Goal: Task Accomplishment & Management: Manage account settings

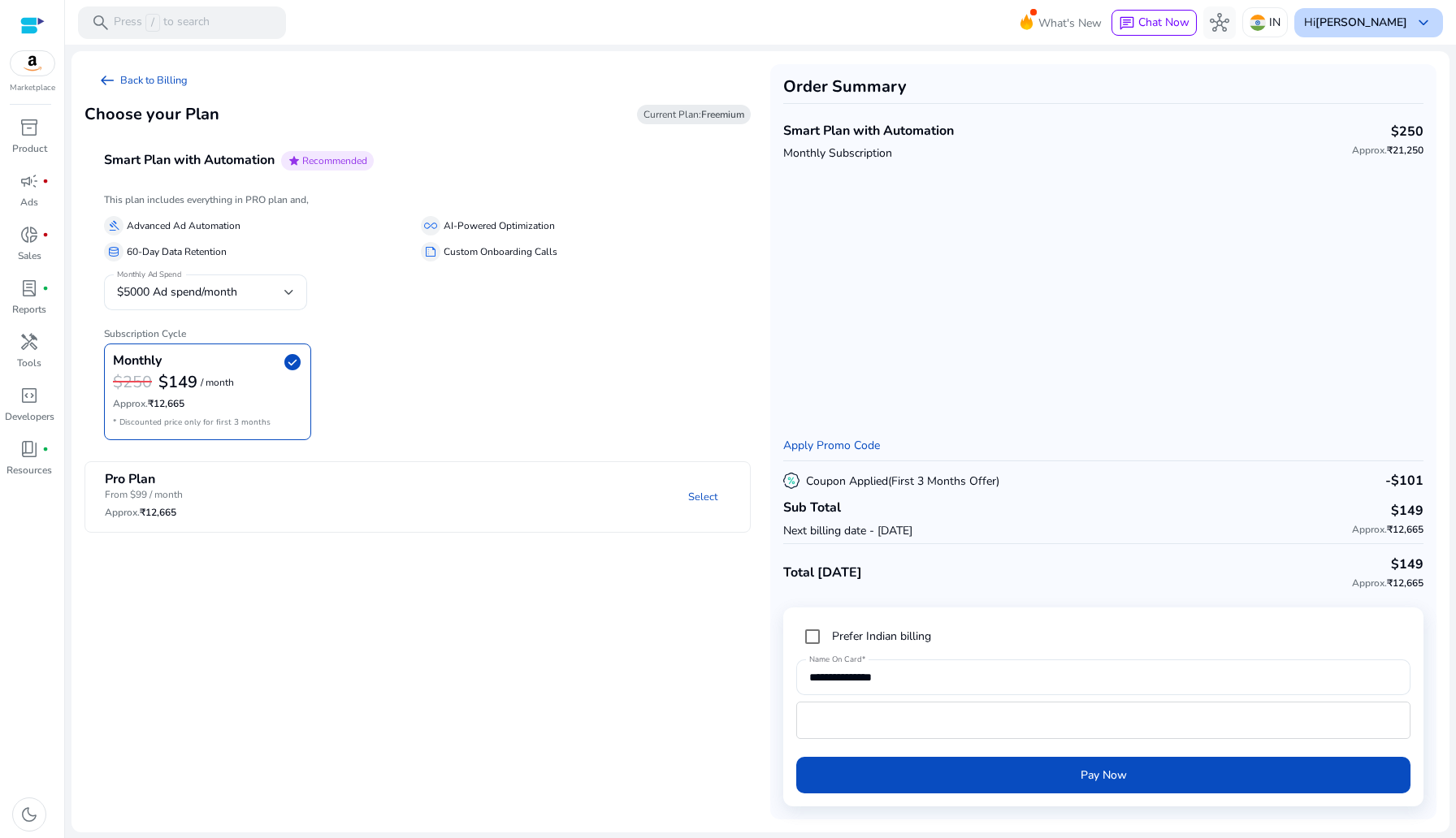
click at [974, 33] on div "Hi [PERSON_NAME] keyboard_arrow_down" at bounding box center [1369, 23] width 149 height 29
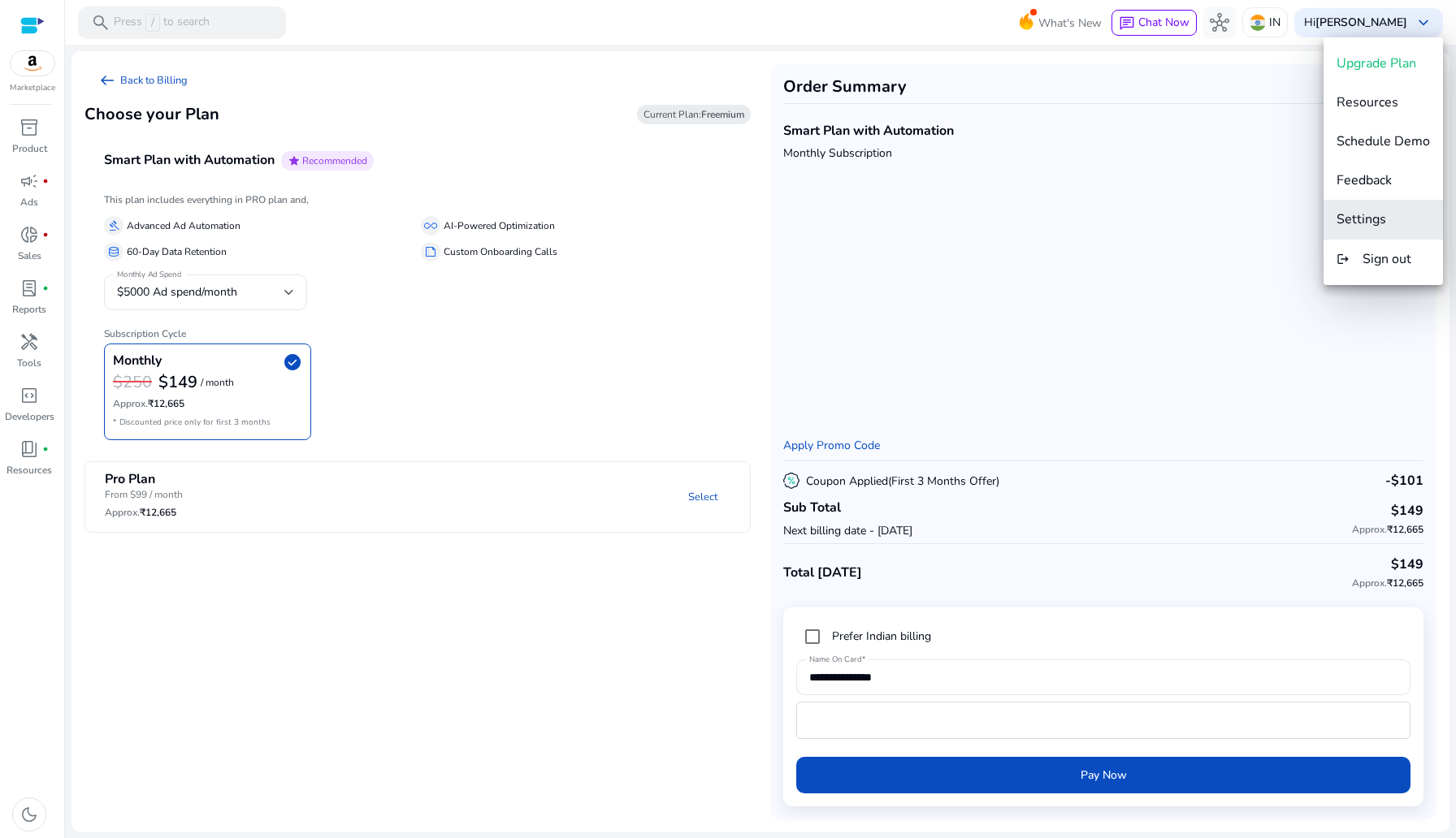
click at [974, 230] on button "Settings" at bounding box center [1383, 219] width 120 height 39
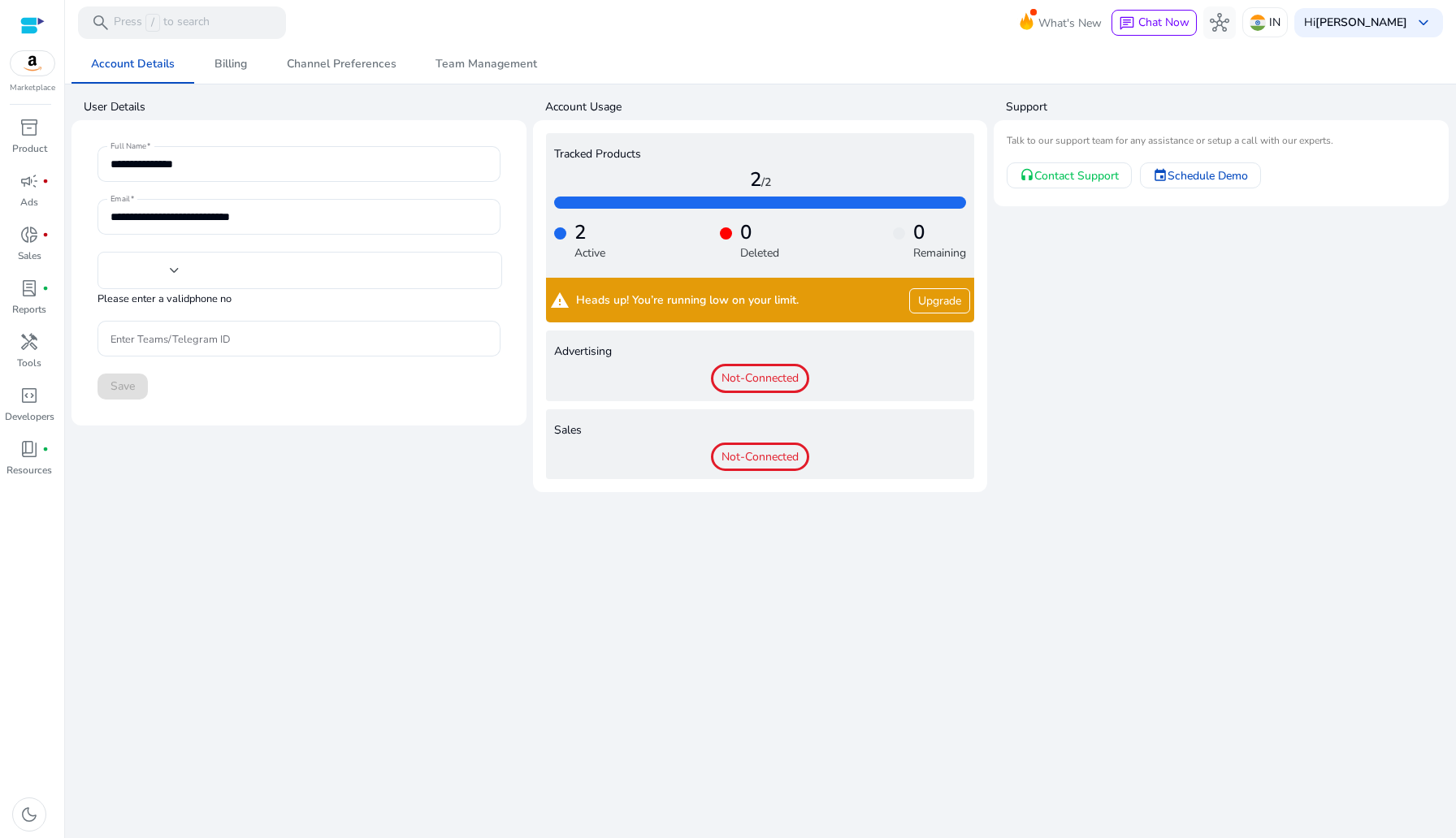
type input "***"
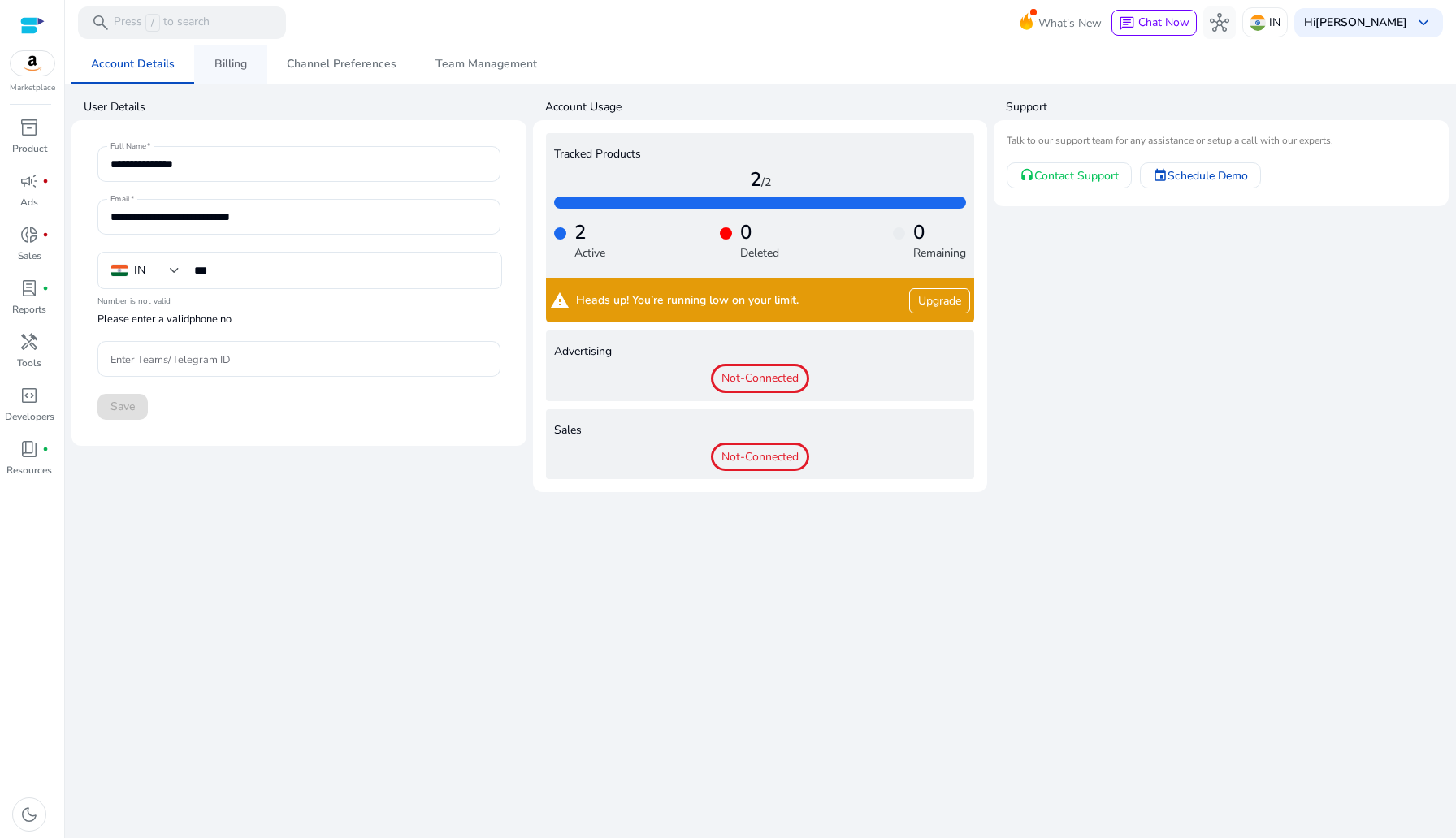
click at [230, 59] on span "Billing" at bounding box center [230, 64] width 33 height 12
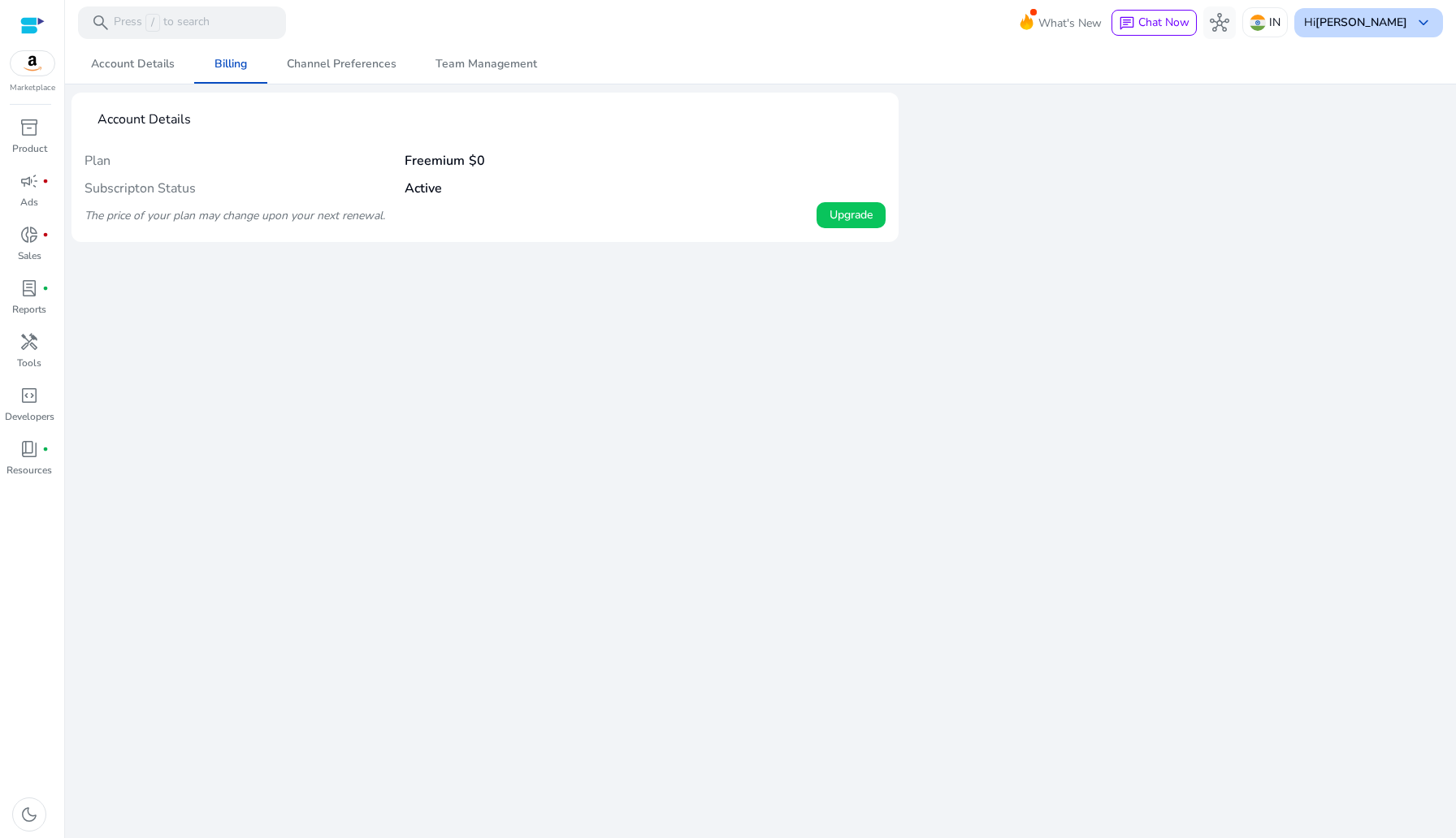
click at [974, 24] on b "[PERSON_NAME]" at bounding box center [1361, 22] width 92 height 15
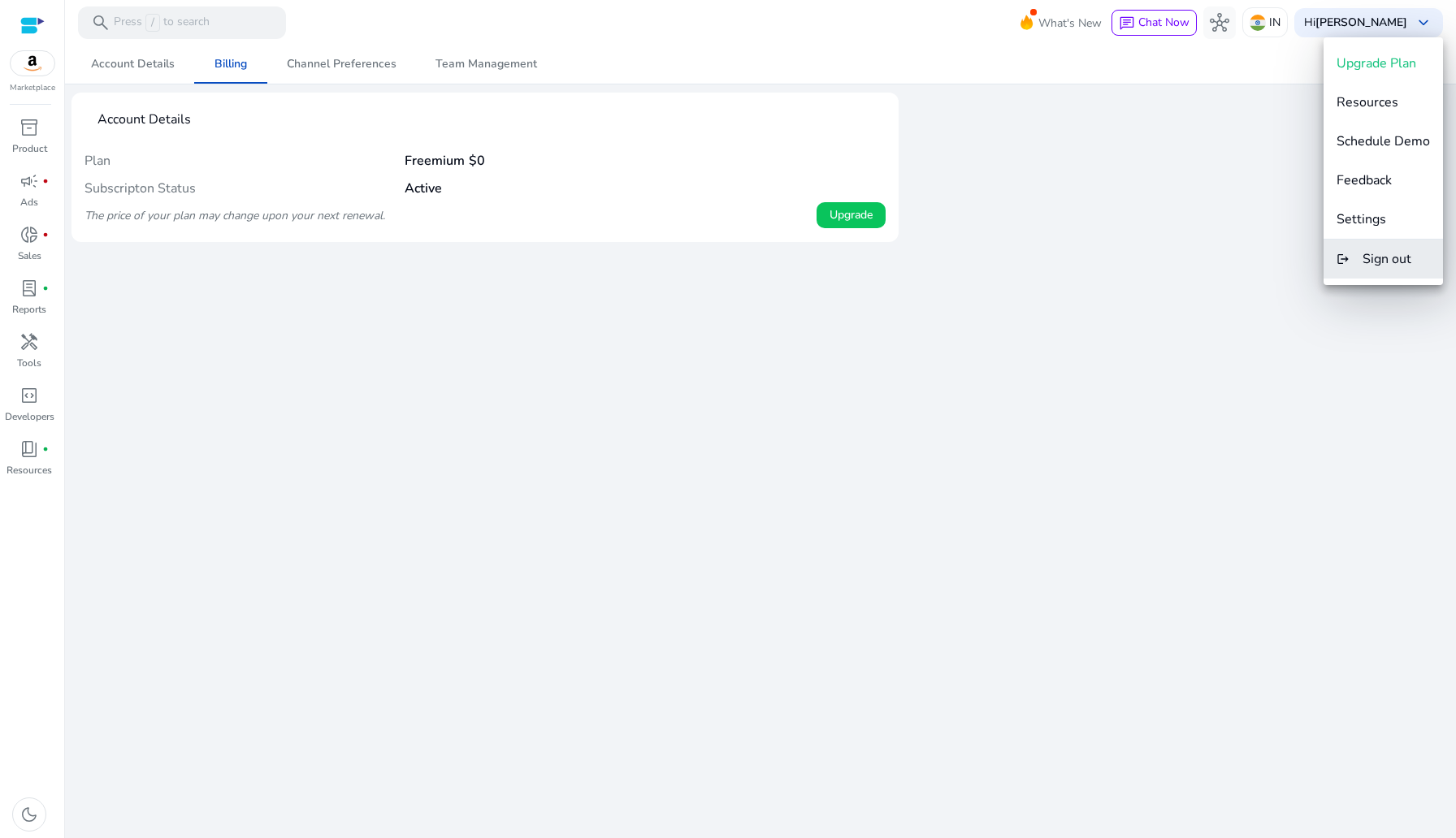
click at [974, 260] on span "Sign out" at bounding box center [1387, 259] width 49 height 18
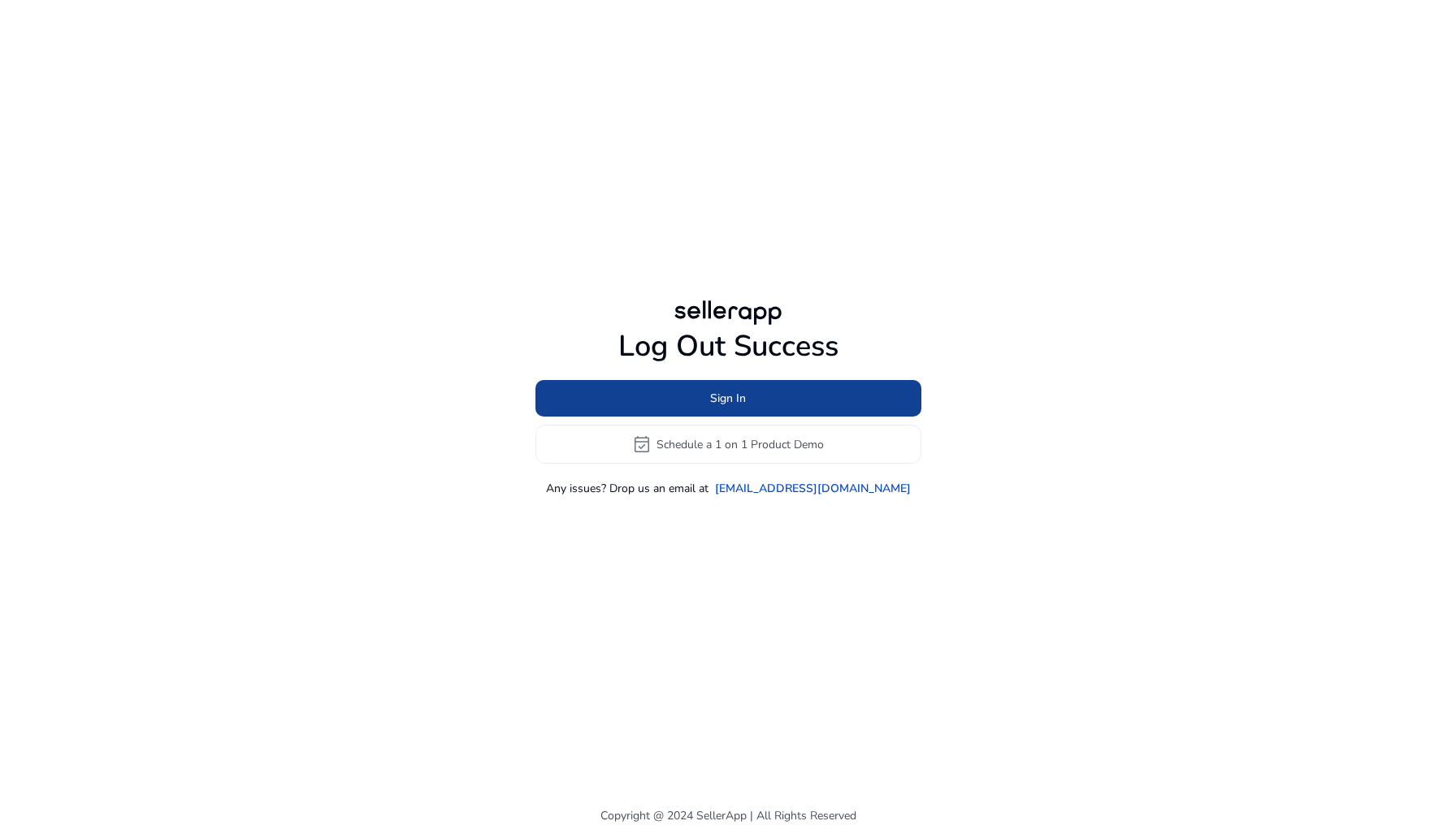
click at [723, 405] on span "Sign In" at bounding box center [728, 398] width 36 height 17
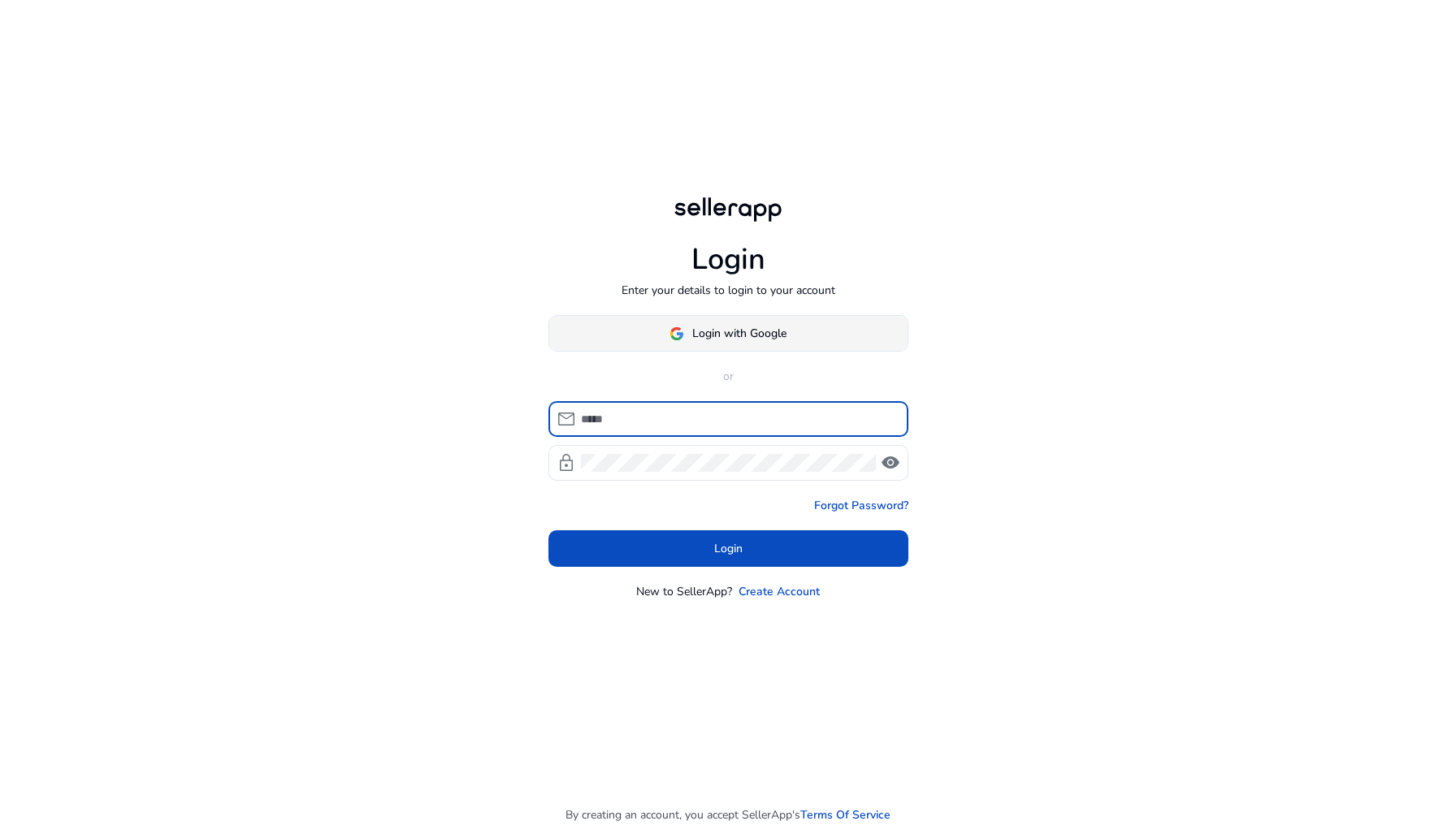
click at [723, 343] on span at bounding box center [728, 334] width 358 height 39
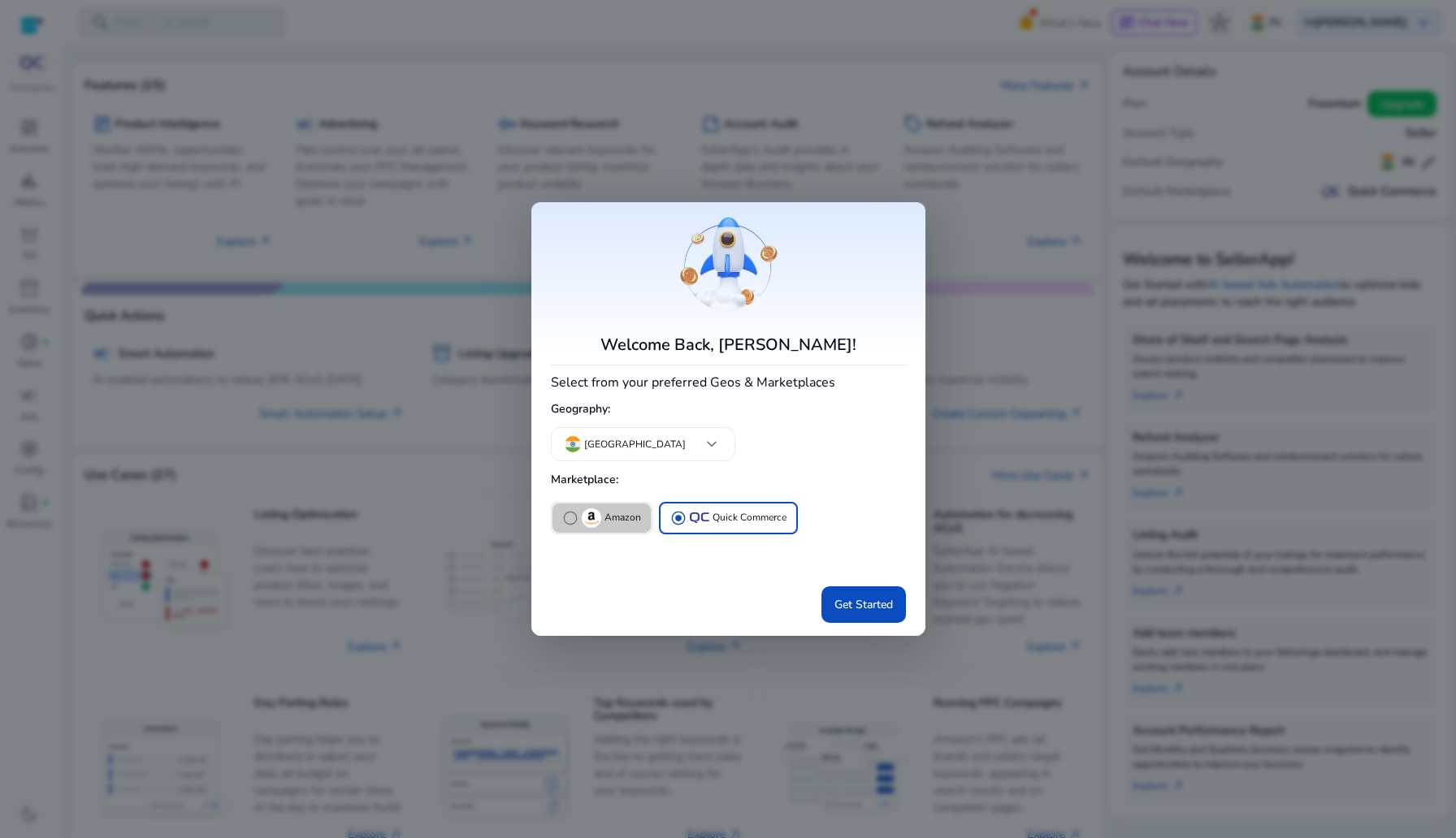
click at [594, 518] on img "button" at bounding box center [591, 517] width 19 height 19
click at [835, 601] on span "Get Started" at bounding box center [864, 604] width 59 height 17
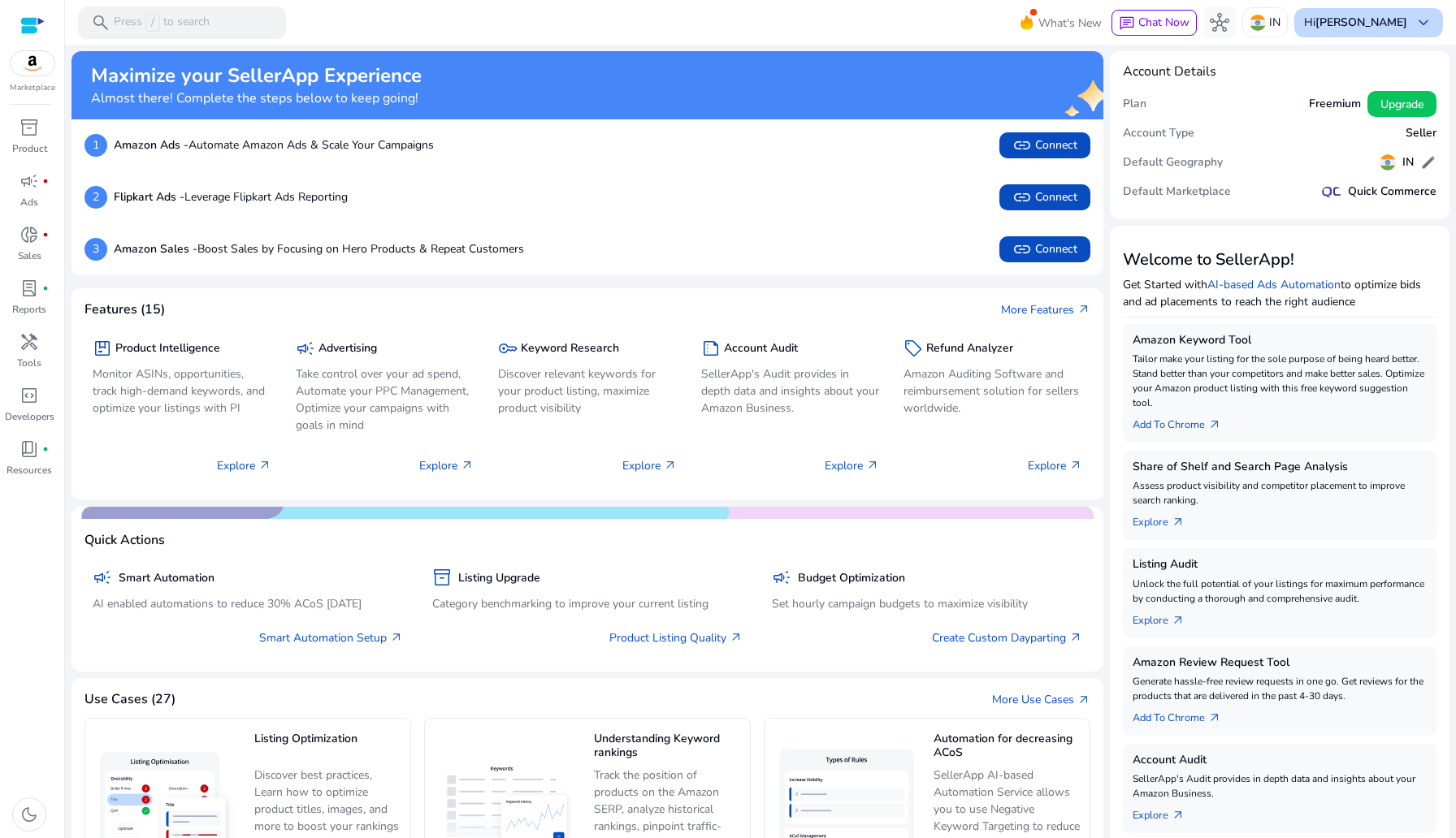
click at [974, 14] on b "[PERSON_NAME]" at bounding box center [1361, 22] width 92 height 15
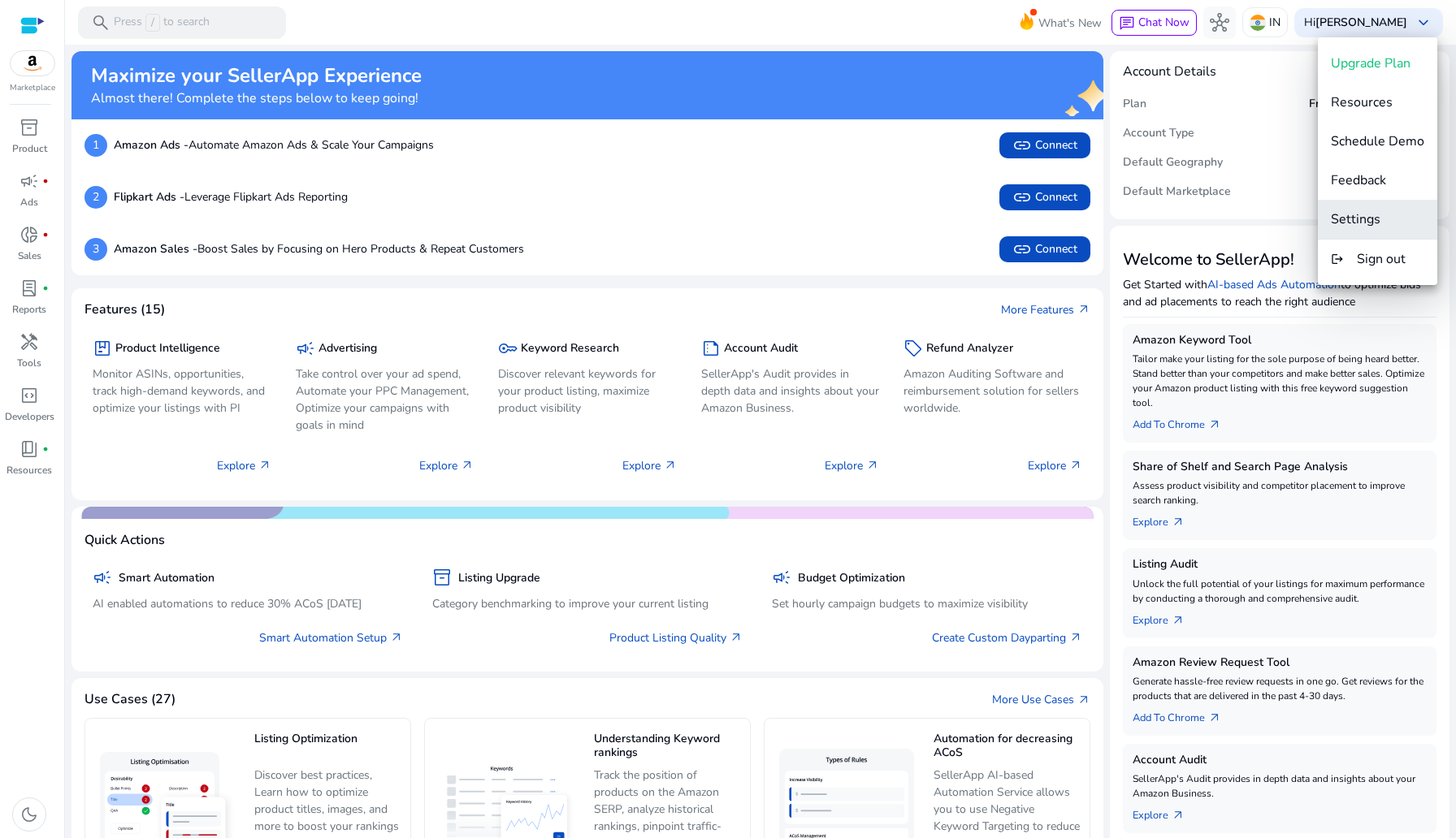
click at [974, 213] on span "Settings" at bounding box center [1377, 218] width 94 height 18
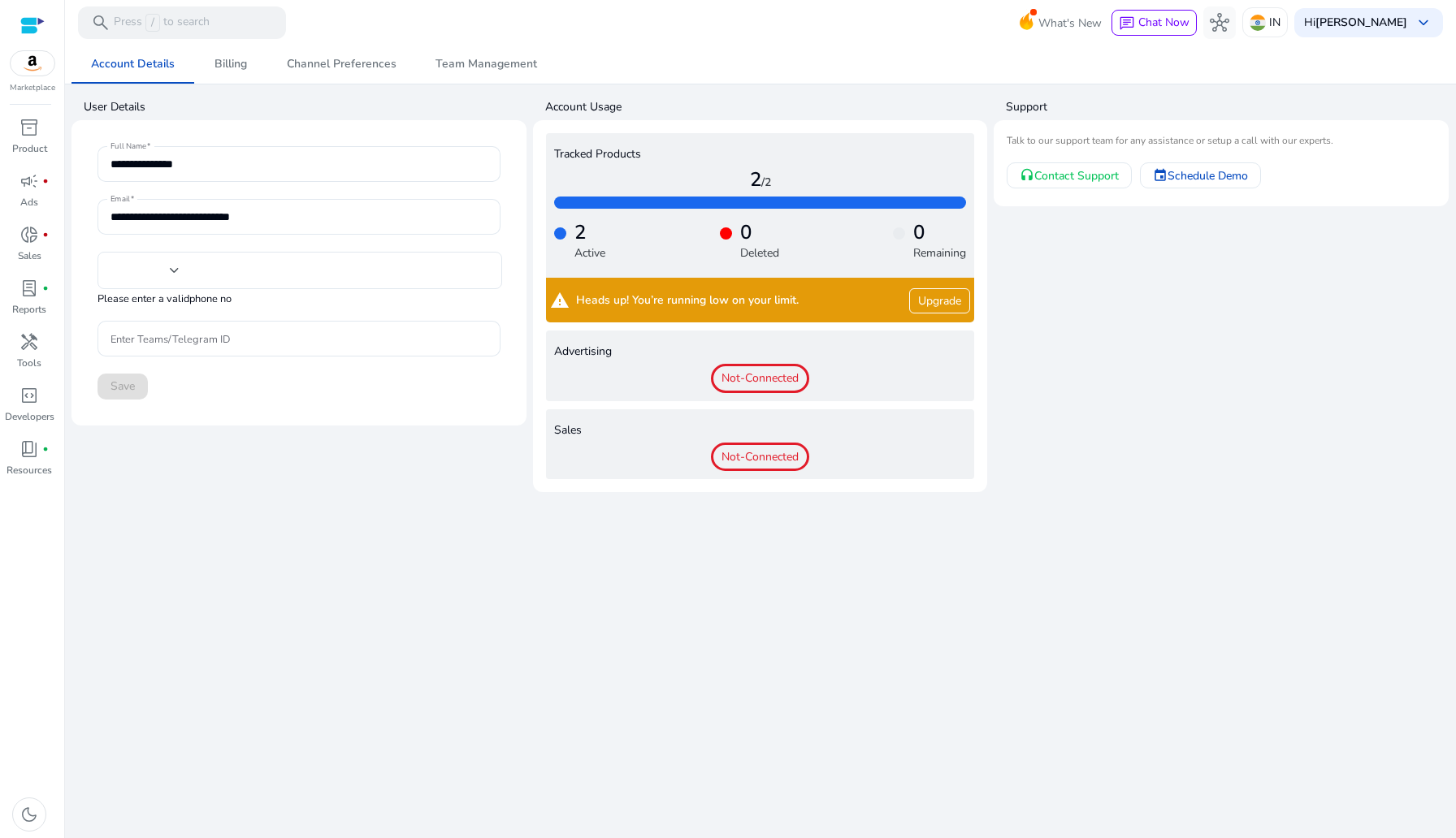
type input "***"
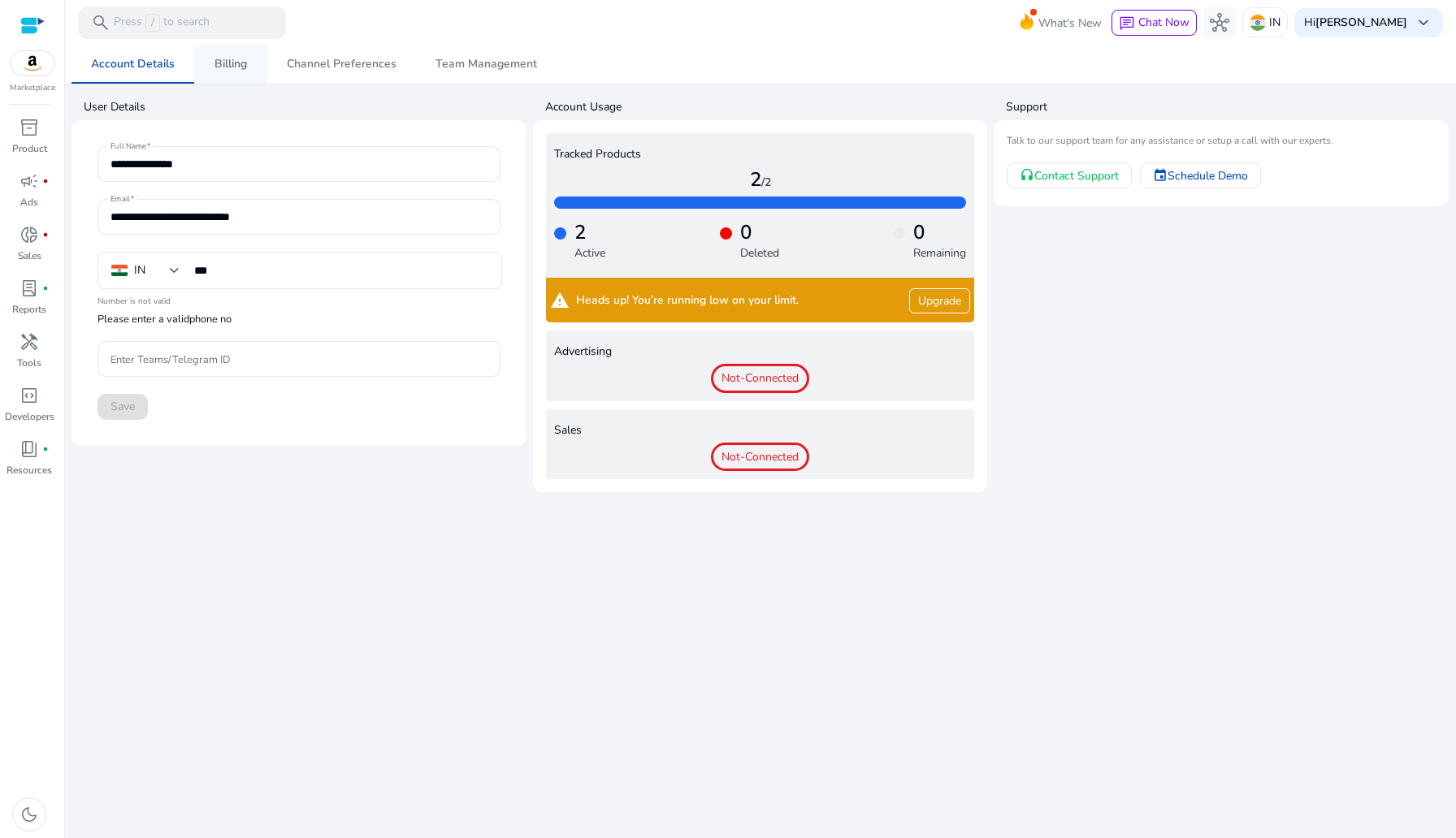
click at [241, 67] on span "Billing" at bounding box center [230, 64] width 33 height 12
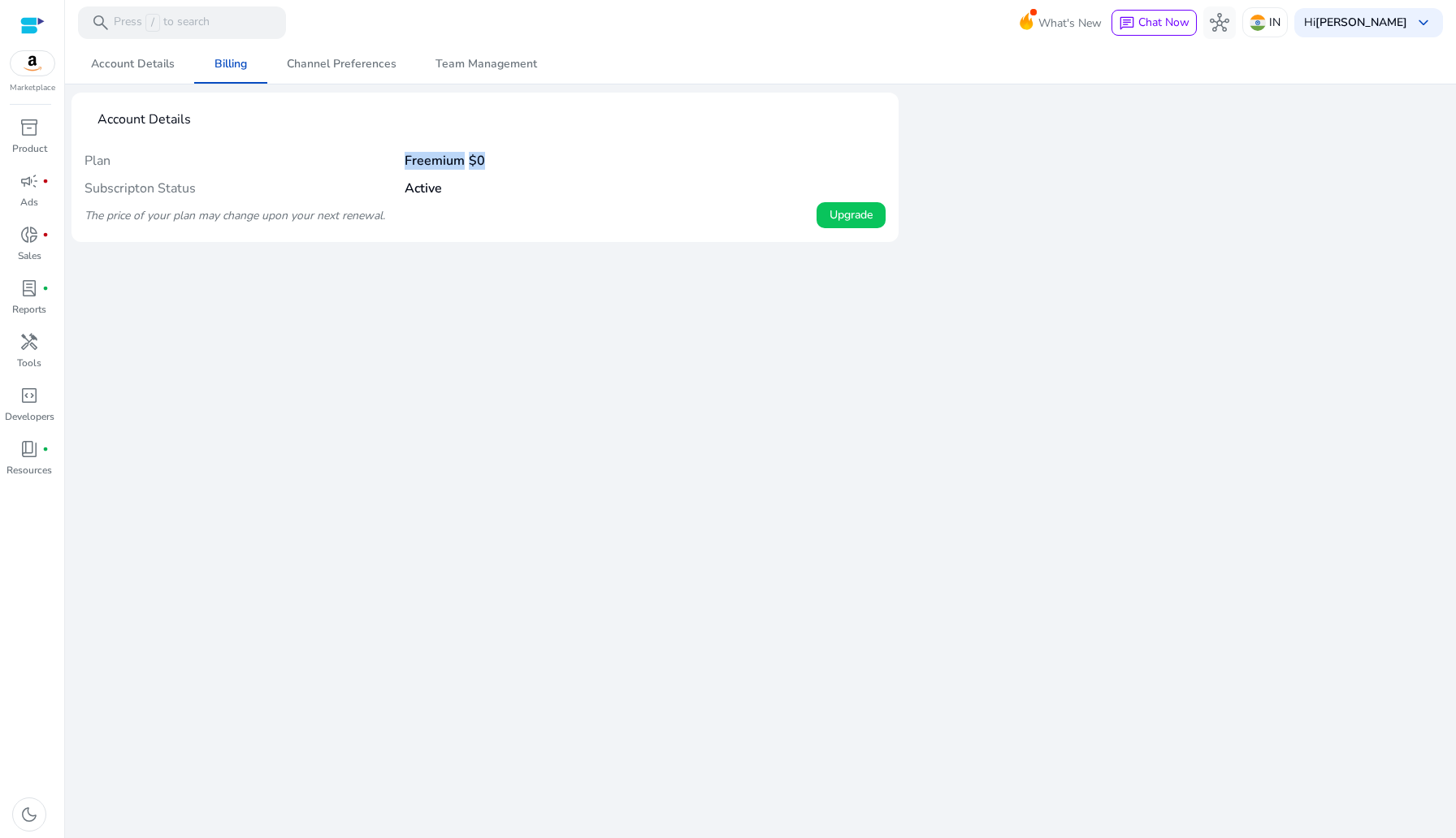
drag, startPoint x: 406, startPoint y: 157, endPoint x: 476, endPoint y: 157, distance: 70.0
click at [476, 157] on h4 "Freemium $0" at bounding box center [445, 161] width 80 height 15
click at [23, 27] on div at bounding box center [32, 25] width 24 height 18
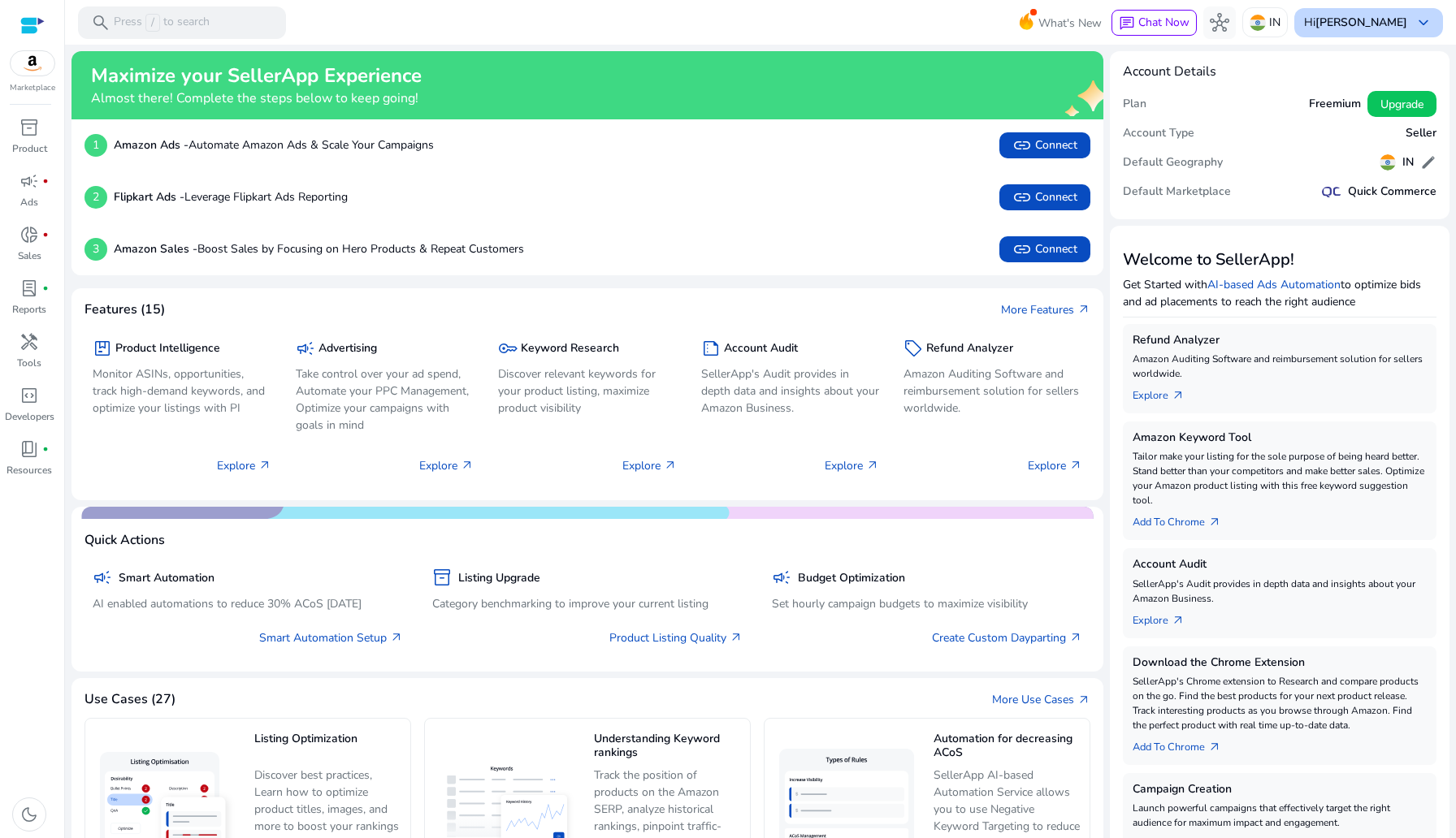
click at [974, 16] on b "[PERSON_NAME]" at bounding box center [1361, 22] width 92 height 15
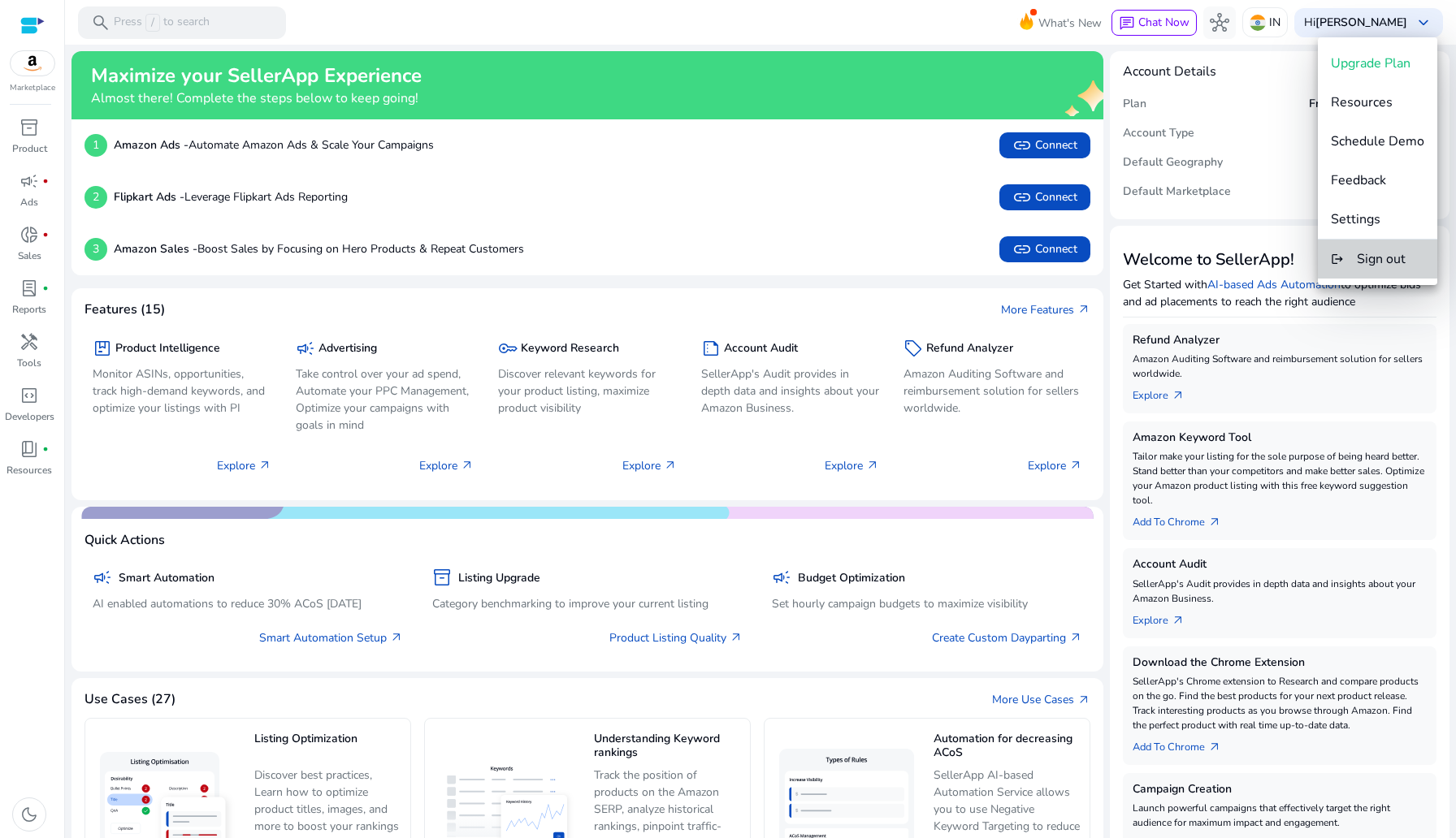
click at [974, 260] on span "Sign out" at bounding box center [1381, 259] width 49 height 18
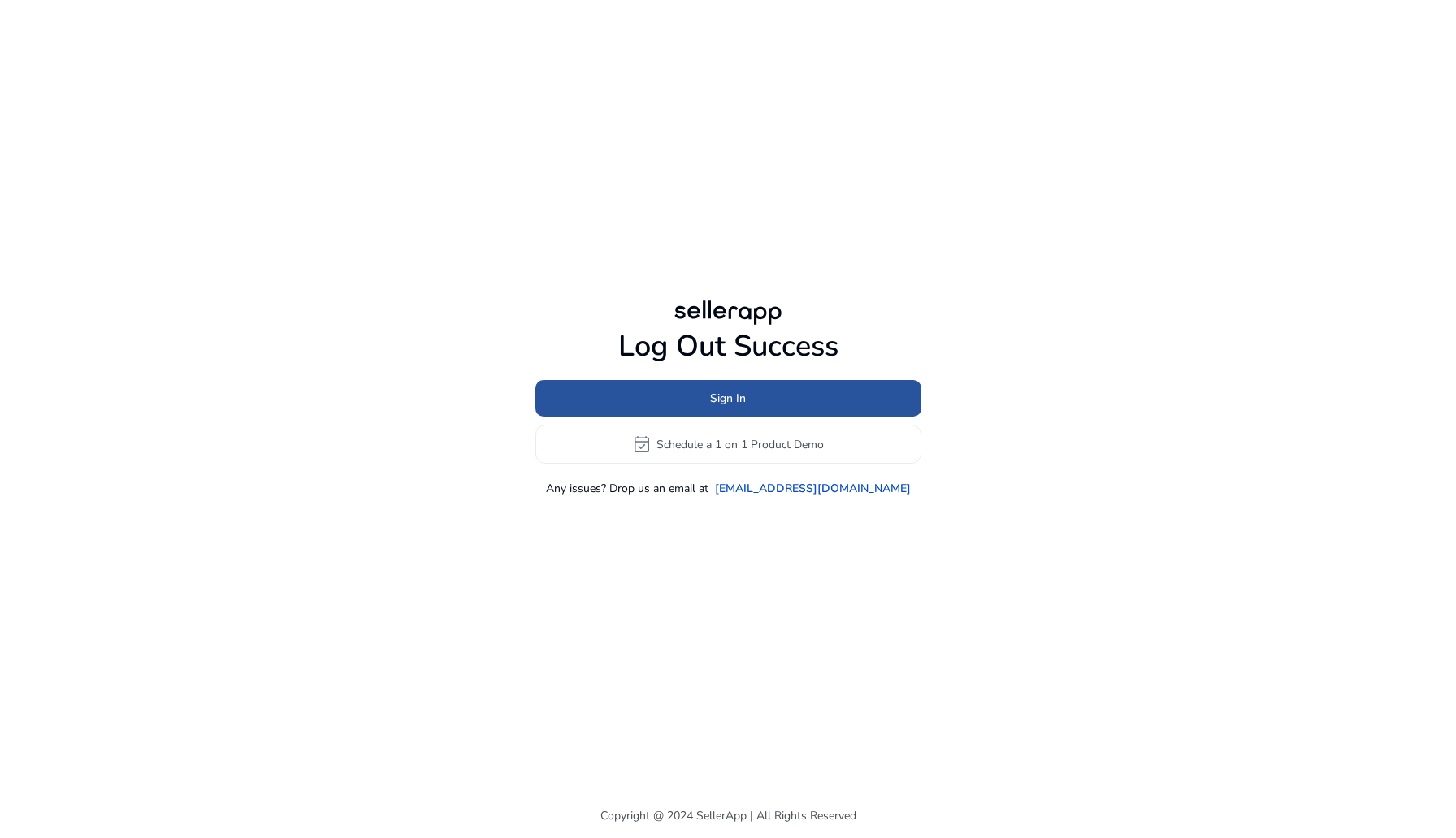
click at [738, 393] on span "Sign In" at bounding box center [728, 398] width 36 height 17
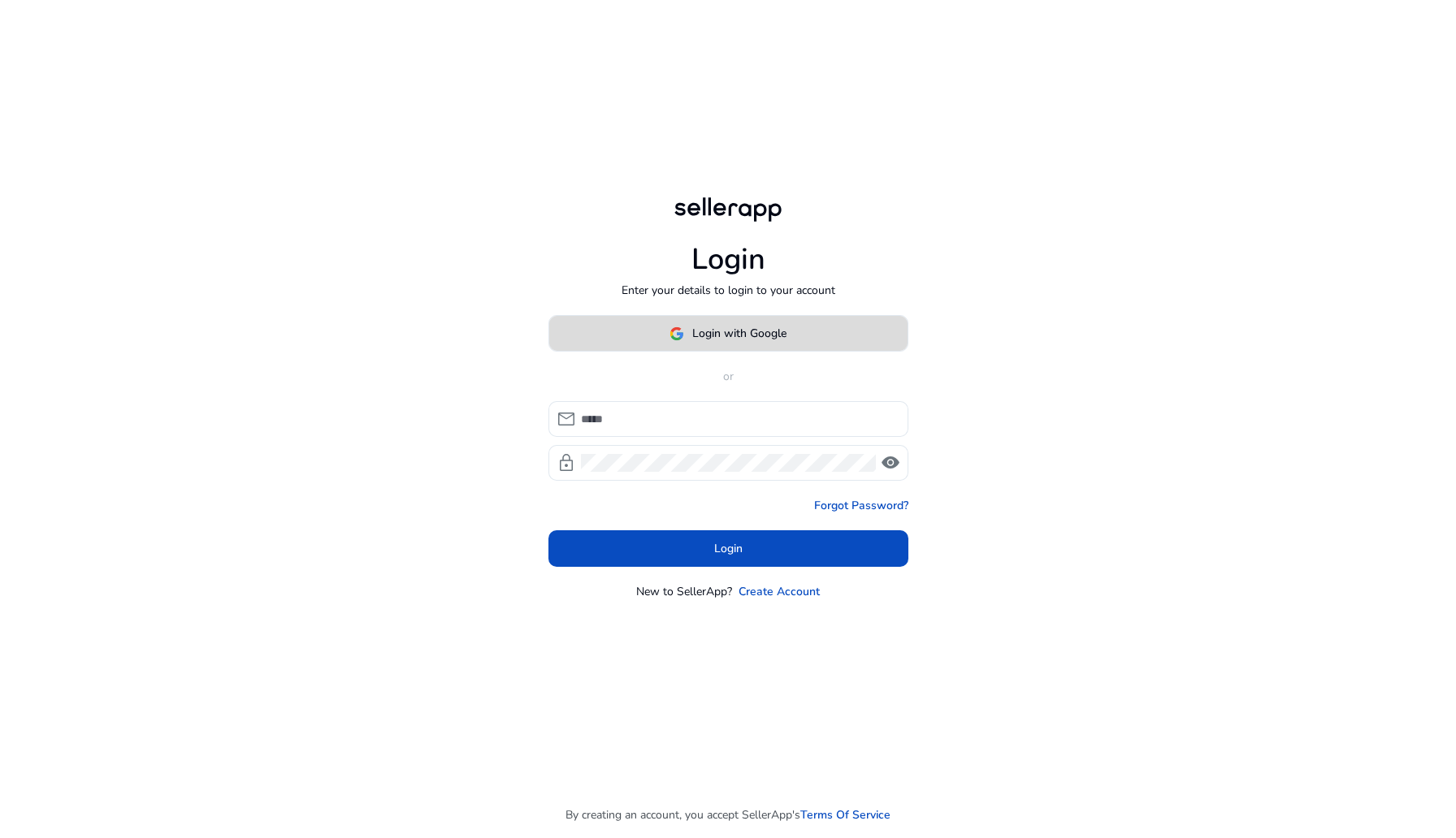
click at [747, 347] on span at bounding box center [728, 334] width 358 height 39
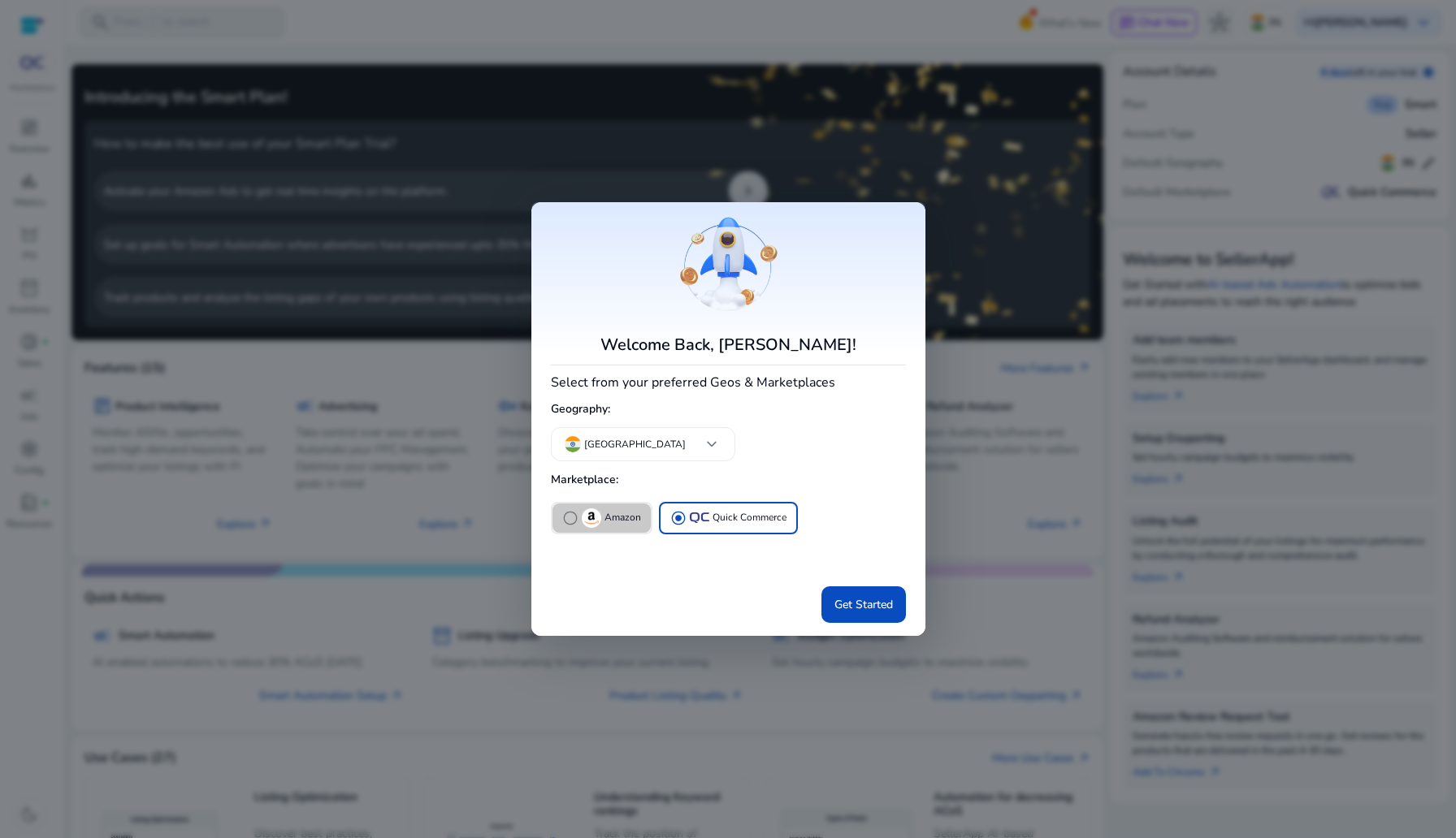
click at [600, 515] on div "radio_button_unchecked Amazon" at bounding box center [601, 517] width 79 height 19
click at [898, 619] on span at bounding box center [863, 604] width 85 height 39
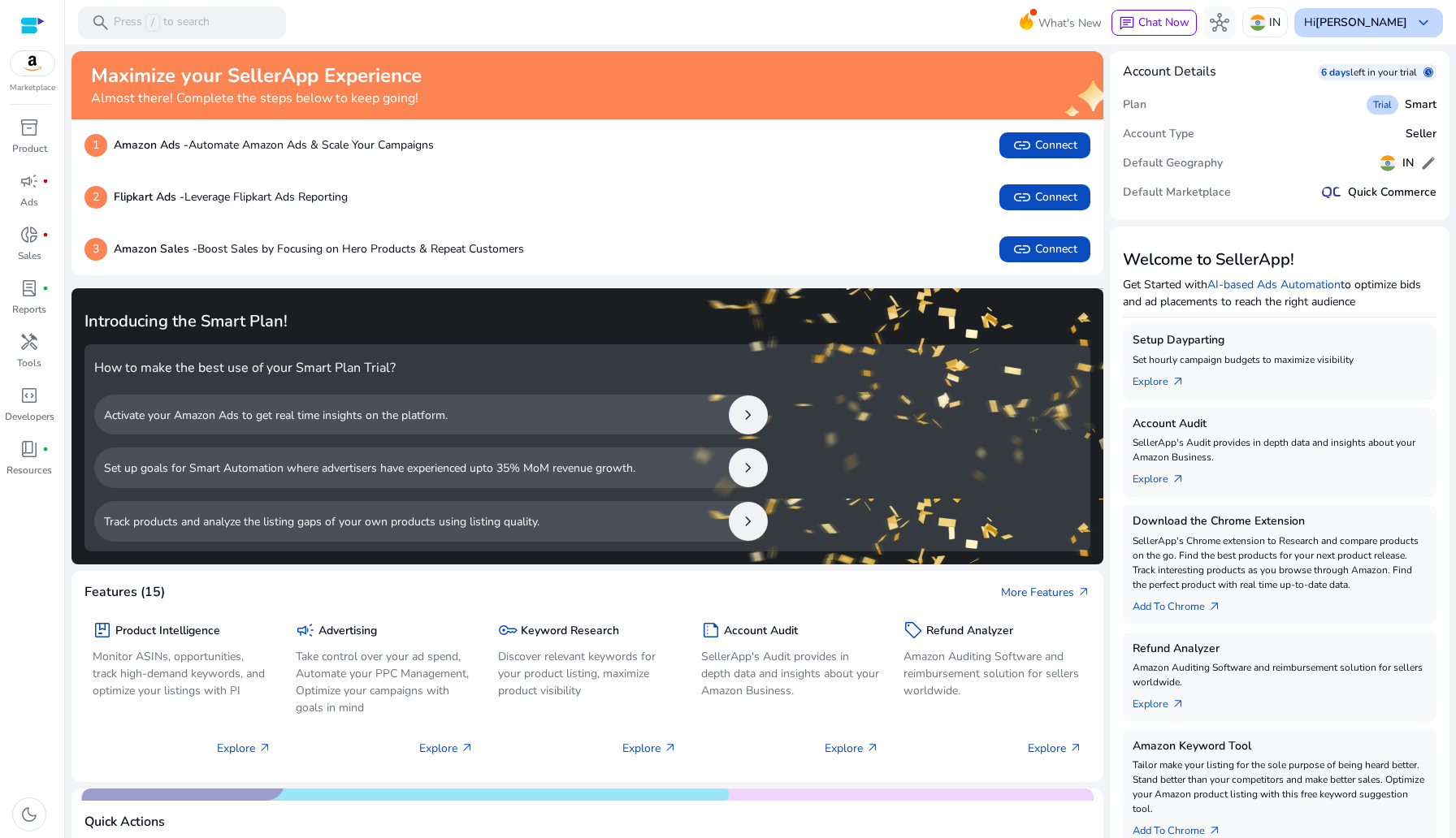
click at [974, 28] on b "[PERSON_NAME]" at bounding box center [1361, 22] width 92 height 15
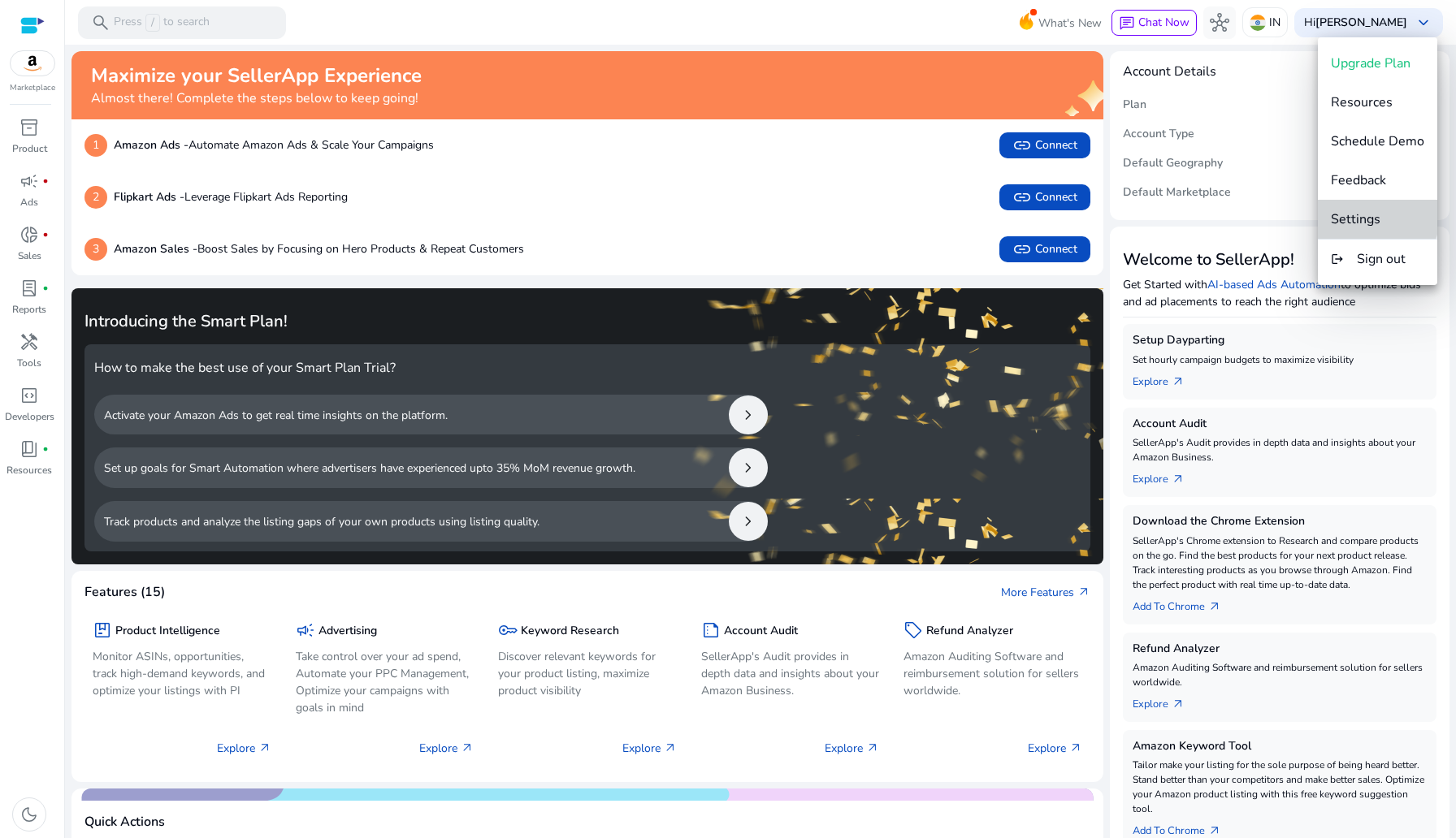
click at [974, 211] on span "Settings" at bounding box center [1355, 218] width 49 height 18
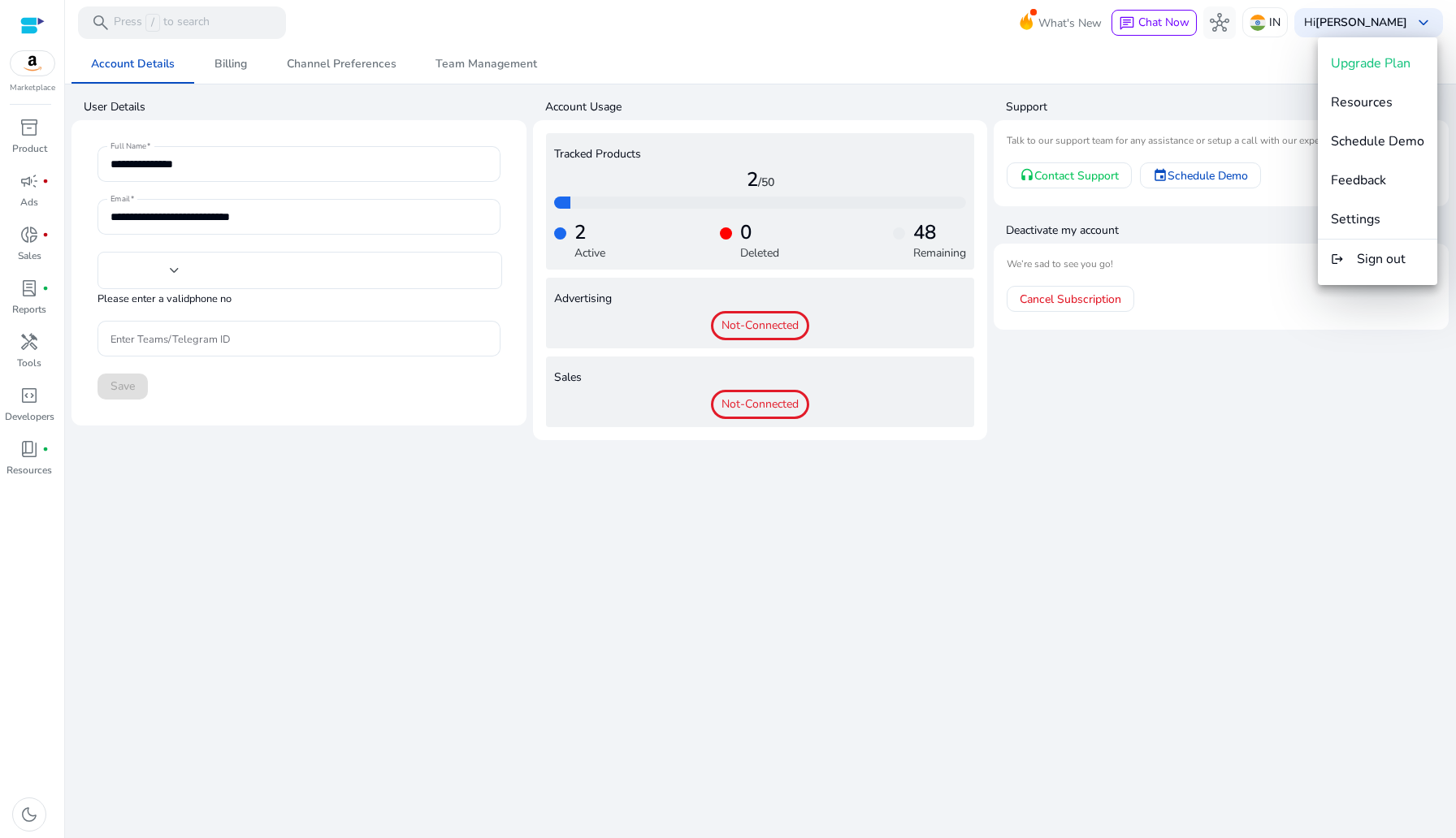
type input "***"
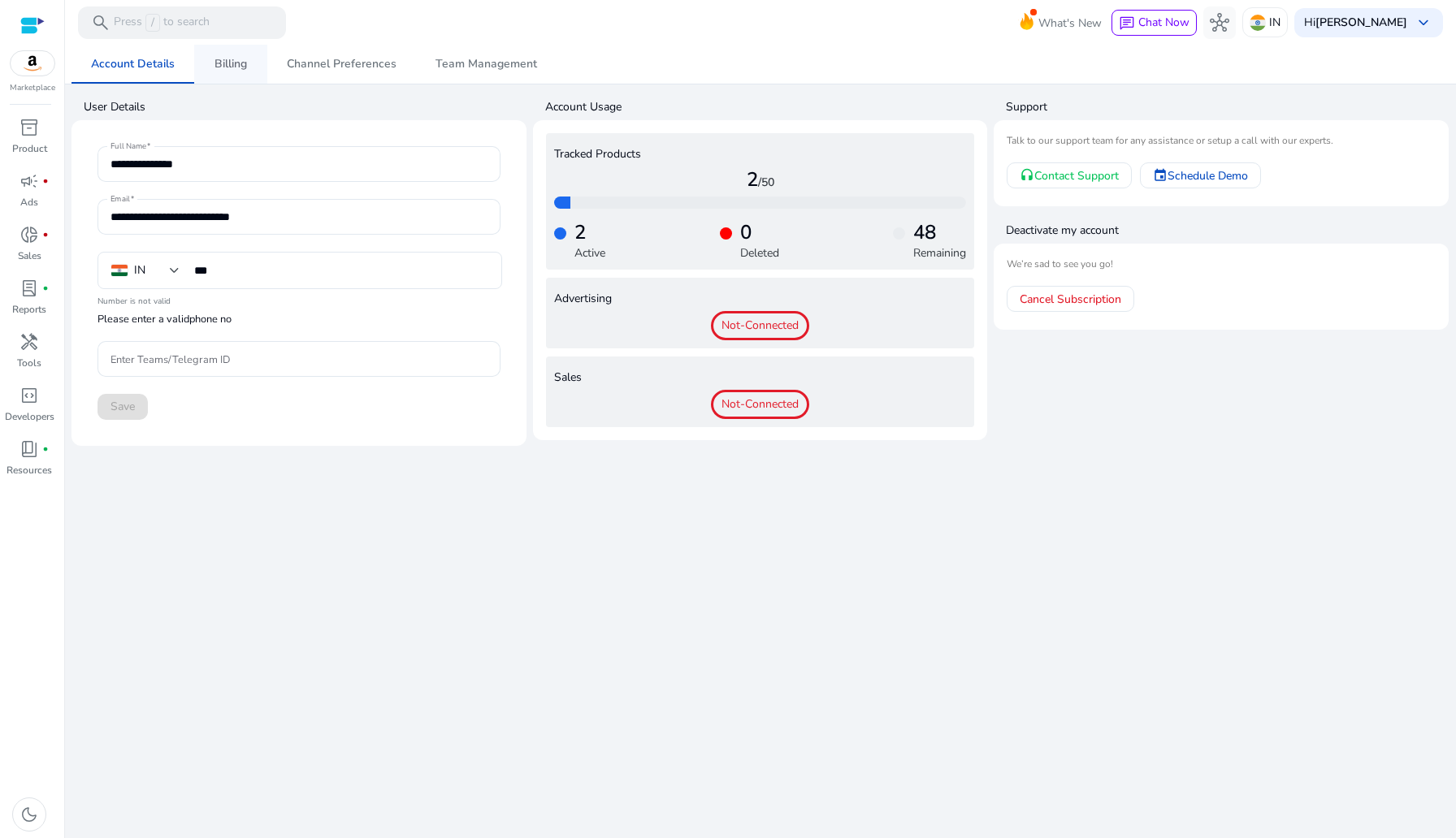
click at [242, 68] on span "Billing" at bounding box center [230, 64] width 33 height 12
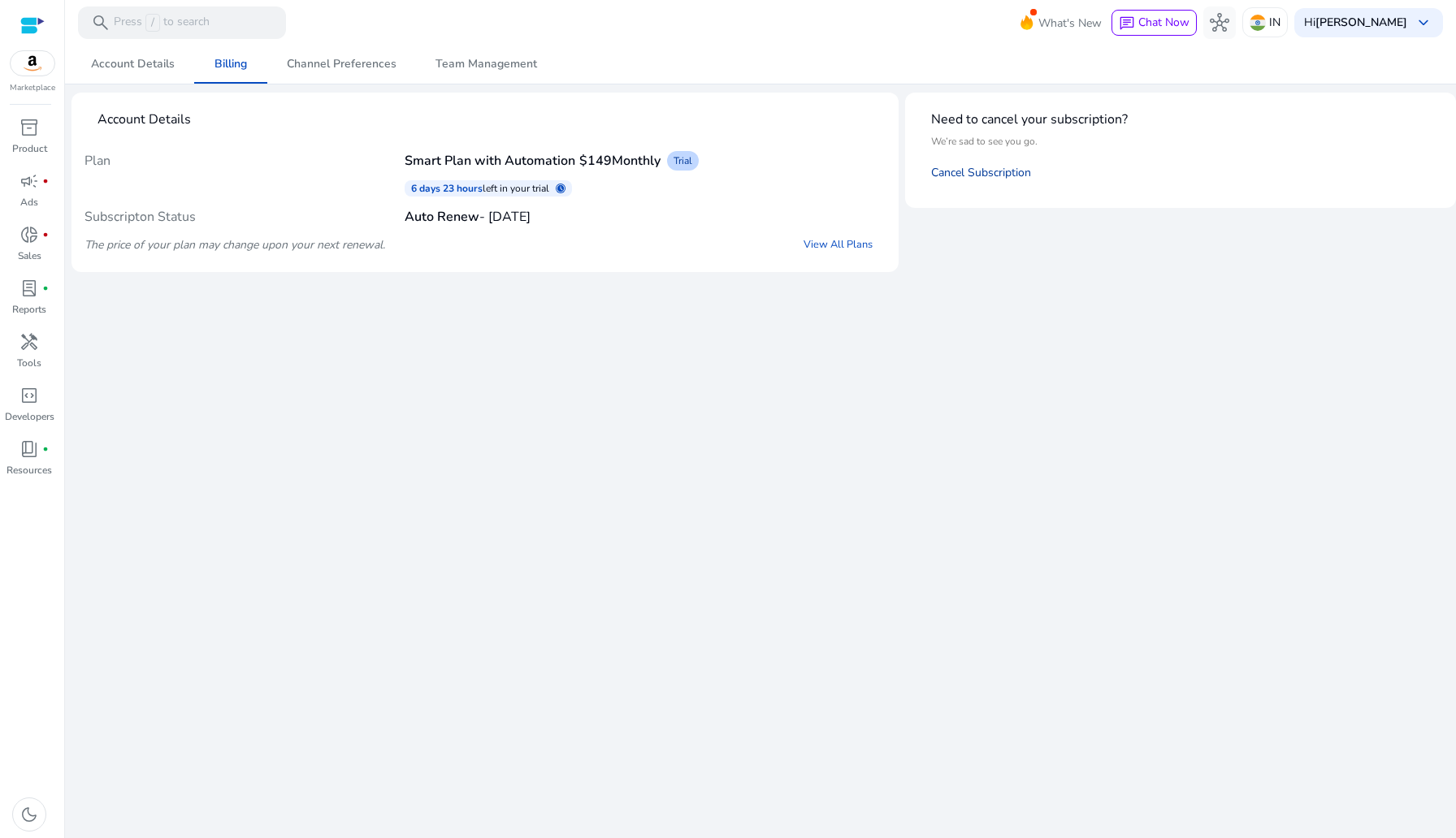
click at [964, 172] on link "Cancel Subscription" at bounding box center [980, 172] width 100 height 15
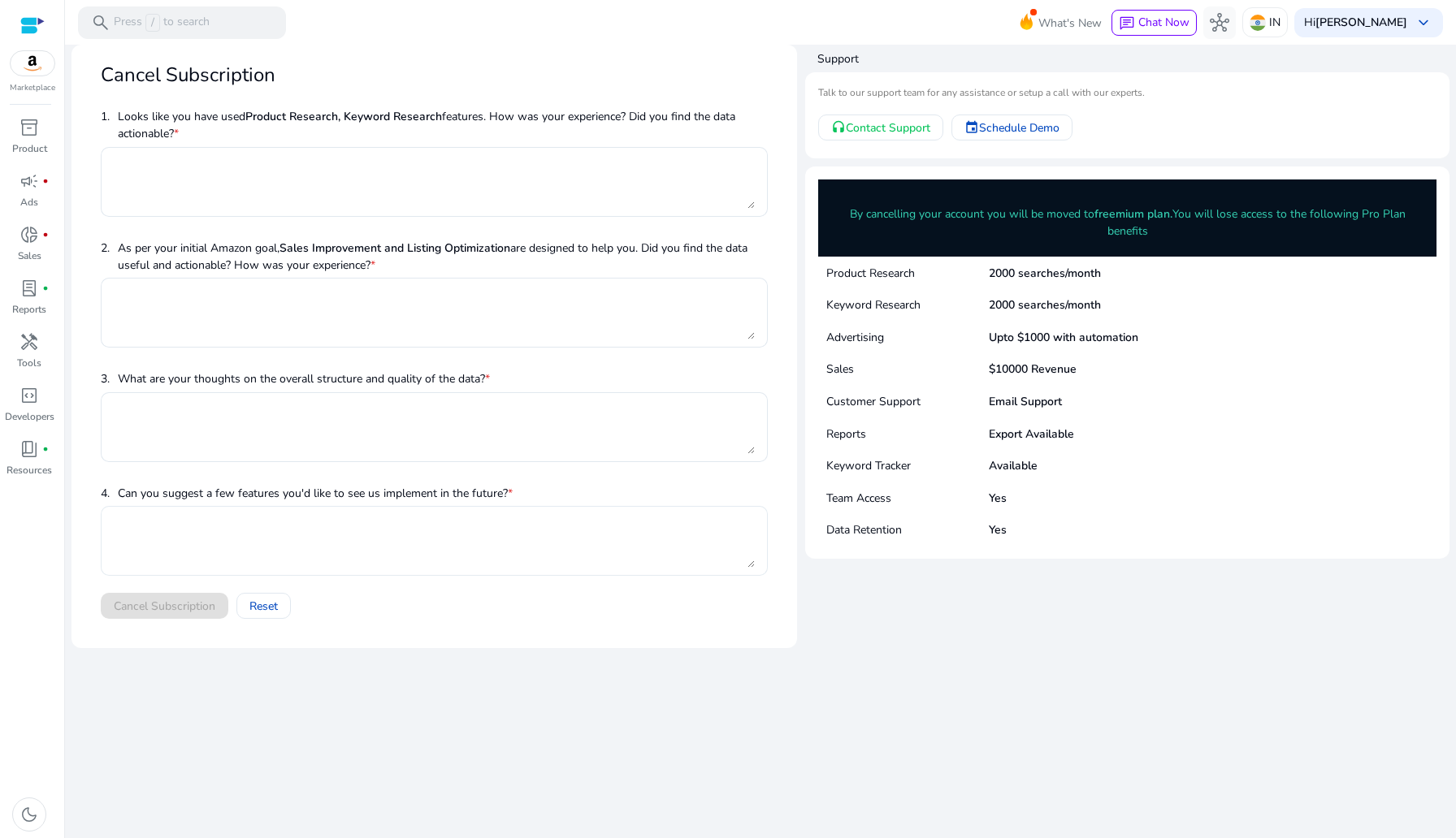
click at [193, 517] on textarea at bounding box center [435, 541] width 641 height 54
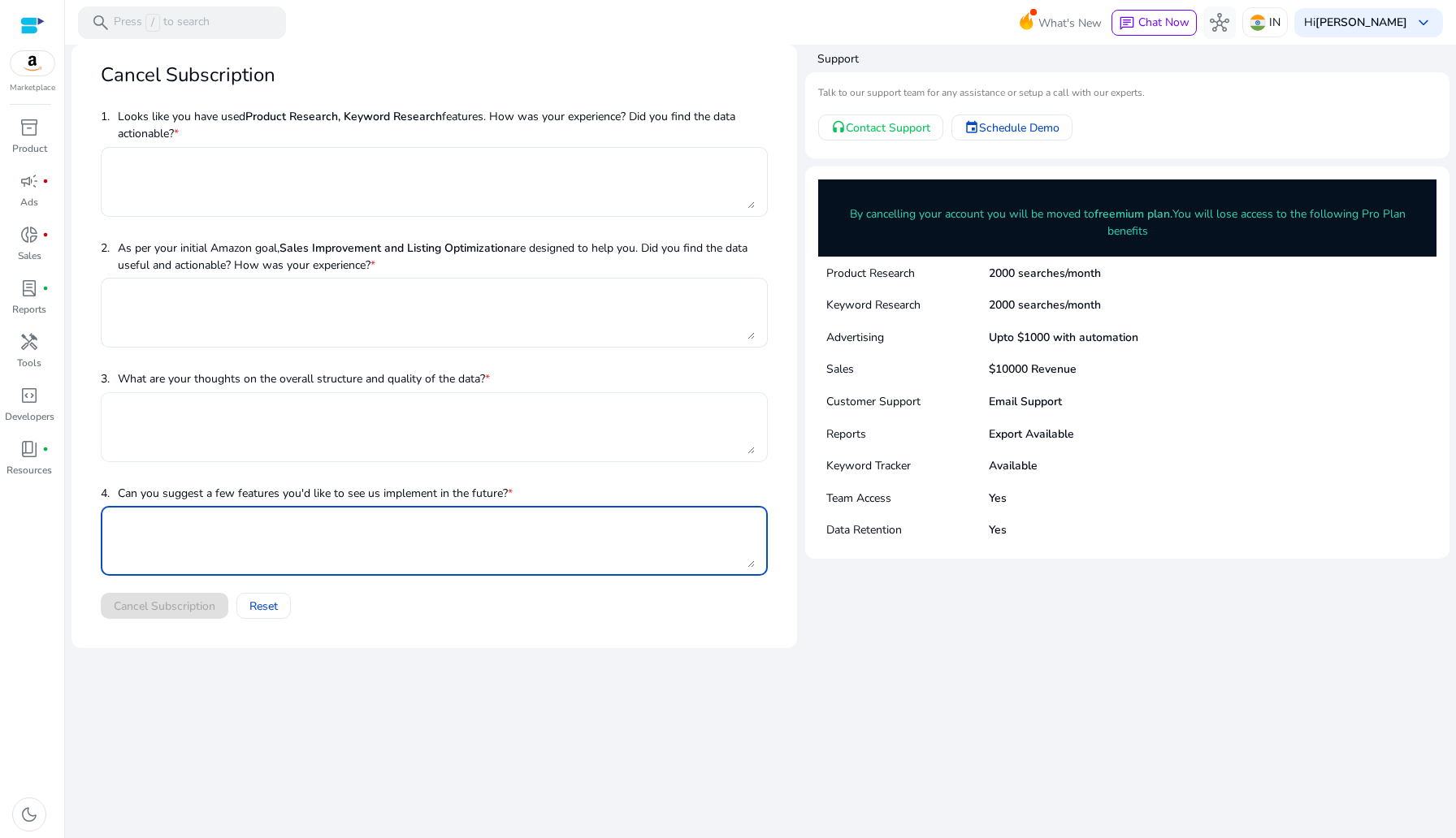
click at [270, 424] on textarea at bounding box center [435, 427] width 641 height 54
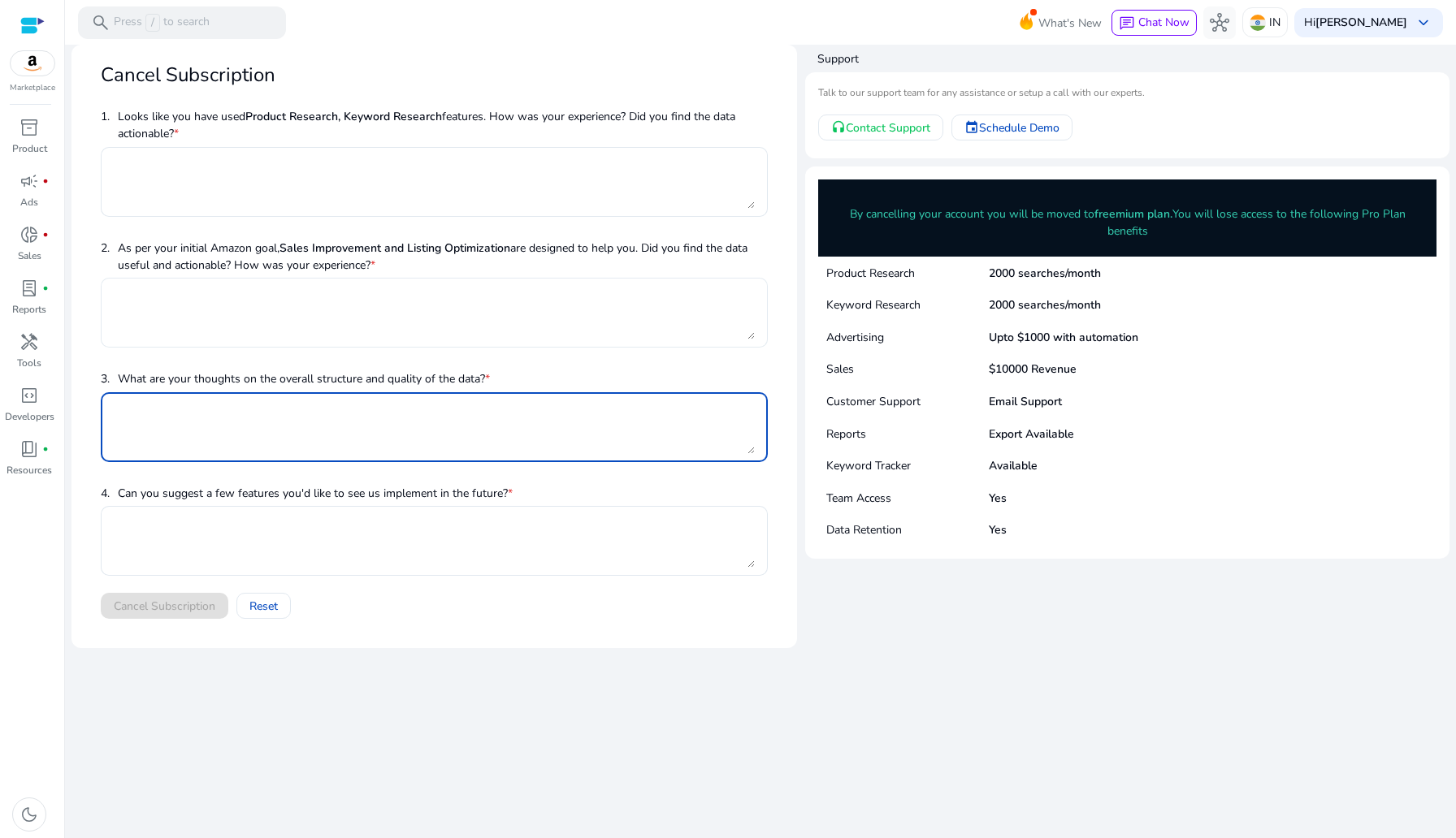
click at [304, 326] on textarea at bounding box center [435, 313] width 641 height 54
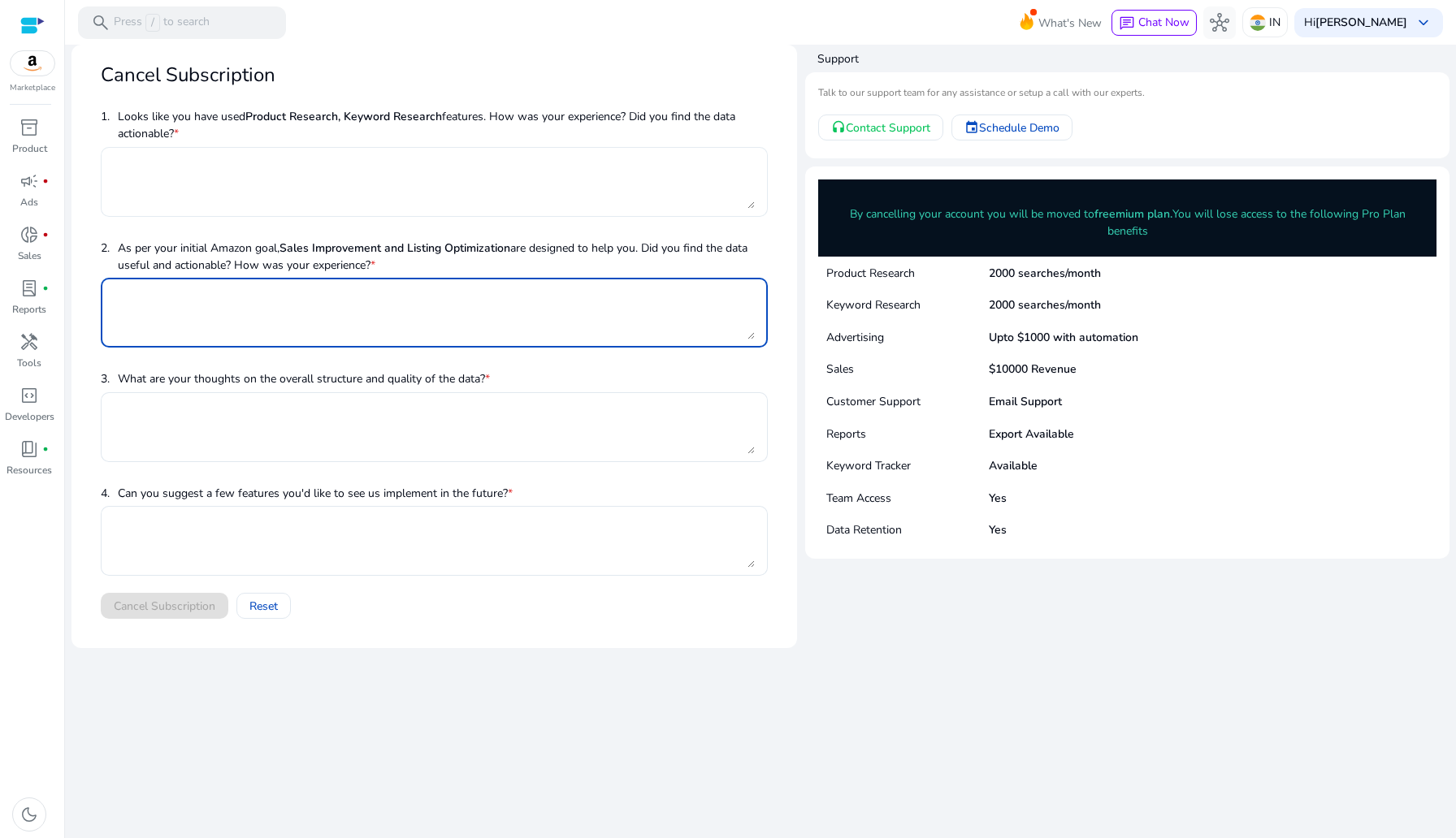
click at [175, 155] on textarea at bounding box center [435, 182] width 641 height 54
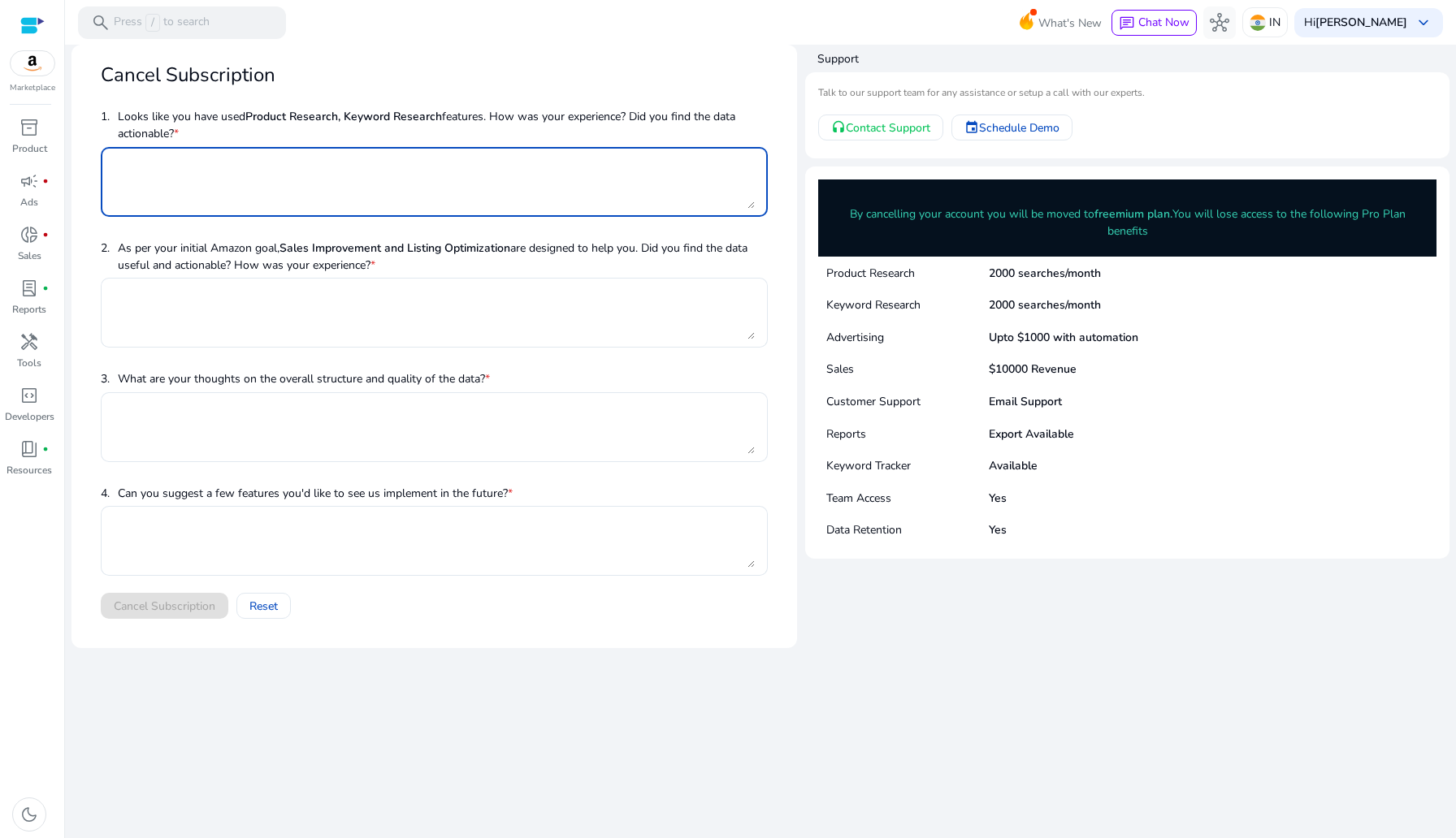
click at [175, 155] on textarea at bounding box center [435, 182] width 641 height 54
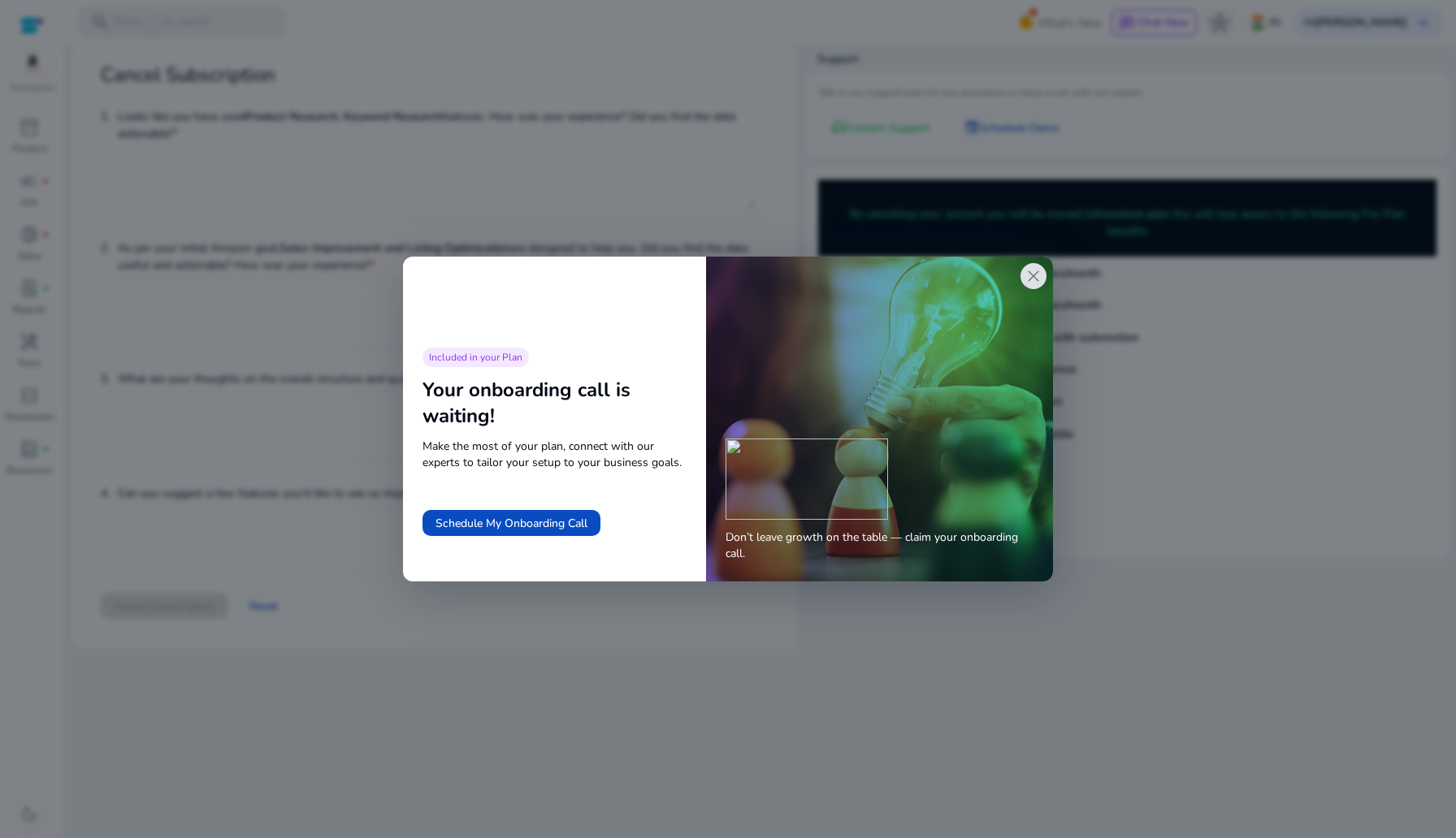
click at [974, 279] on span "close" at bounding box center [1033, 275] width 19 height 19
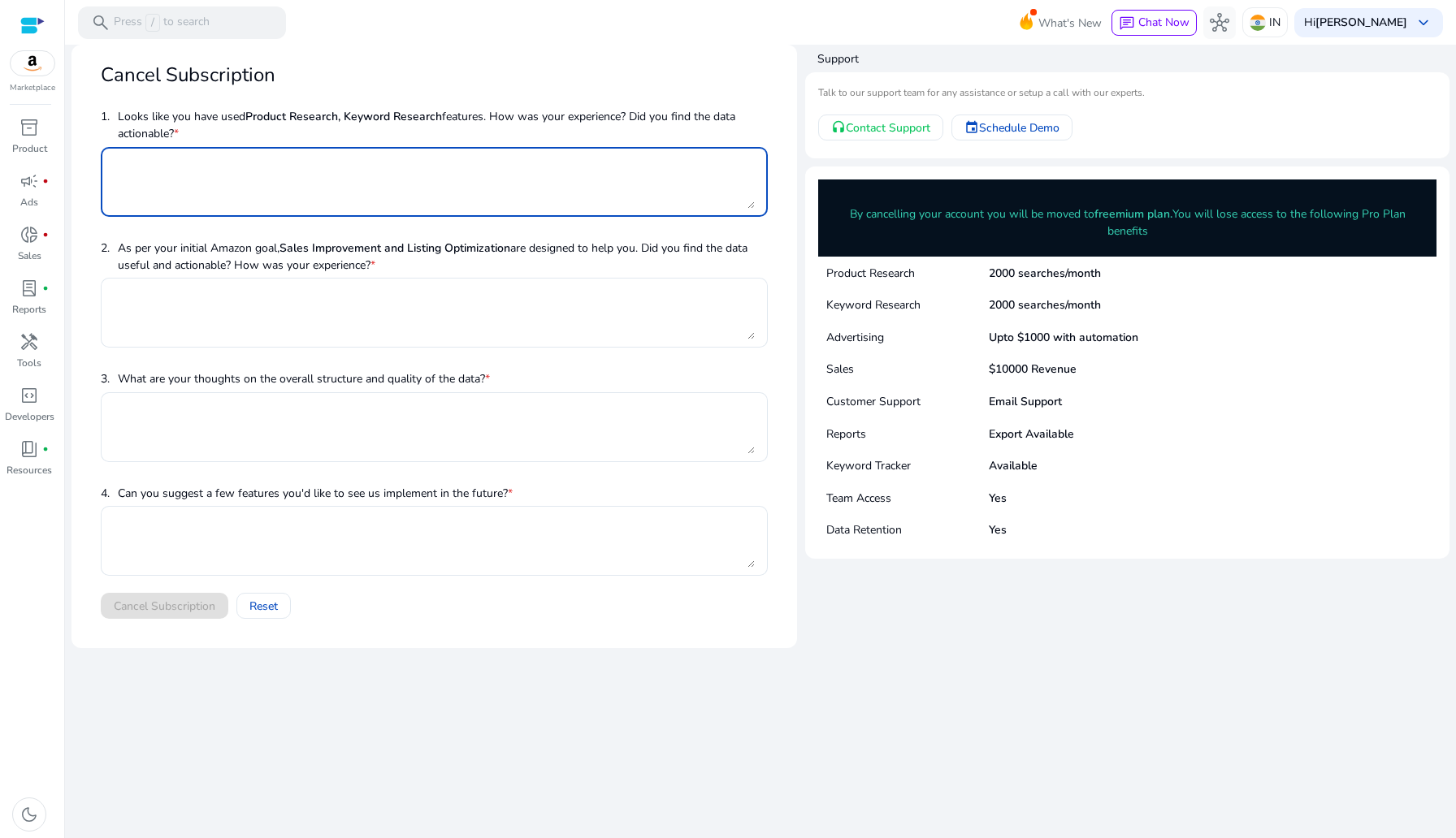
click at [272, 630] on mat-card-content "1. Looks like you have used Product Research, Keyword Research features. How wa…" at bounding box center [435, 367] width 693 height 530
click at [292, 168] on textarea at bounding box center [435, 182] width 641 height 54
type textarea "****"
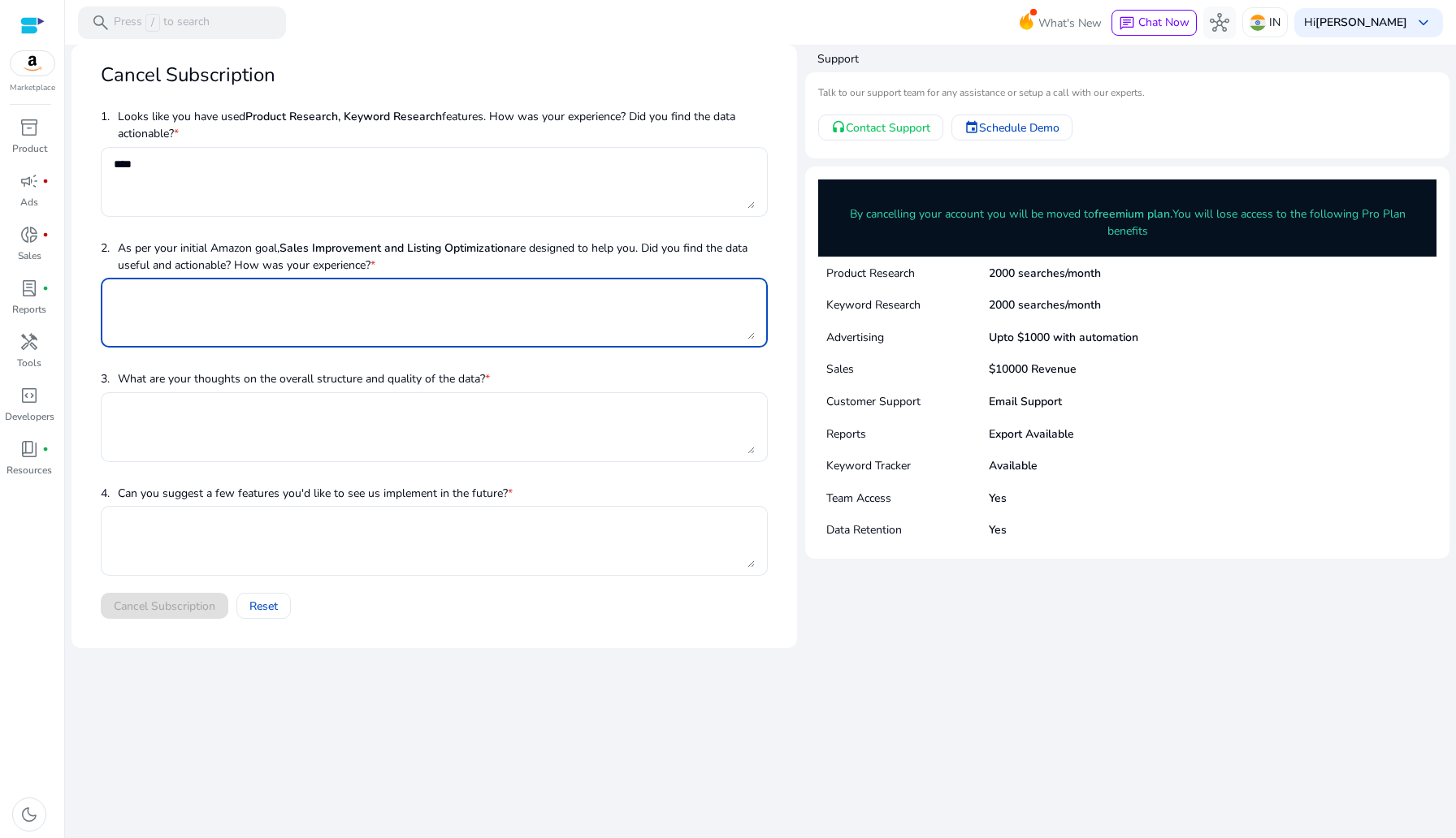
click at [272, 336] on textarea at bounding box center [435, 313] width 641 height 54
paste textarea "****"
type textarea "****"
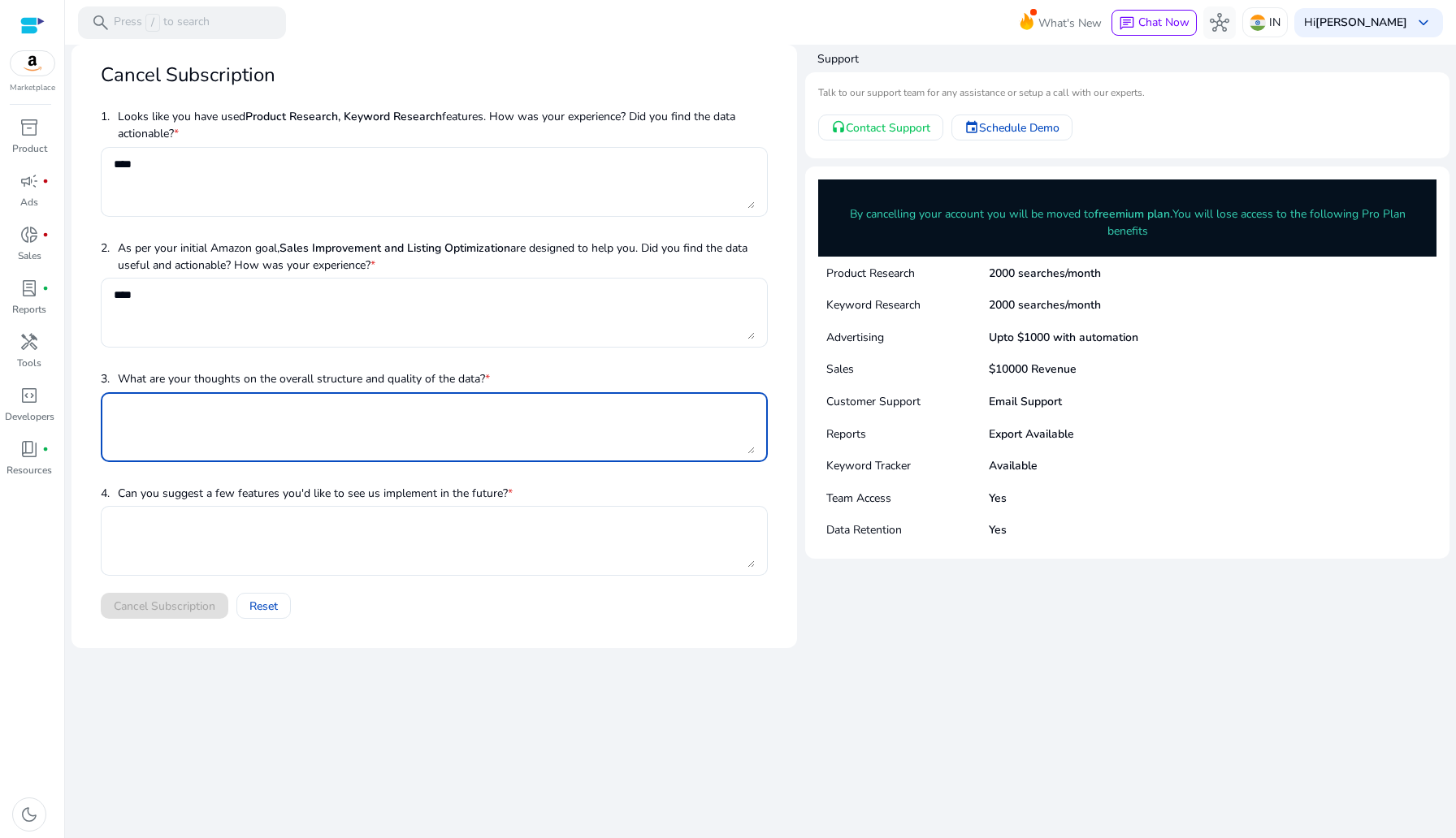
click at [256, 414] on textarea at bounding box center [435, 427] width 641 height 54
paste textarea "****"
type textarea "****"
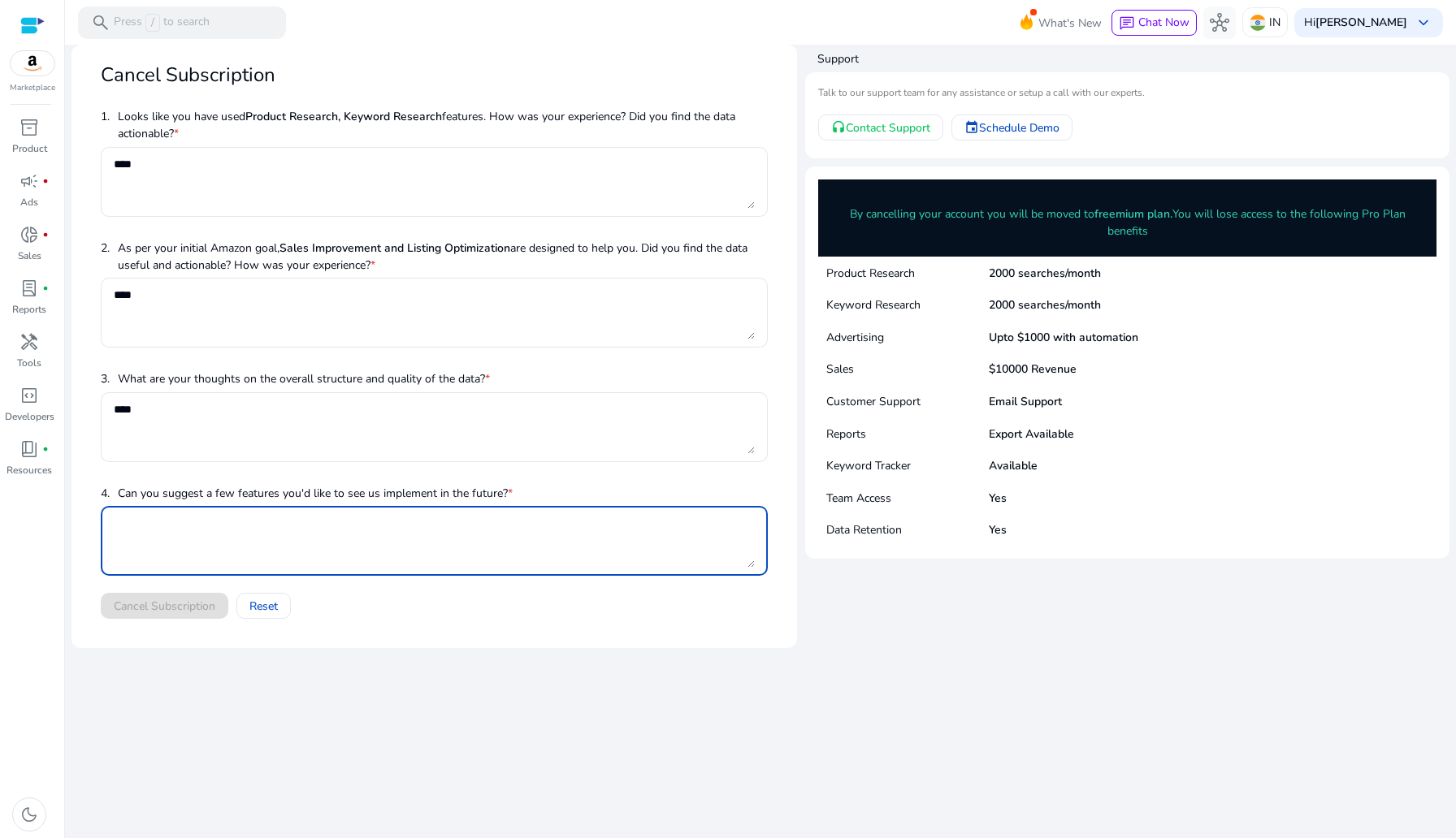
click at [247, 546] on textarea at bounding box center [435, 541] width 641 height 54
paste textarea "****"
type textarea "****"
click at [188, 609] on span "Cancel Subscription" at bounding box center [164, 606] width 101 height 17
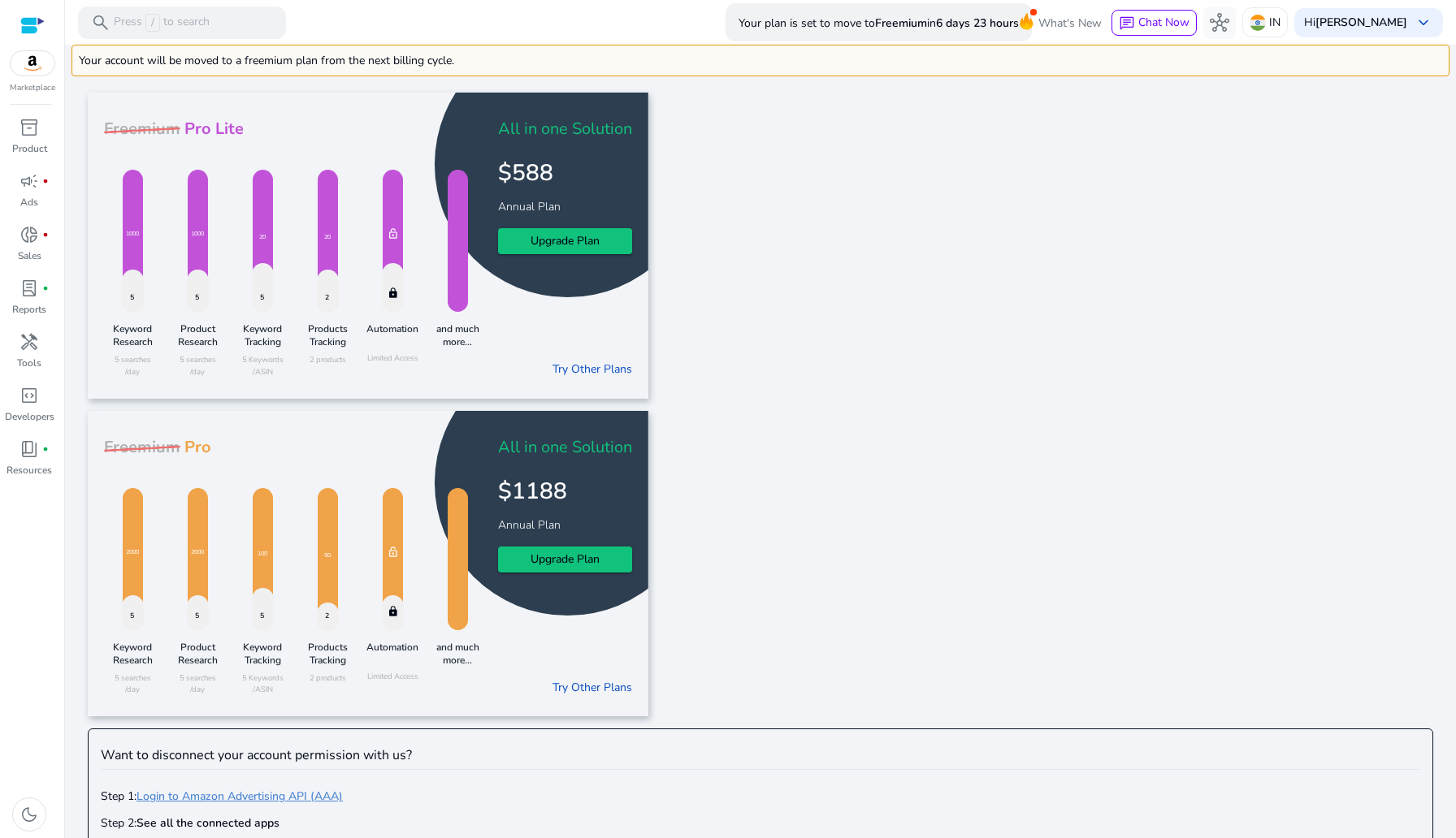
scroll to position [93, 0]
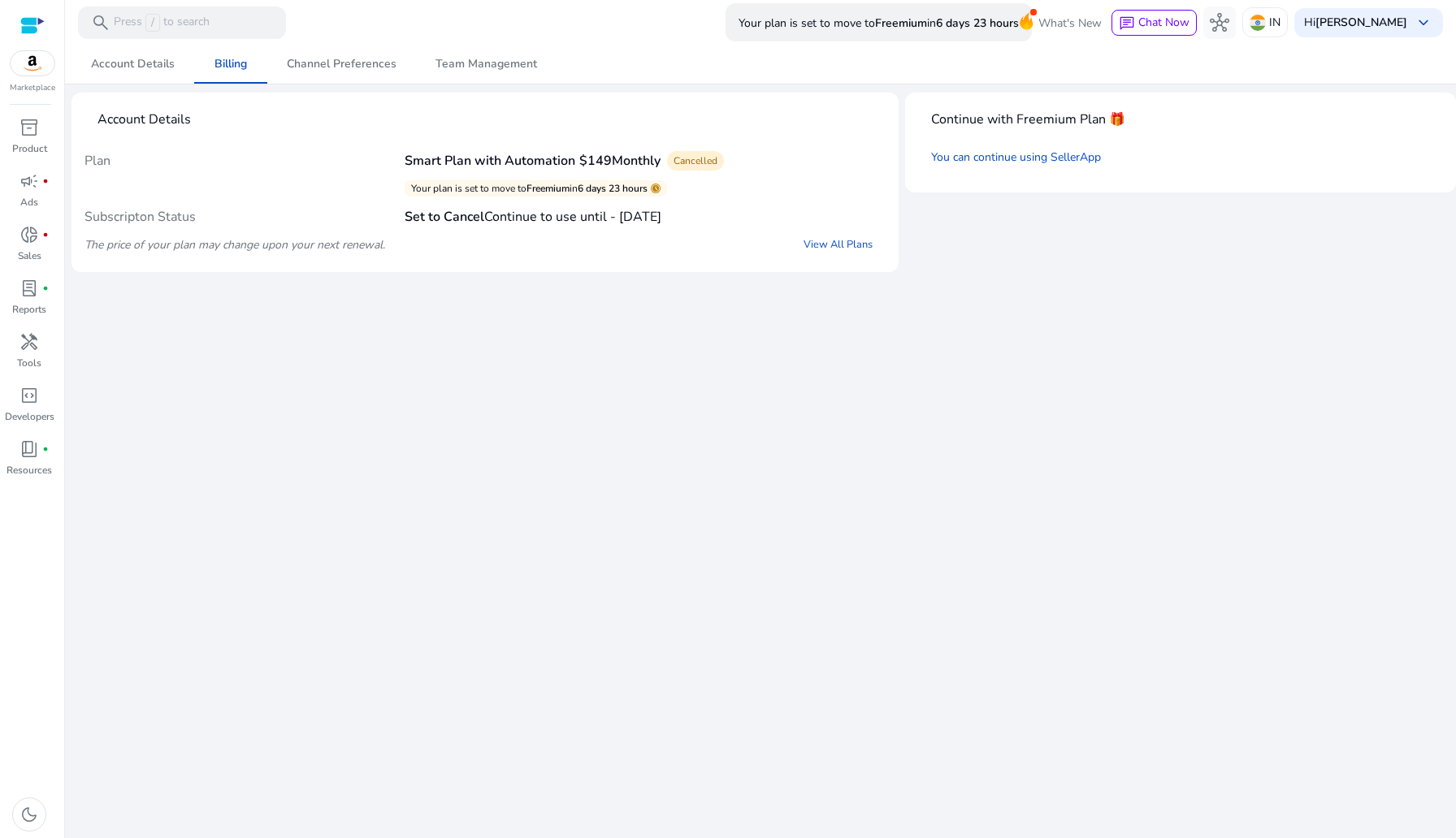
drag, startPoint x: 897, startPoint y: 23, endPoint x: 1015, endPoint y: 13, distance: 118.4
click at [974, 13] on div "Your plan is set to move to Freemium in 6 days 23 hours What's New chat Chat No…" at bounding box center [1084, 23] width 718 height 39
drag, startPoint x: 945, startPoint y: 28, endPoint x: 848, endPoint y: 28, distance: 97.0
click at [848, 28] on p "Your plan is set to move to Freemium in 6 days 23 hours" at bounding box center [878, 23] width 280 height 28
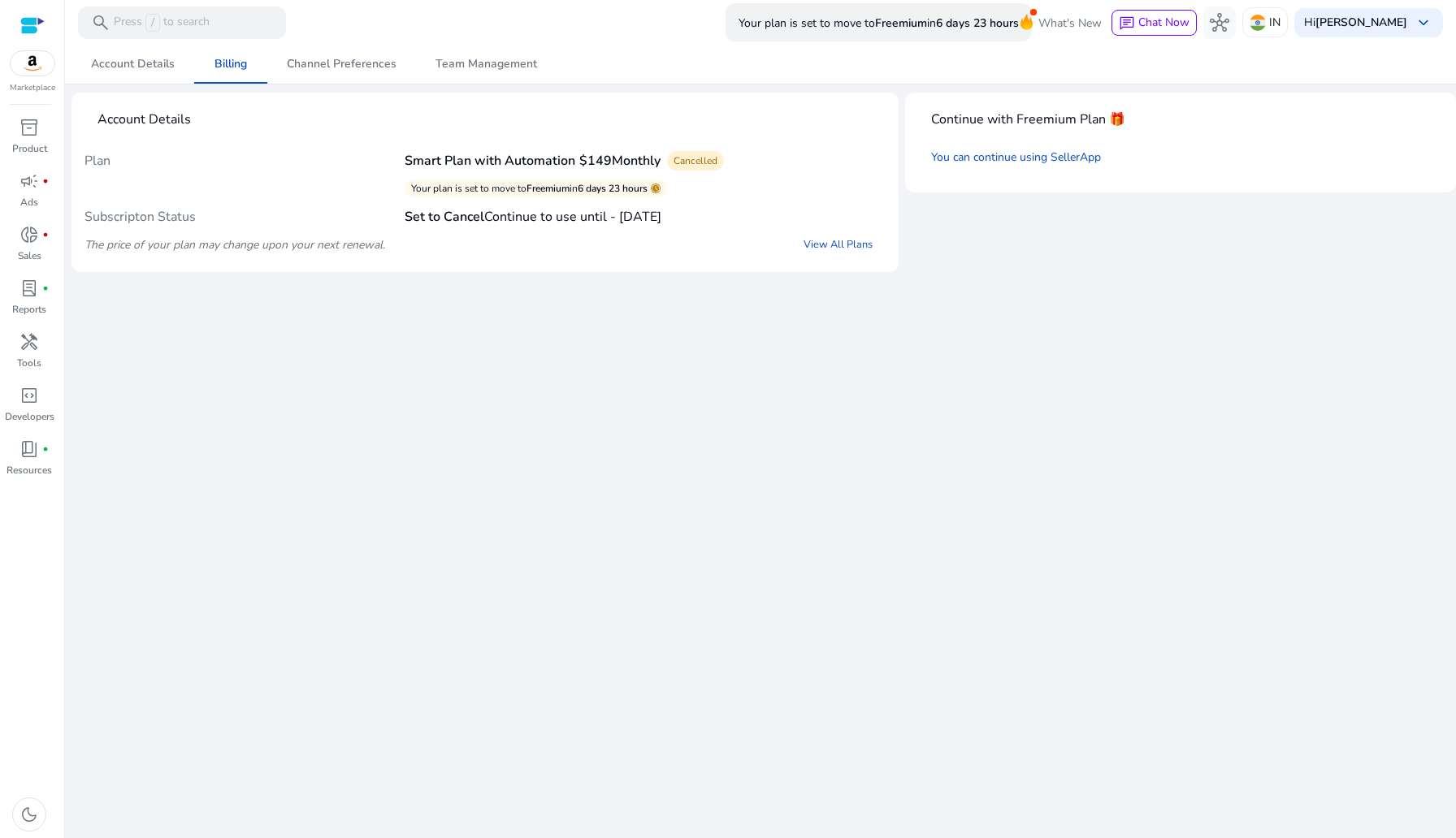
click at [27, 20] on div at bounding box center [32, 25] width 24 height 18
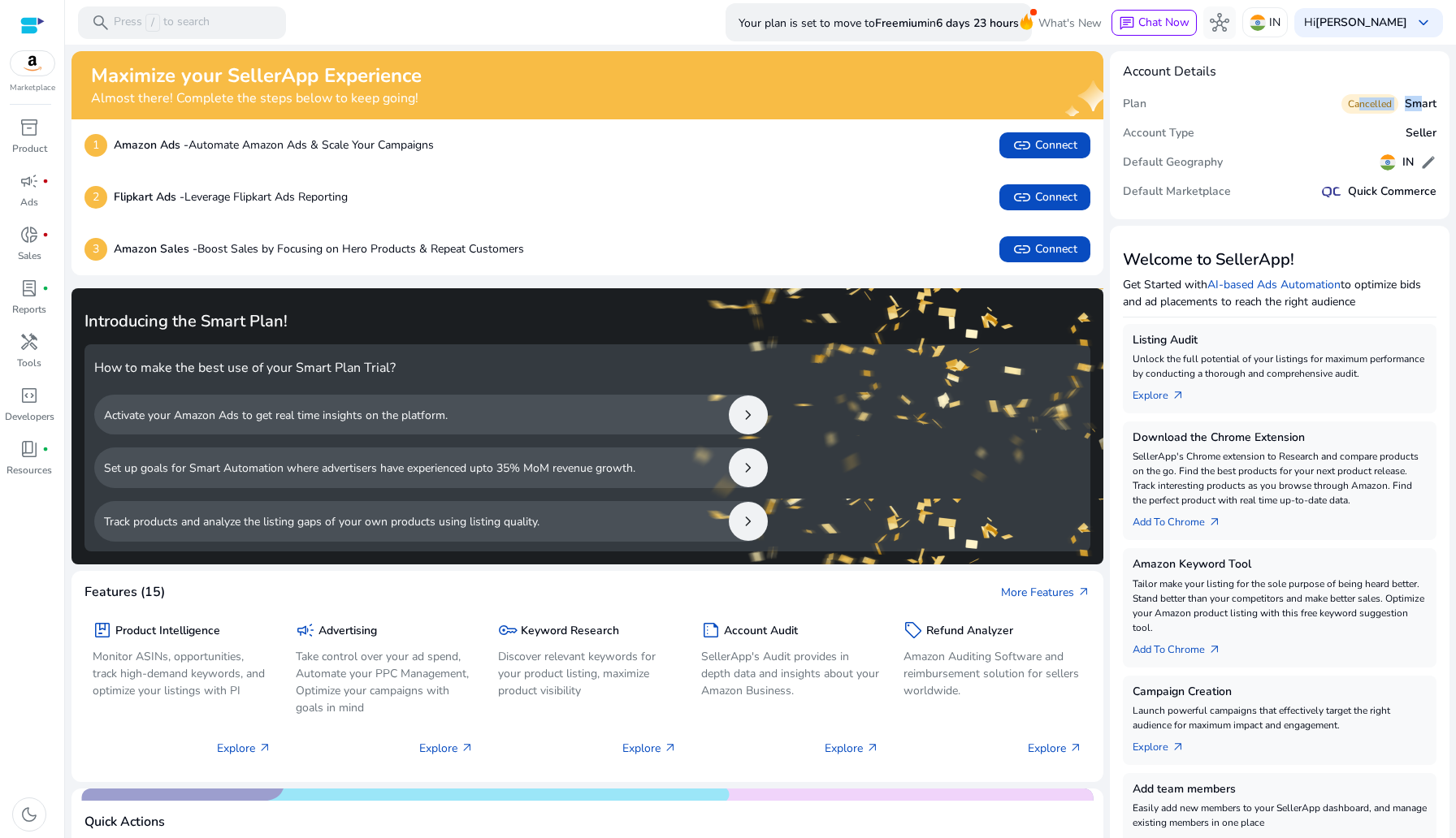
drag, startPoint x: 1356, startPoint y: 99, endPoint x: 1403, endPoint y: 99, distance: 47.0
click at [974, 99] on div "Cancelled Smart" at bounding box center [1389, 104] width 95 height 23
click at [974, 90] on div "Plan Cancelled Smart" at bounding box center [1279, 104] width 314 height 29
drag, startPoint x: 1342, startPoint y: 105, endPoint x: 1397, endPoint y: 105, distance: 55.0
click at [974, 105] on div "Cancelled Smart" at bounding box center [1389, 104] width 95 height 23
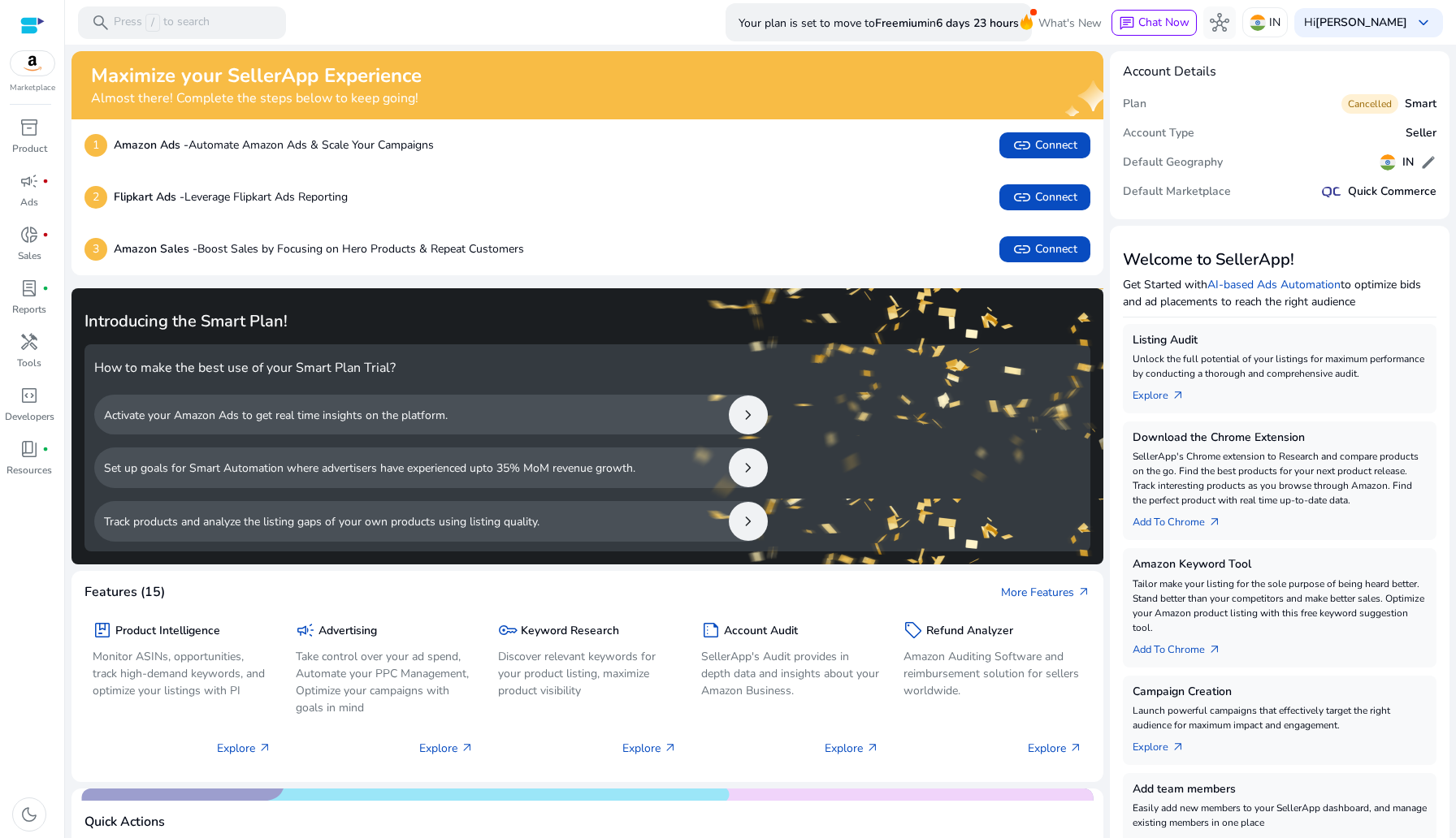
click at [974, 68] on div "Account Details" at bounding box center [1279, 72] width 314 height 15
click at [974, 46] on div at bounding box center [760, 46] width 1391 height 3
click at [974, 27] on b "[PERSON_NAME]" at bounding box center [1361, 22] width 92 height 15
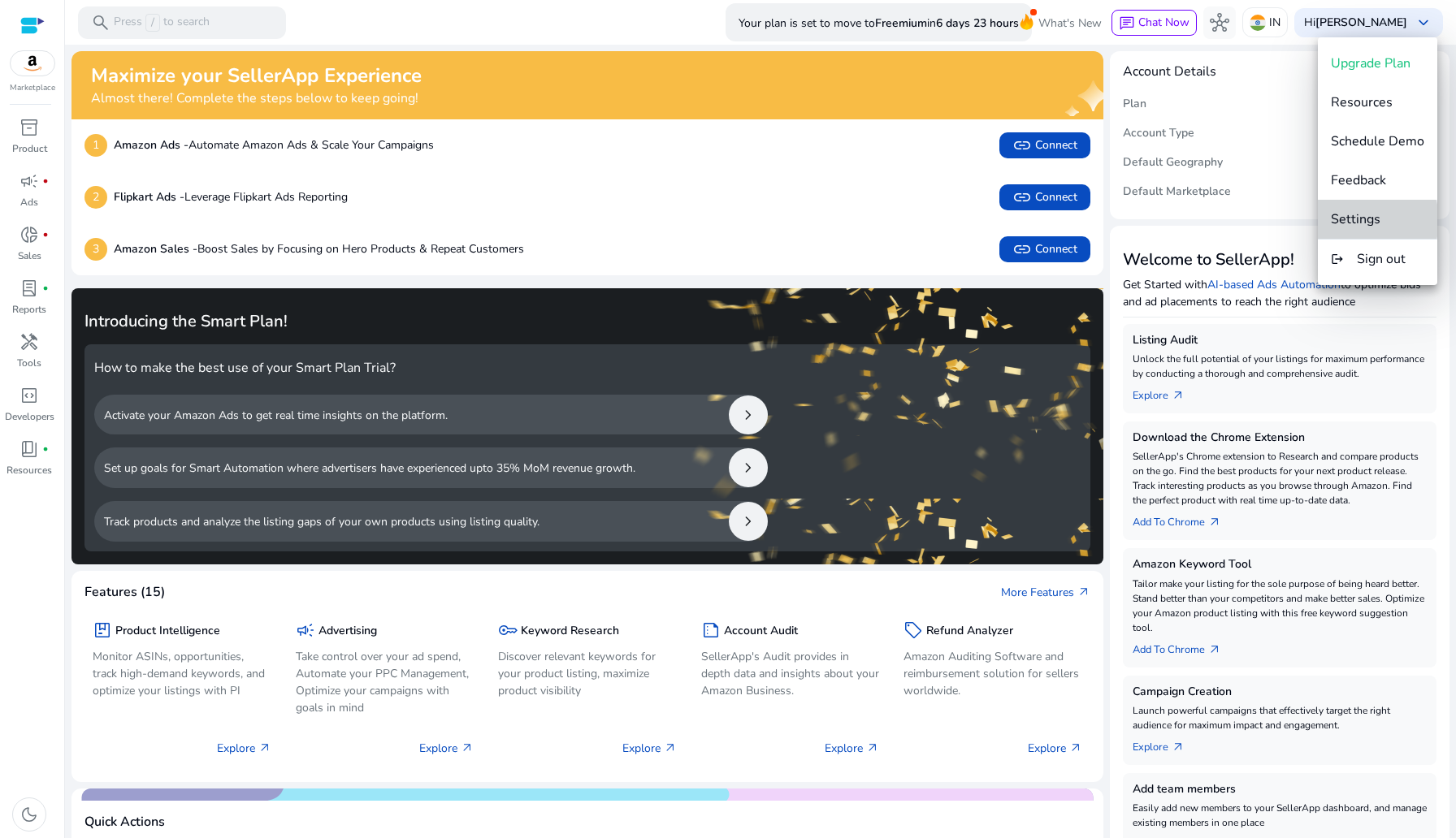
click at [974, 220] on span "Settings" at bounding box center [1355, 218] width 49 height 18
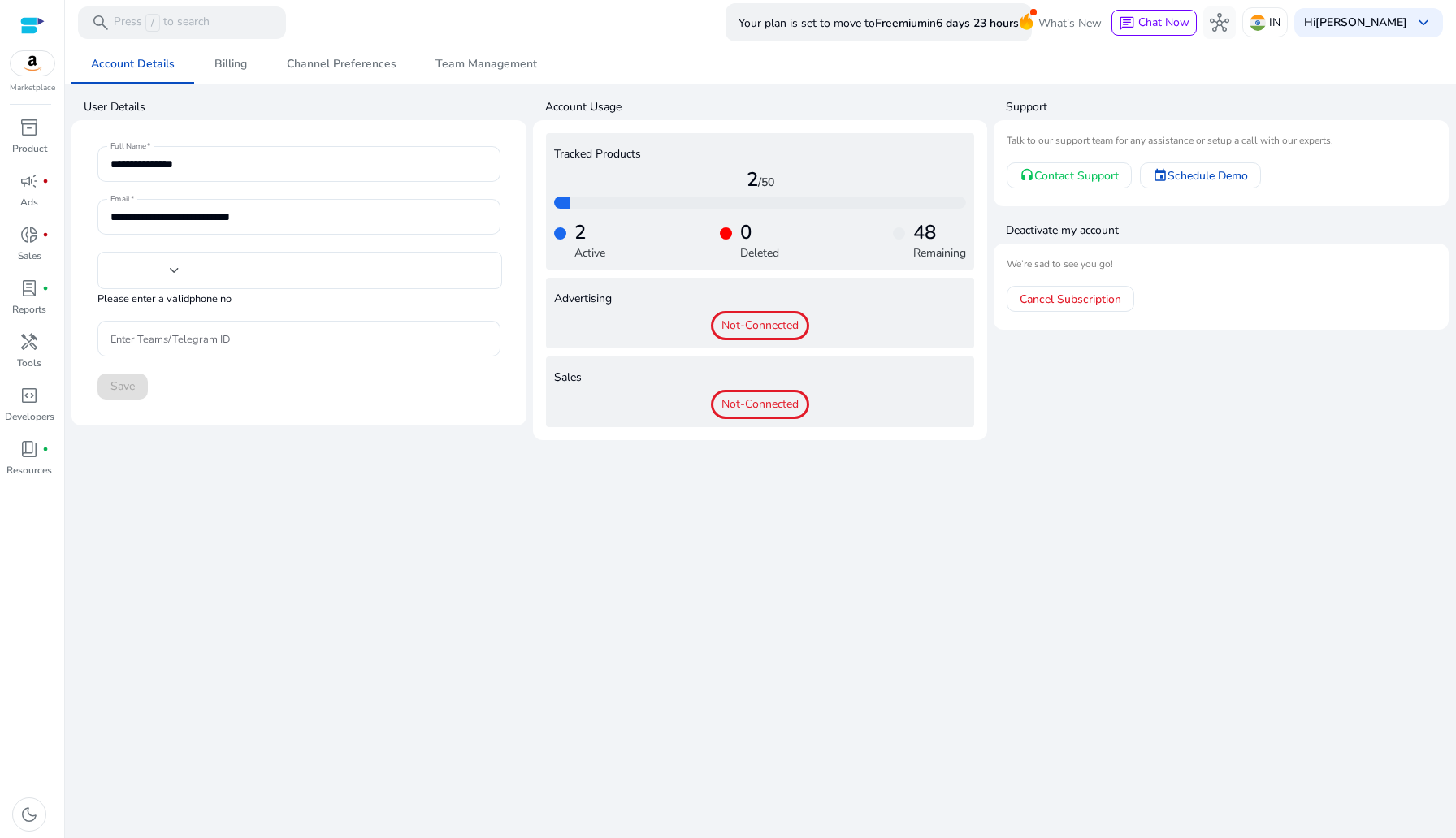
type input "***"
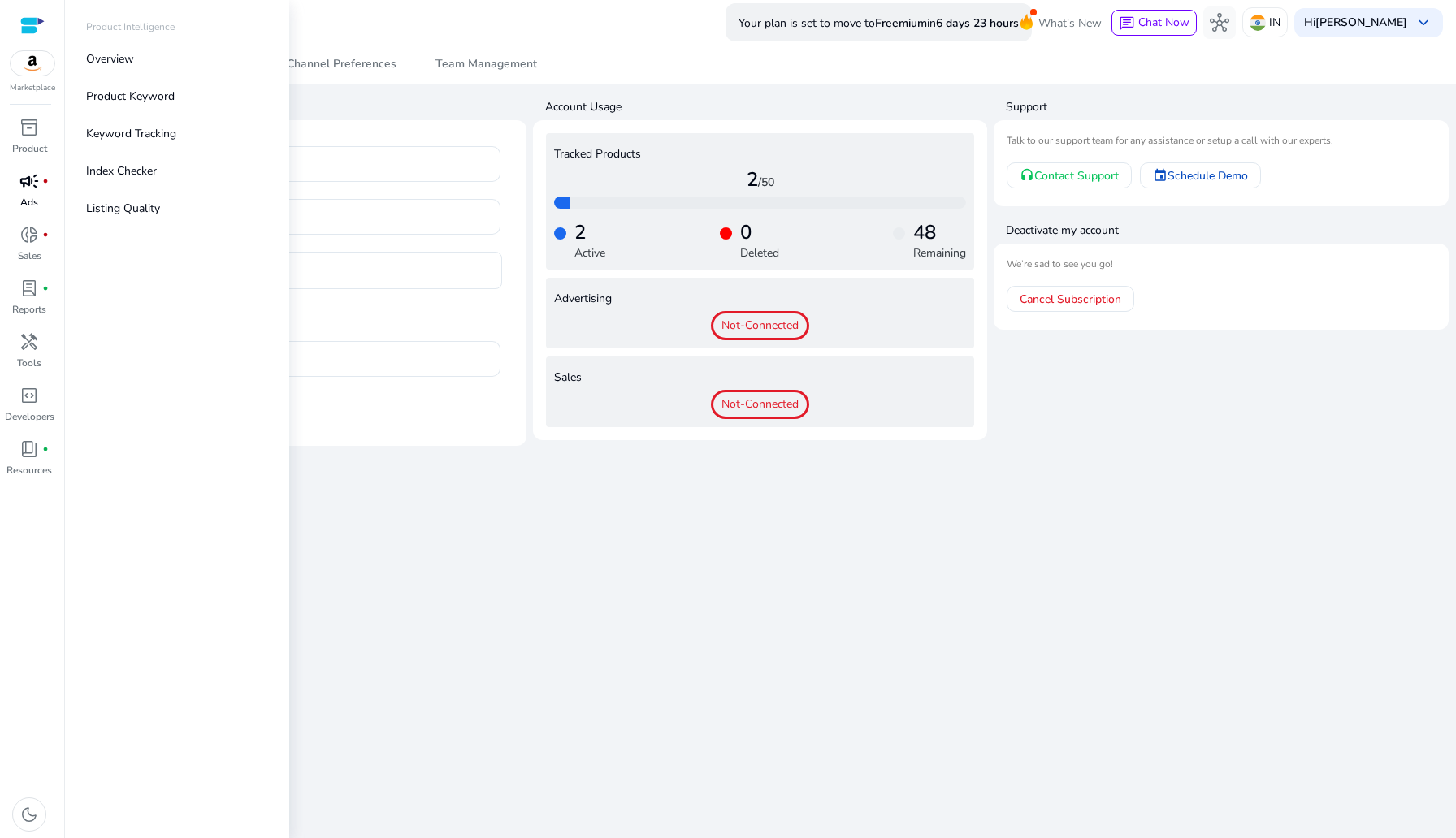
click at [36, 215] on link "campaign fiber_manual_record Ads" at bounding box center [29, 195] width 59 height 54
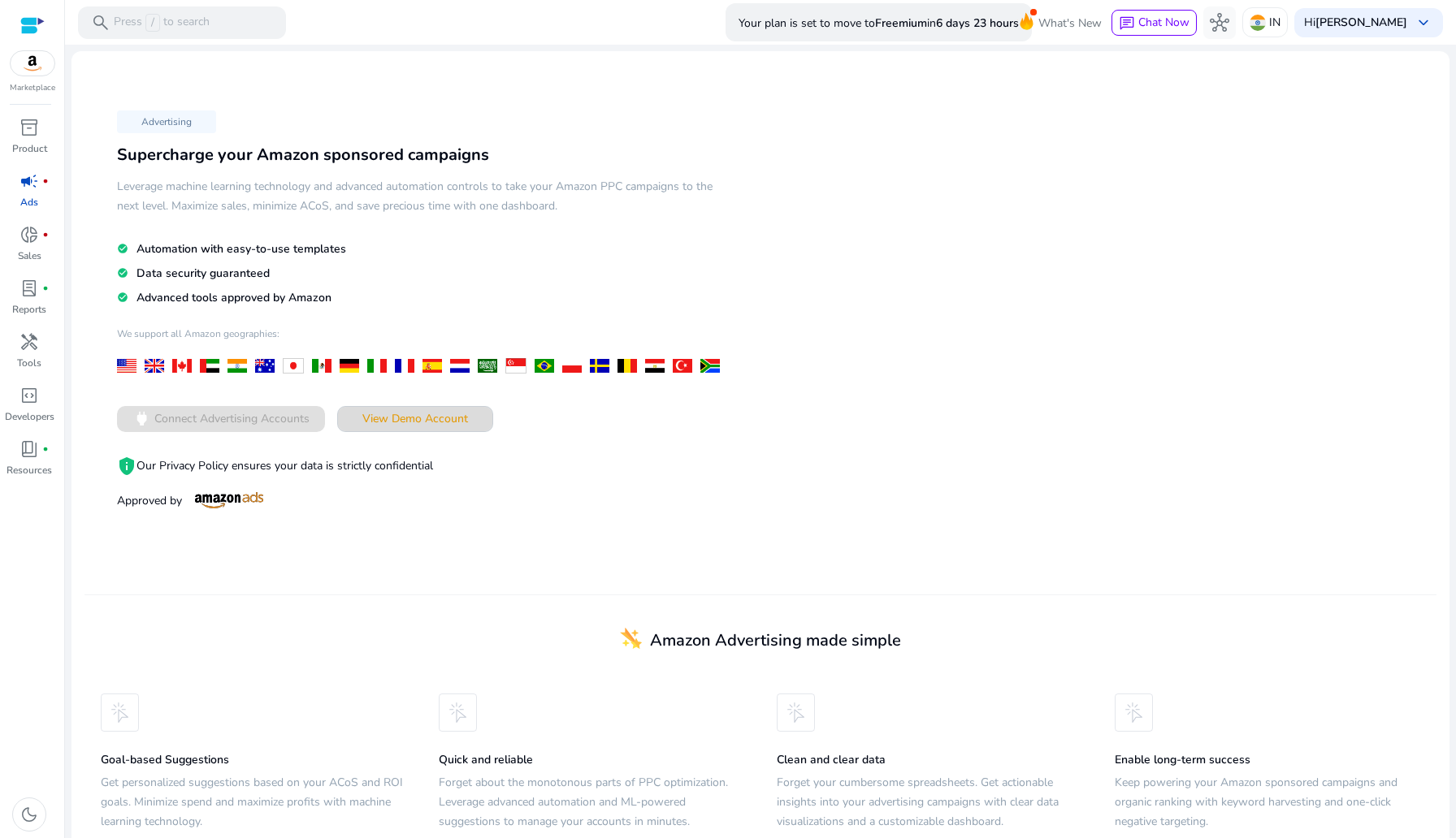
click at [421, 423] on span "View Demo Account" at bounding box center [415, 419] width 105 height 17
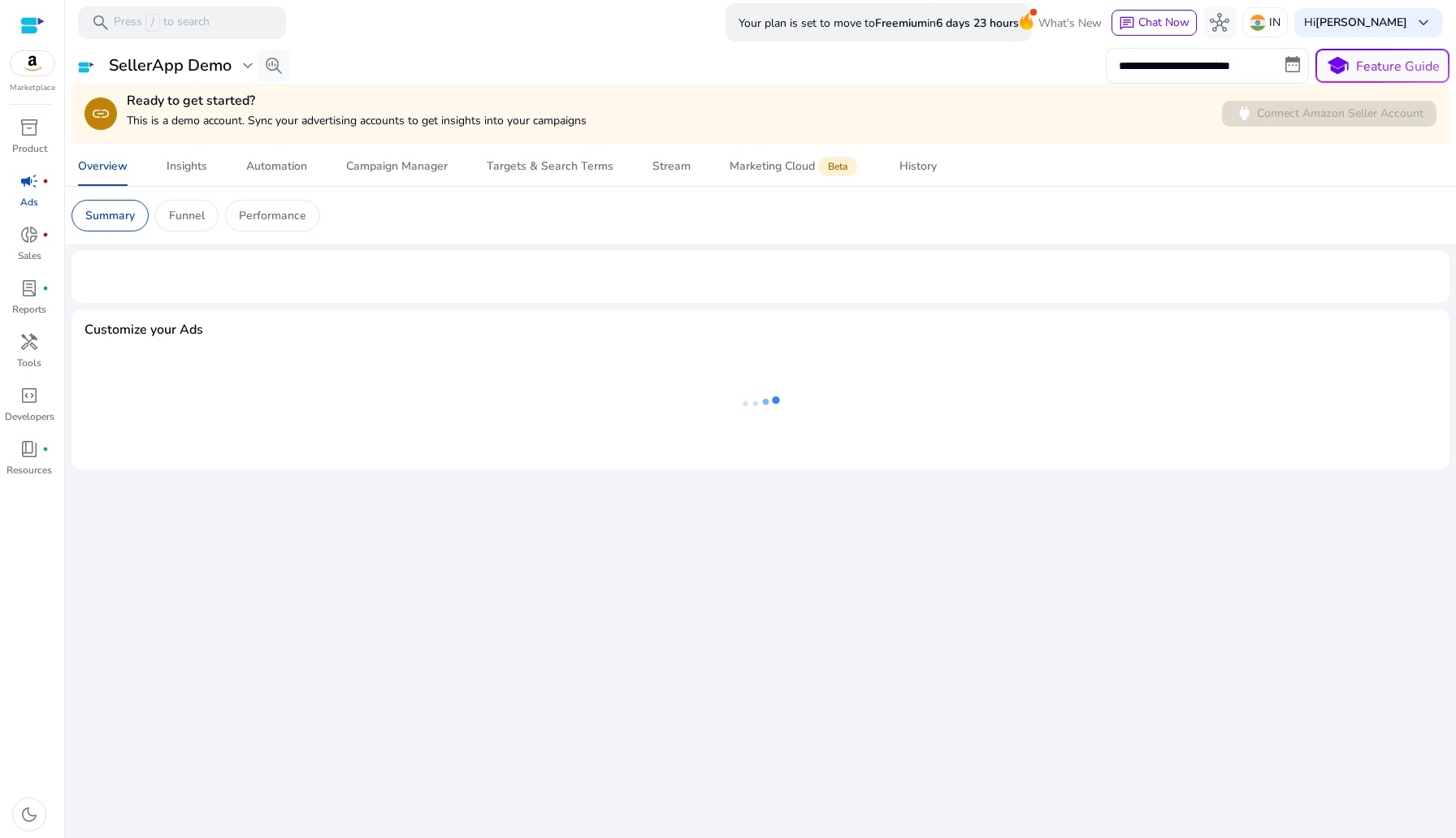
click at [379, 121] on p "This is a demo account. Sync your advertising accounts to get insights into you…" at bounding box center [356, 121] width 460 height 17
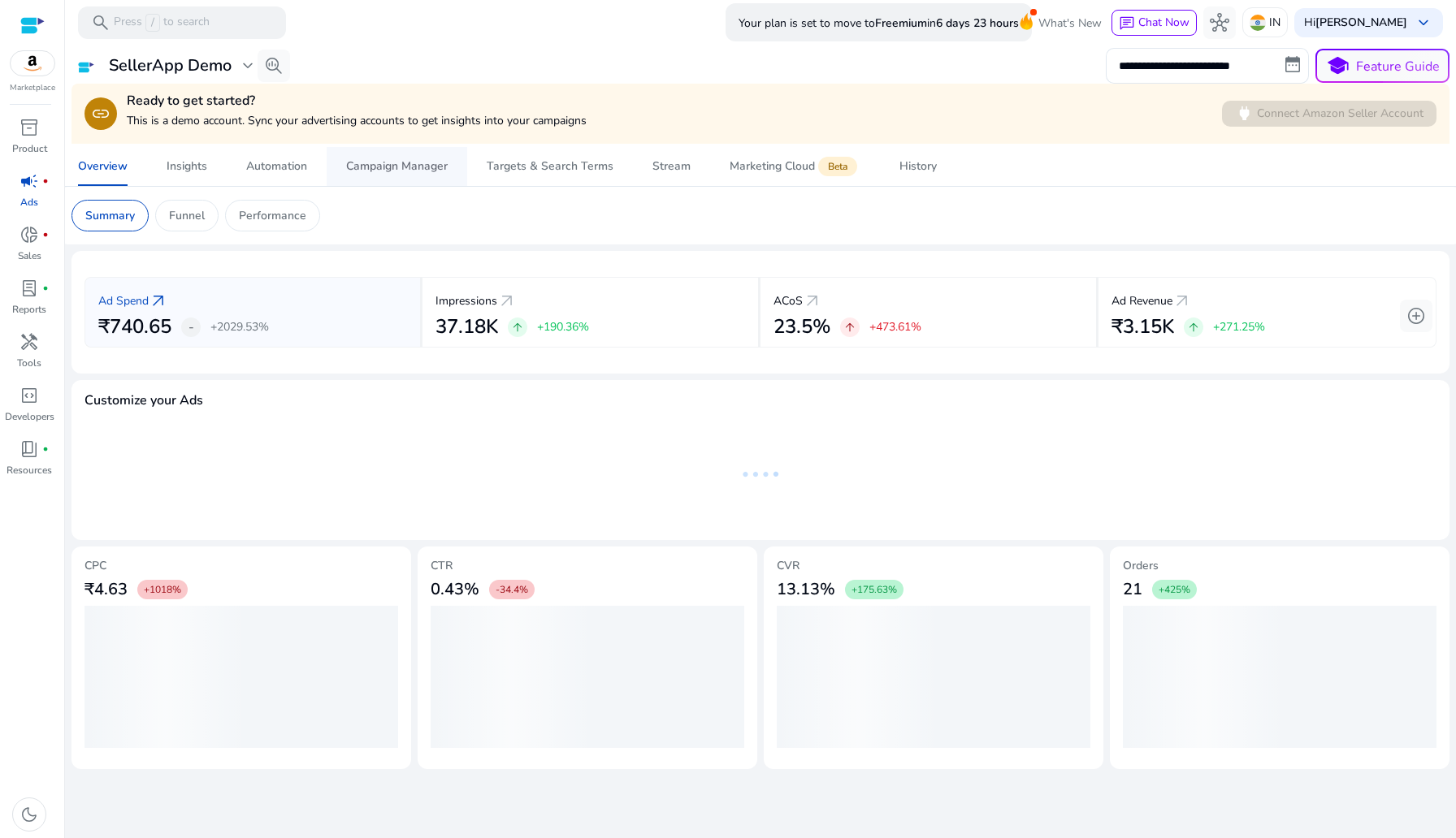
click at [390, 149] on span "Campaign Manager" at bounding box center [396, 167] width 101 height 39
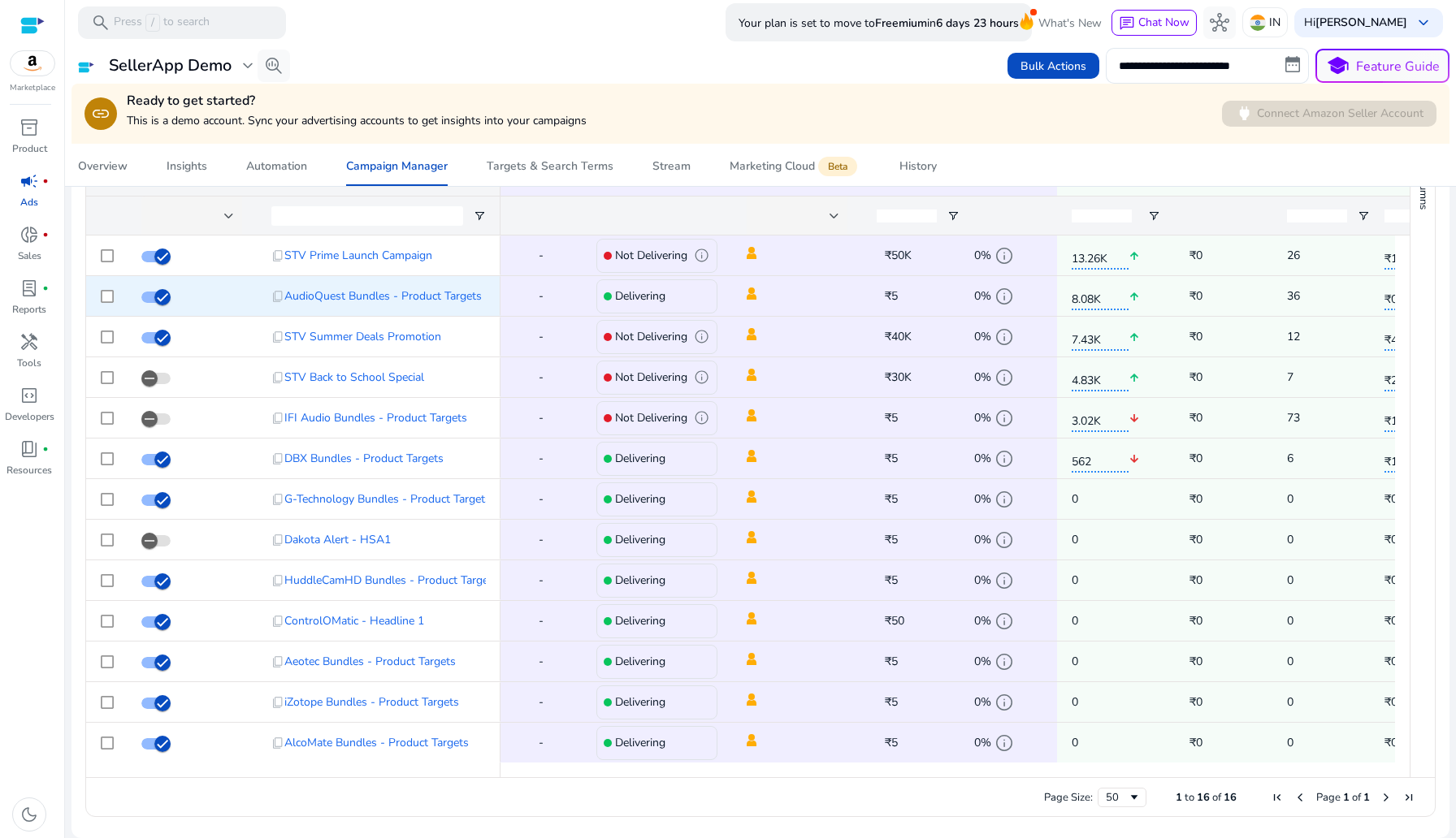
scroll to position [1137, 0]
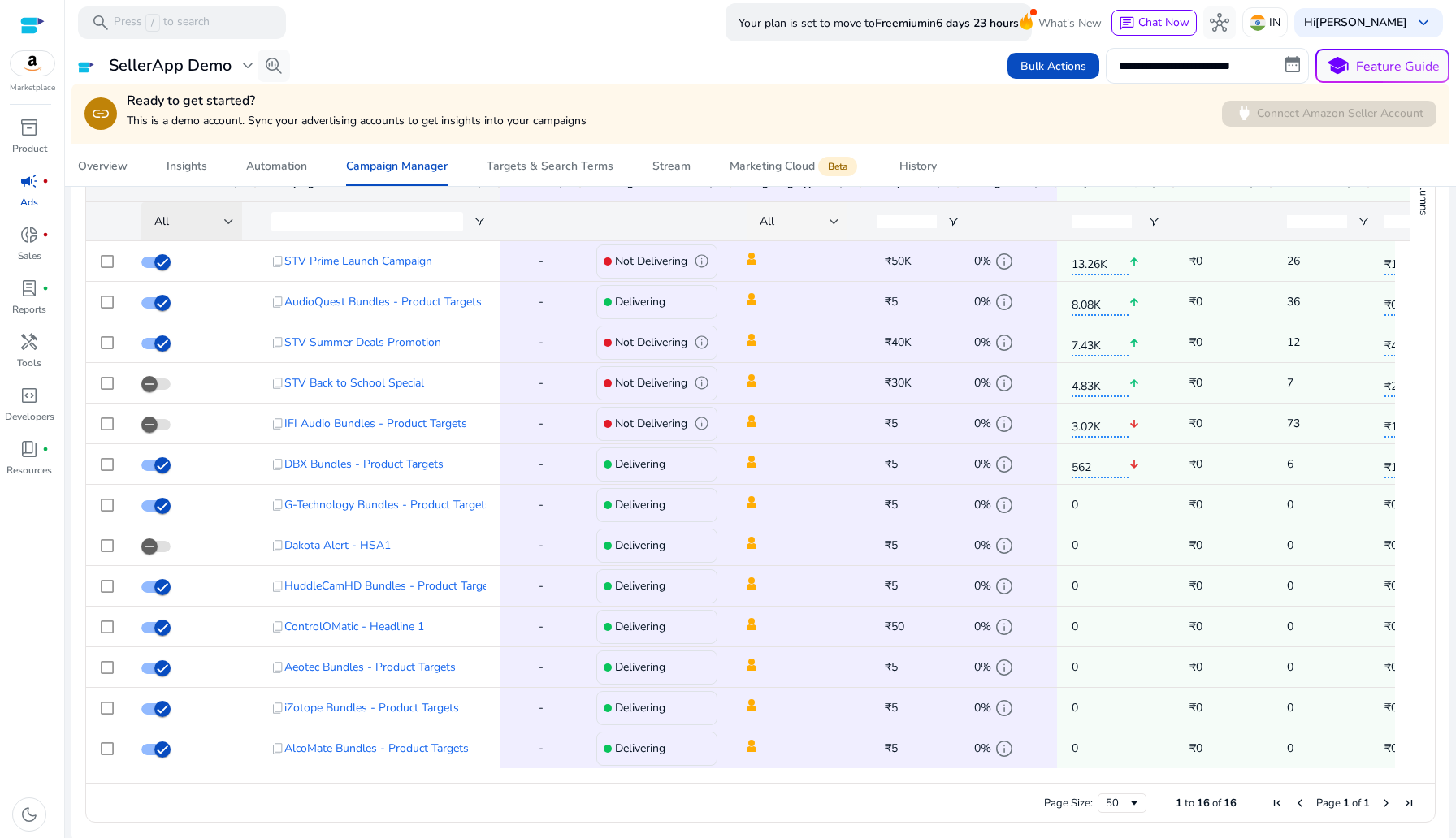
click at [222, 220] on div "All" at bounding box center [188, 221] width 69 height 18
click at [225, 221] on div at bounding box center [728, 419] width 1456 height 838
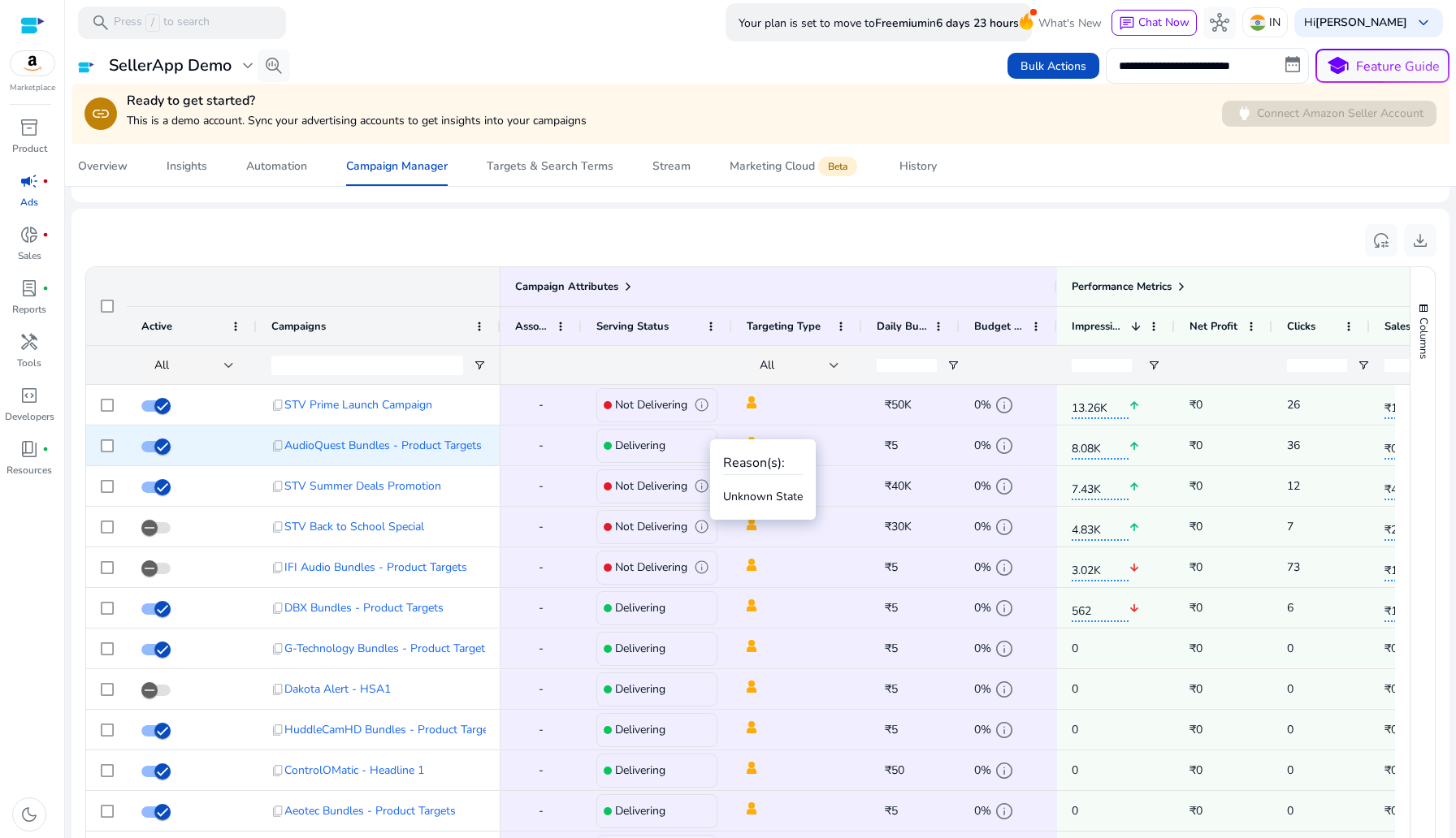
scroll to position [1009, 0]
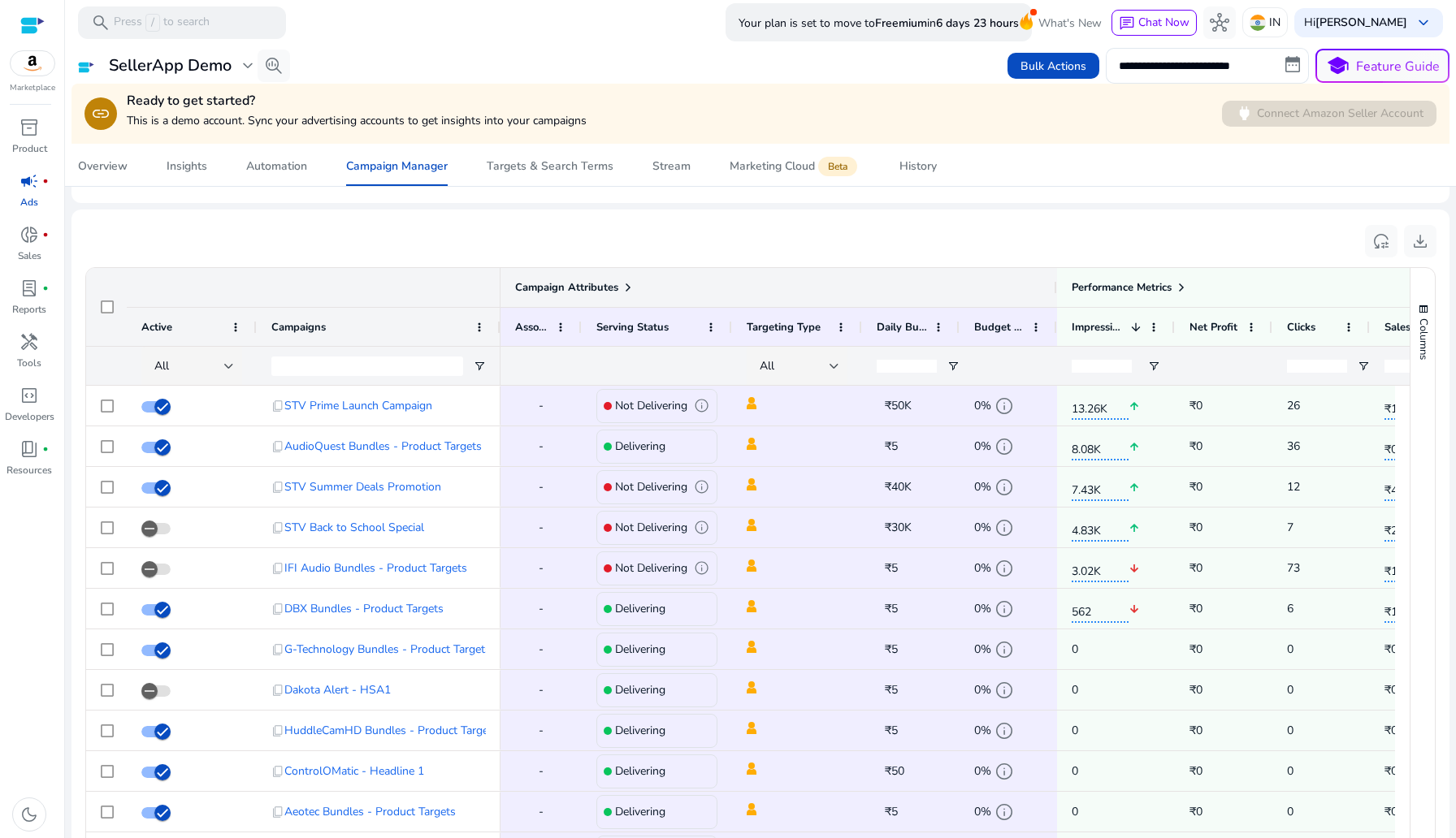
click at [630, 285] on span at bounding box center [628, 288] width 13 height 13
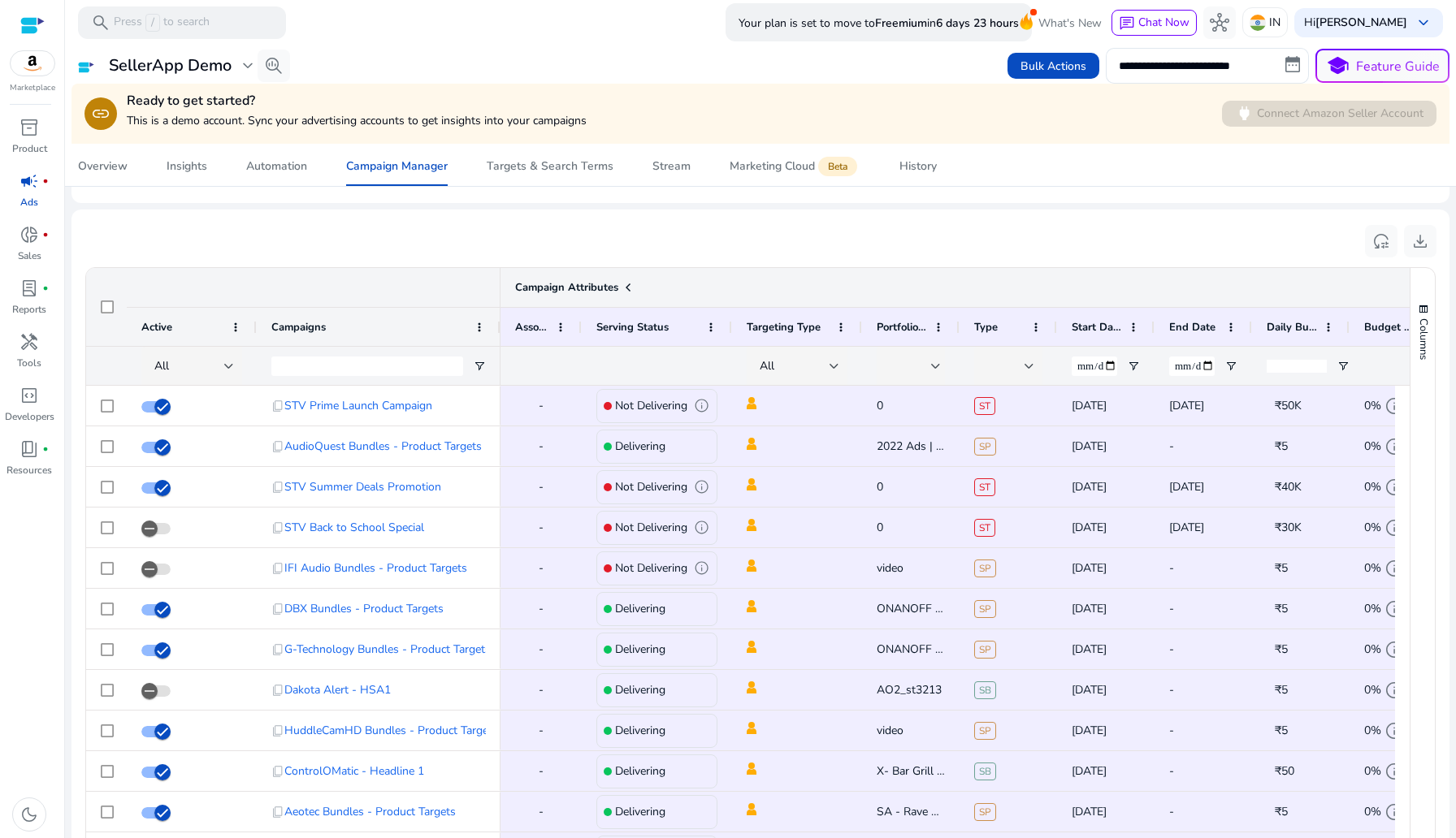
click at [623, 288] on span at bounding box center [628, 288] width 13 height 13
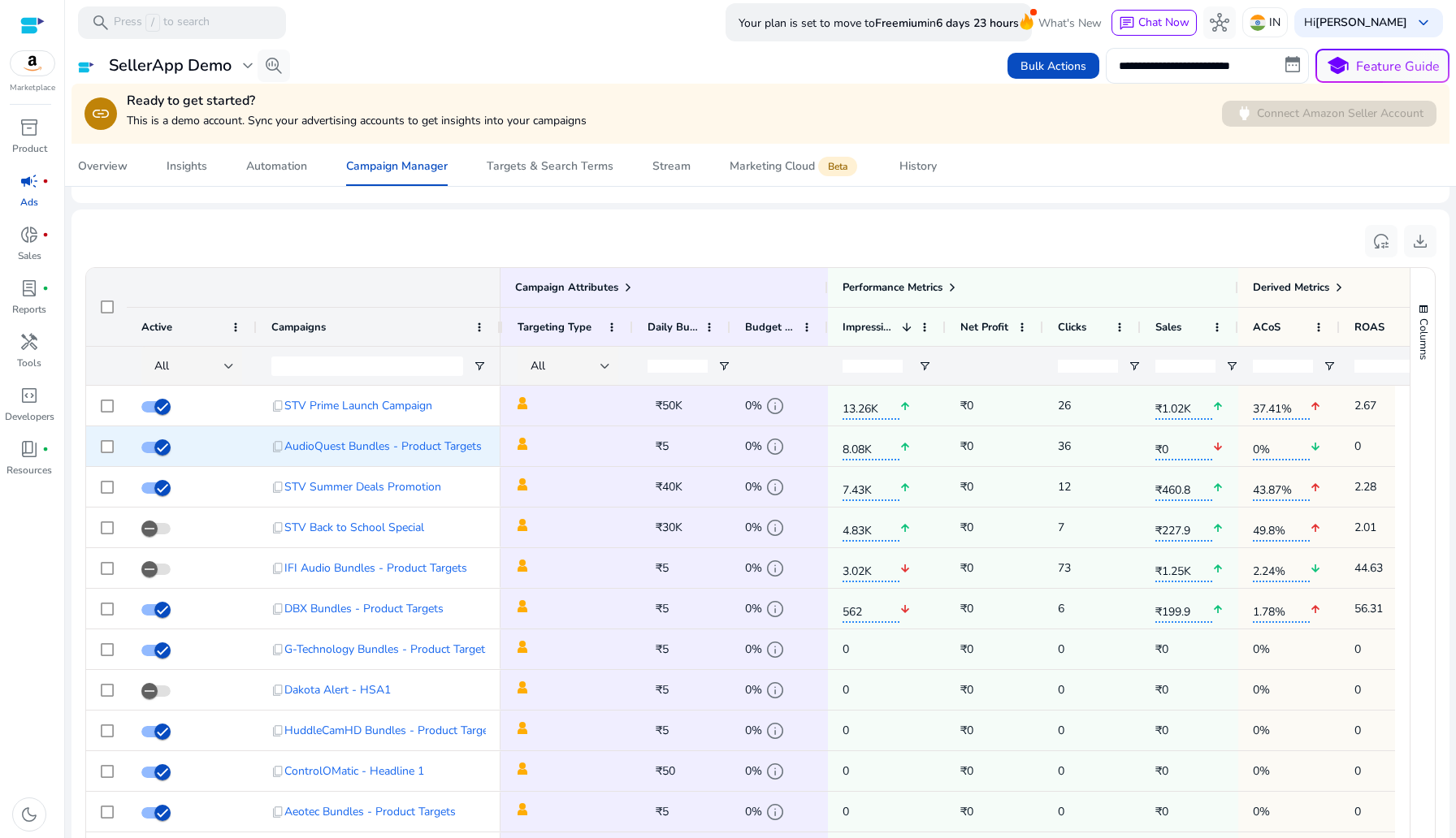
scroll to position [0, 0]
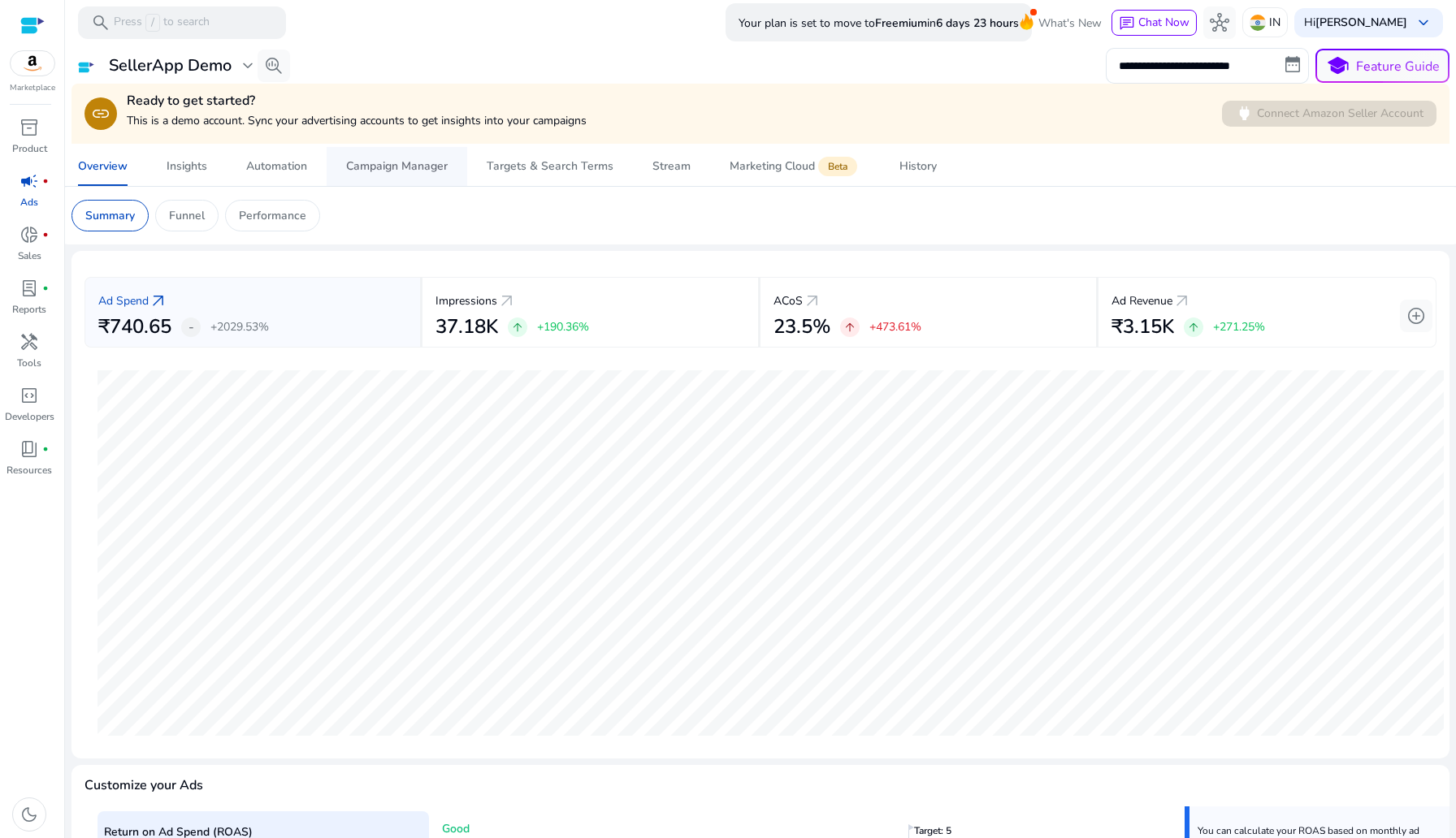
click at [401, 171] on div "Campaign Manager" at bounding box center [396, 167] width 101 height 12
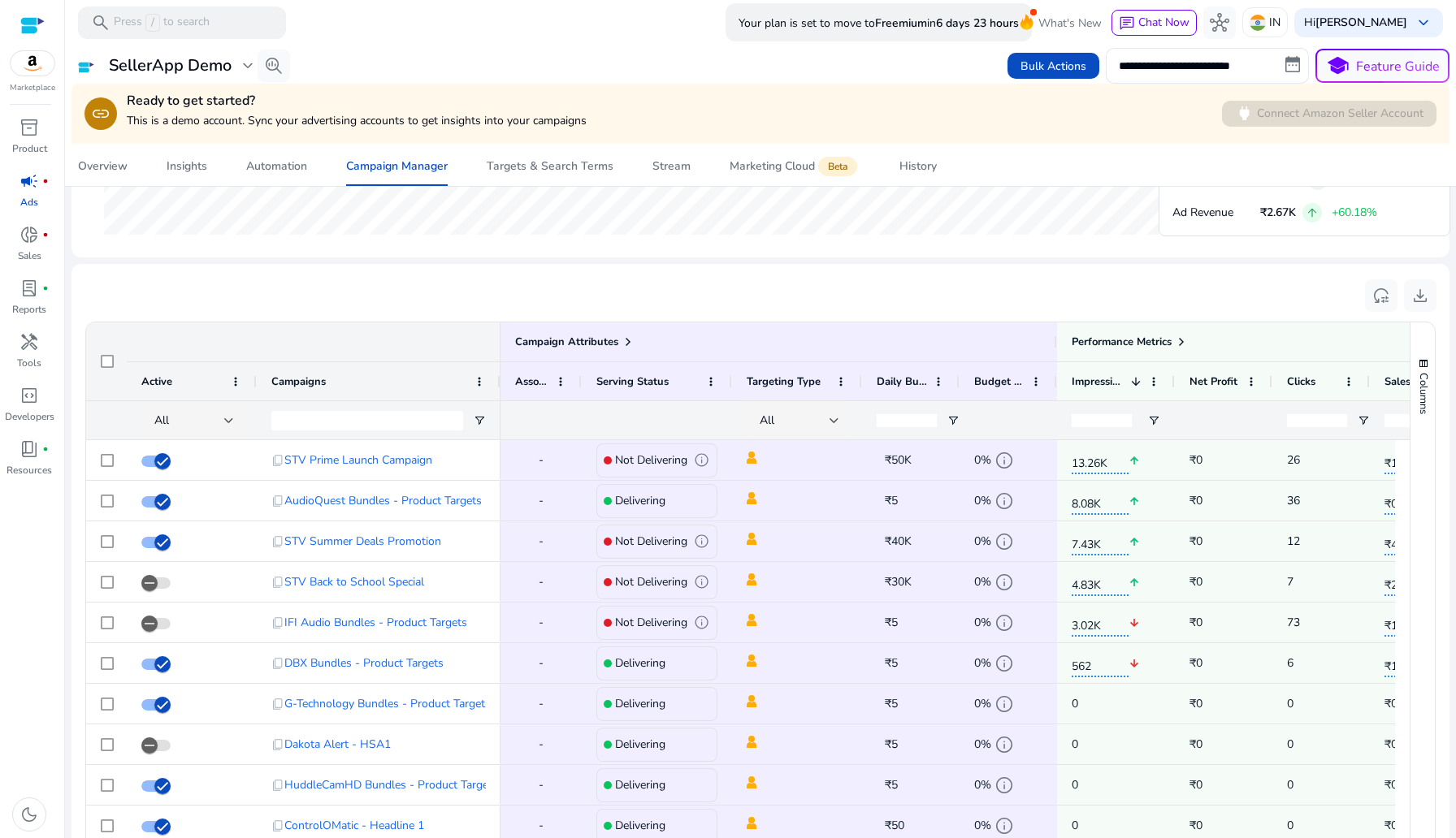
scroll to position [972, 0]
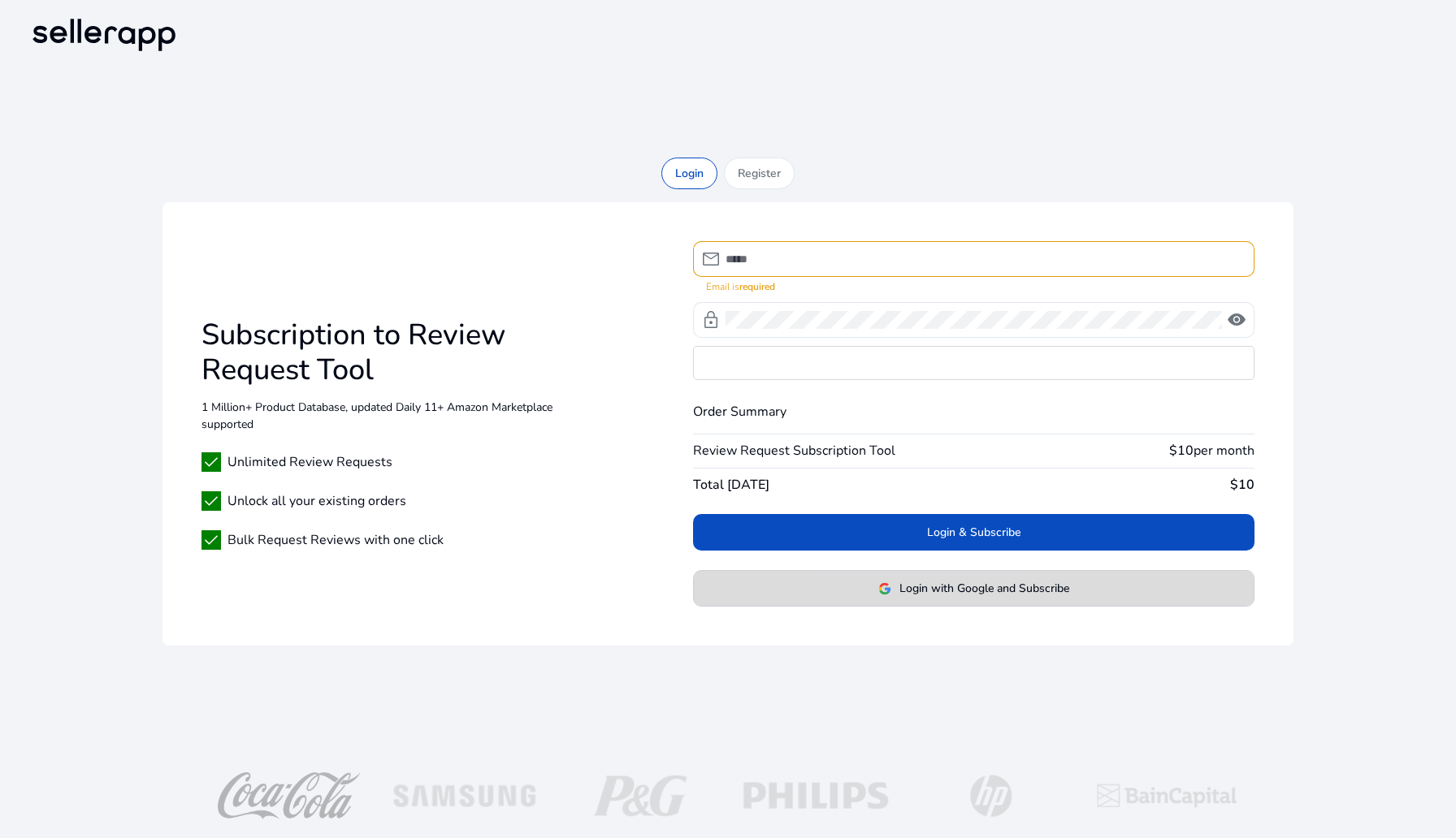
click at [936, 582] on span "Login with Google and Subscribe" at bounding box center [984, 589] width 170 height 17
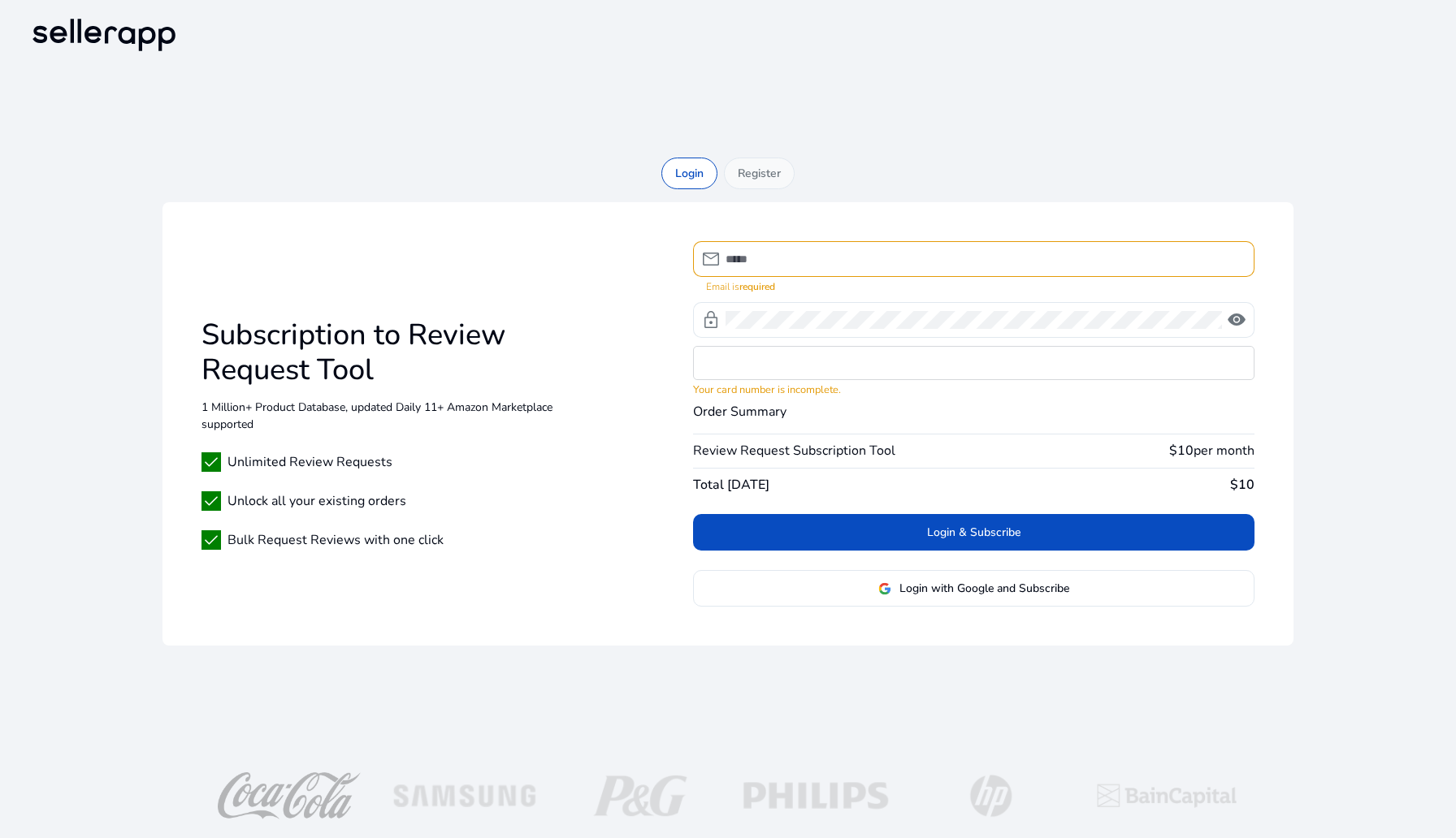
click at [761, 174] on p "Register" at bounding box center [759, 173] width 43 height 17
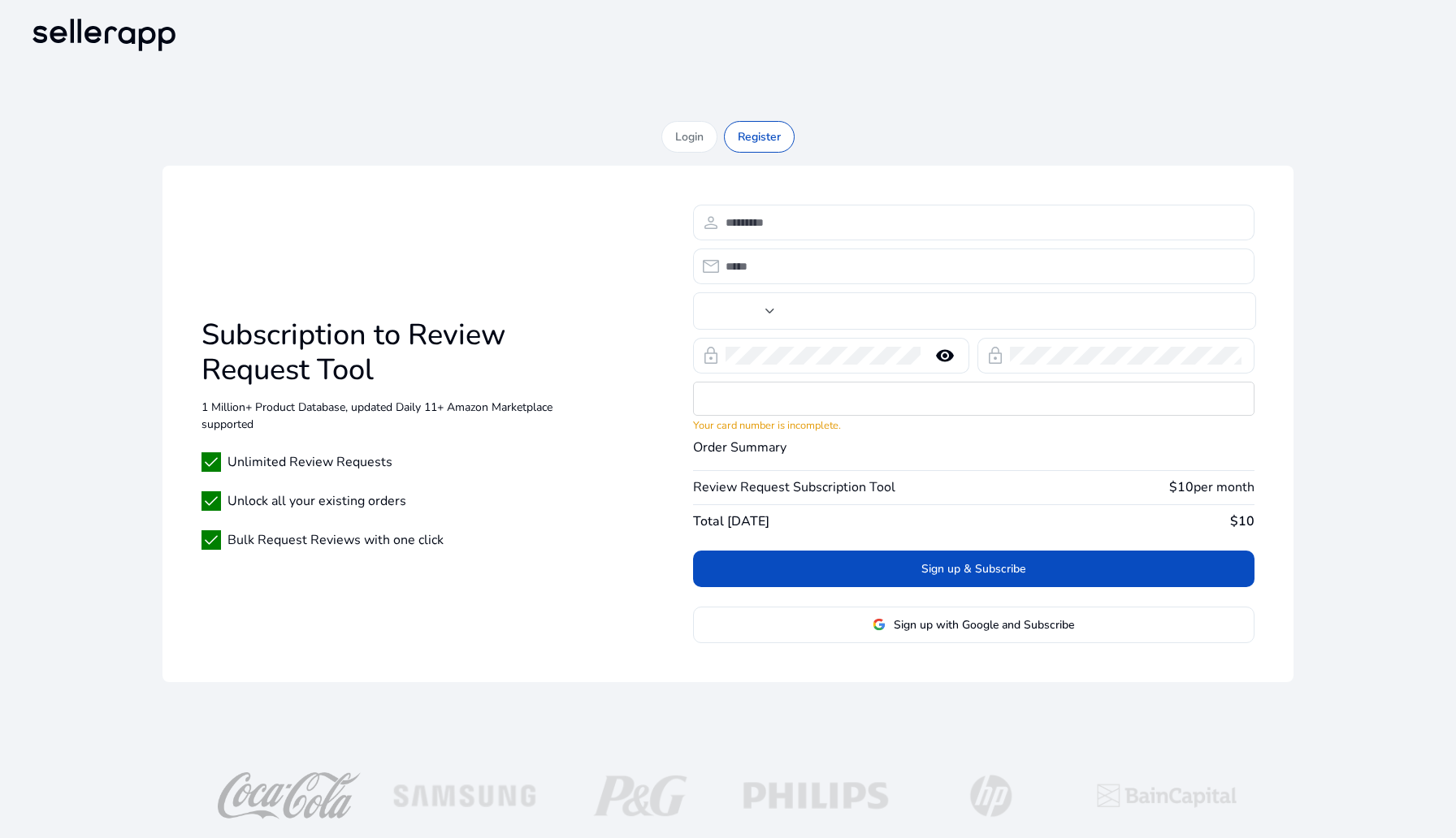
type input "***"
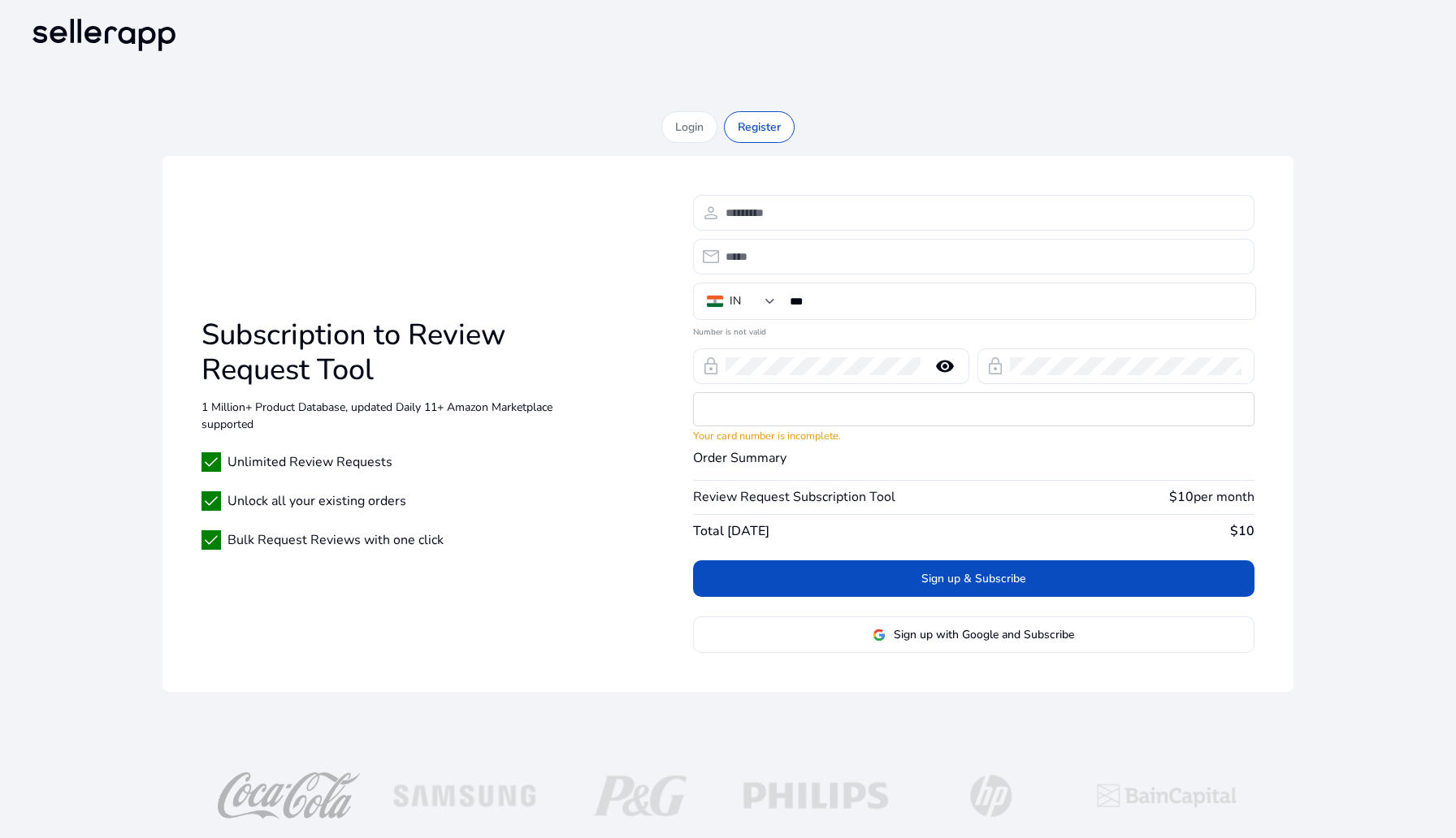
click at [705, 154] on div "Login Register Subscription to Review Request Tool 1 Million+ Product Database,…" at bounding box center [728, 408] width 1404 height 594
click at [693, 130] on p "Login" at bounding box center [689, 127] width 28 height 17
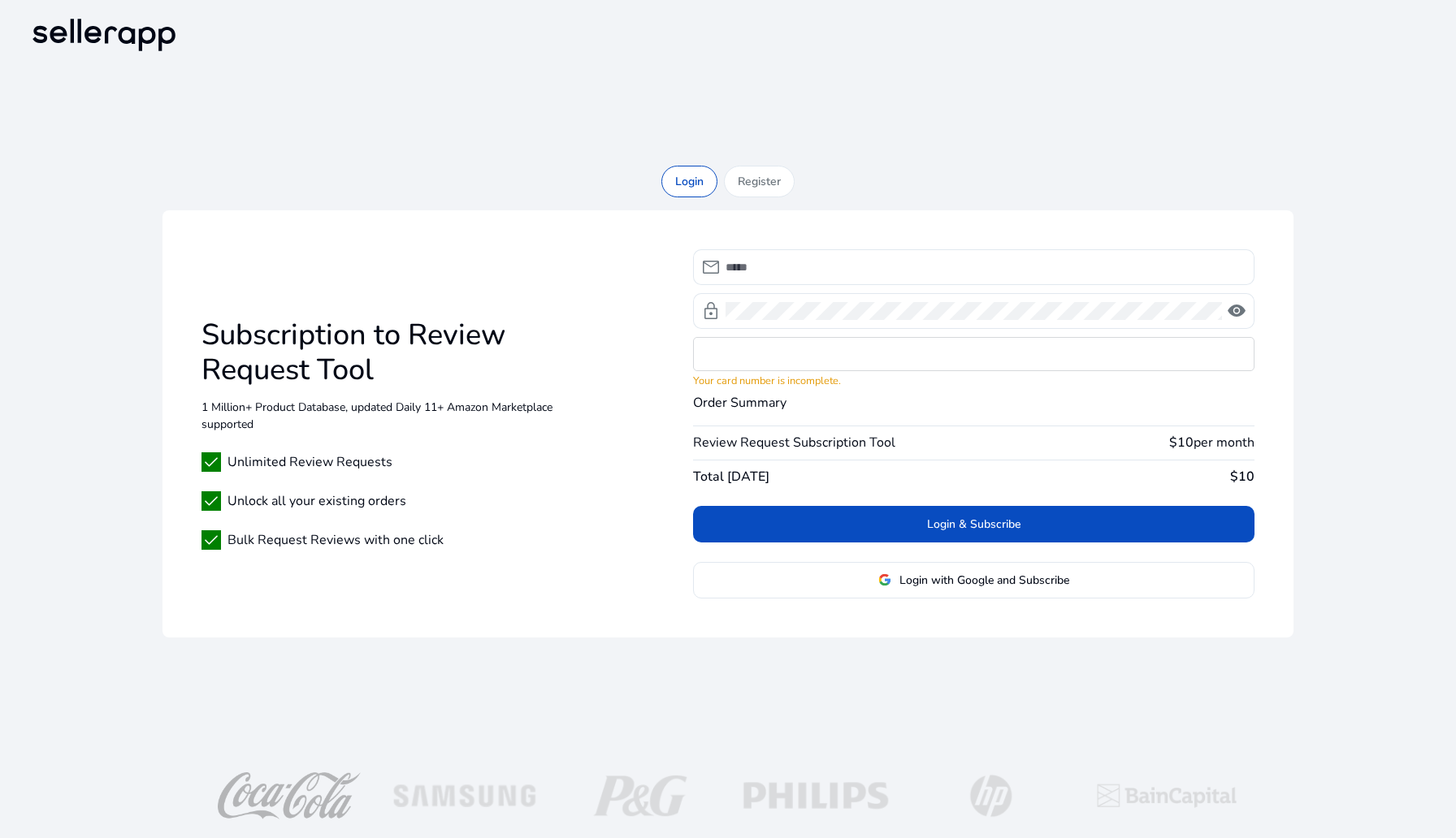
click at [1028, 147] on div "Login Register Subscription to Review Request Tool 1 Million+ Product Database,…" at bounding box center [728, 419] width 1456 height 838
click at [747, 167] on div "Register" at bounding box center [759, 182] width 70 height 32
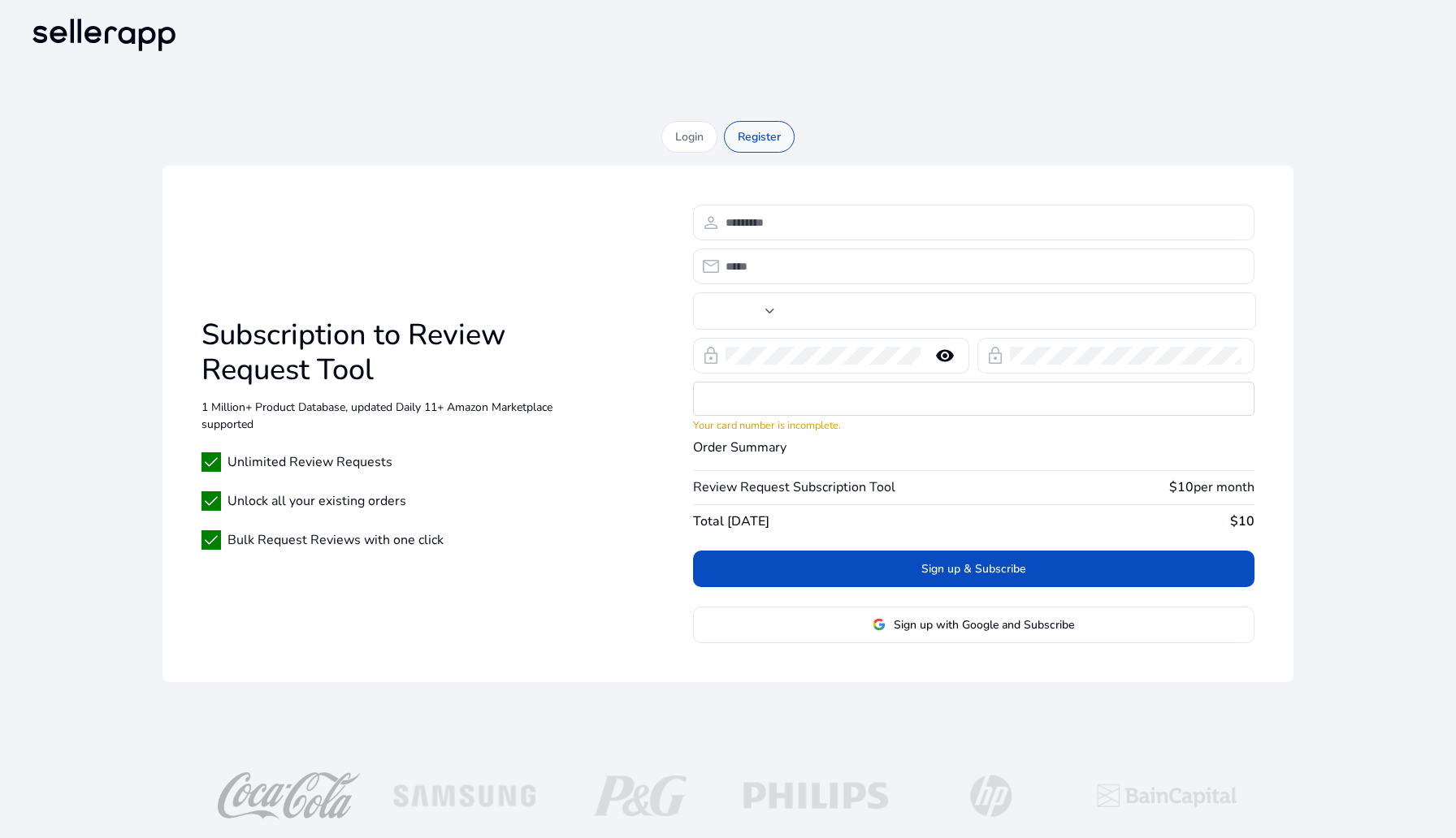
type input "***"
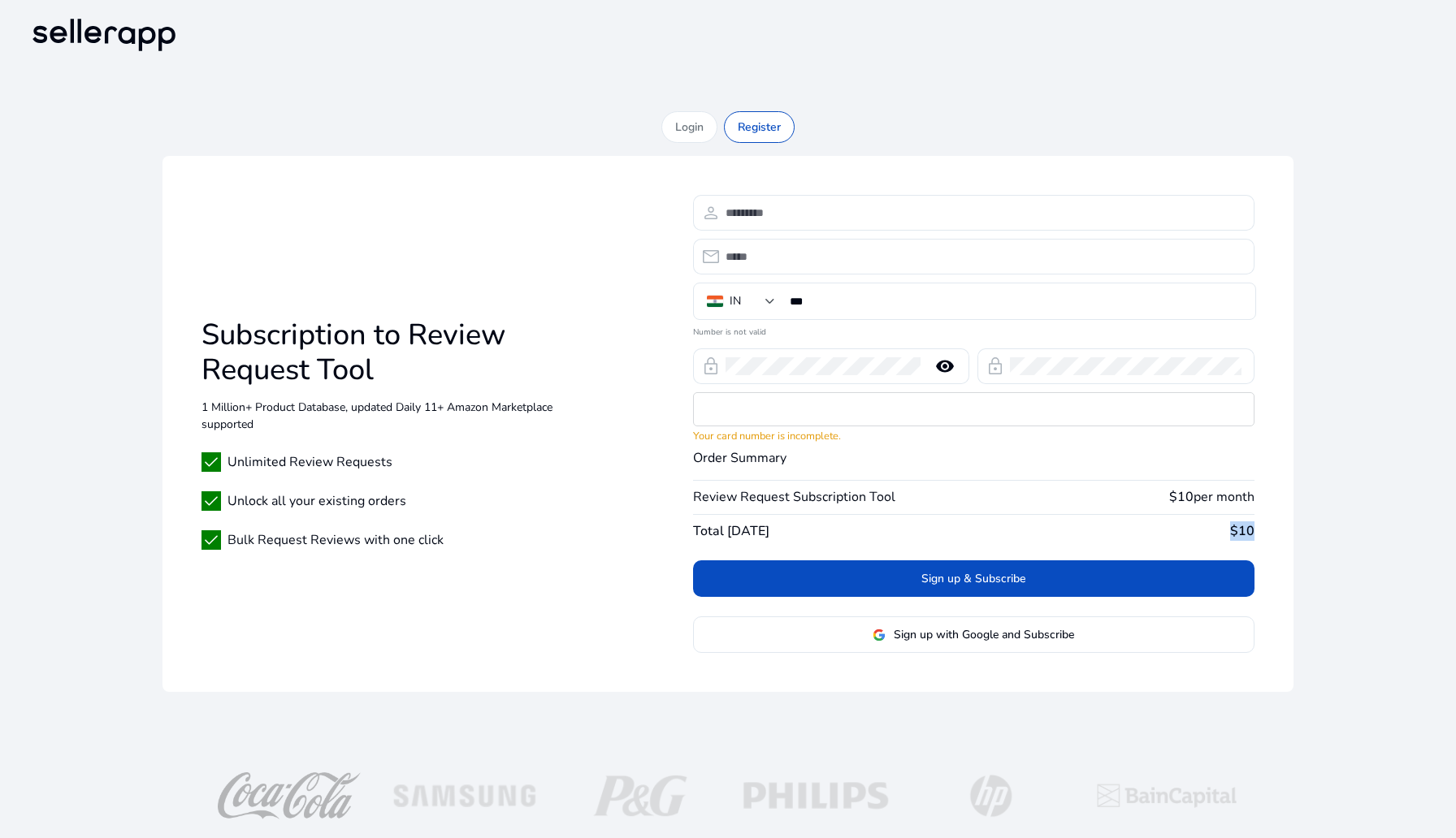
drag, startPoint x: 1232, startPoint y: 532, endPoint x: 1272, endPoint y: 532, distance: 40.0
click at [1272, 532] on div "Subscription to Review Request Tool 1 Million+ Product Database, updated Daily …" at bounding box center [728, 424] width 1131 height 536
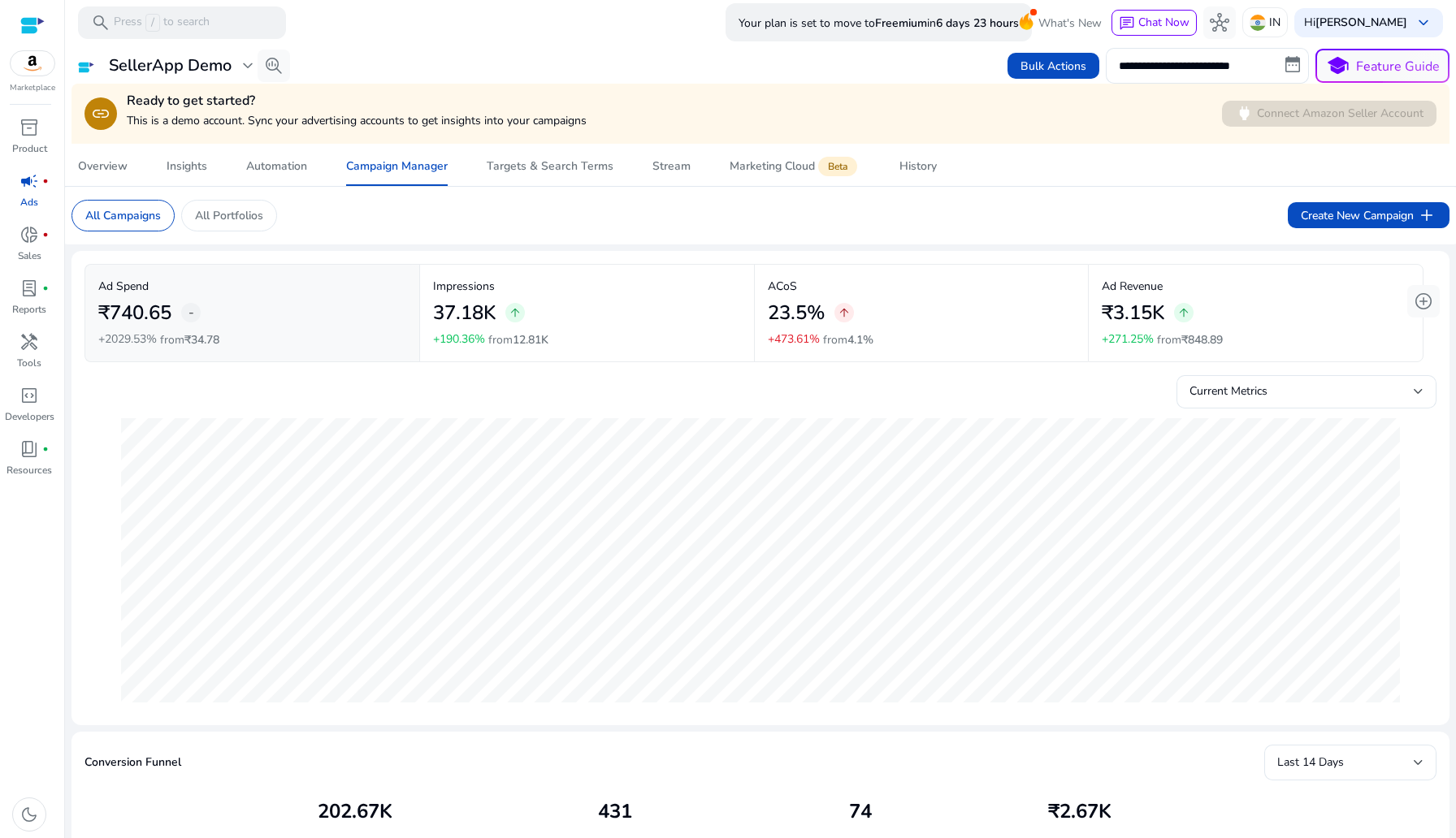
scroll to position [972, 0]
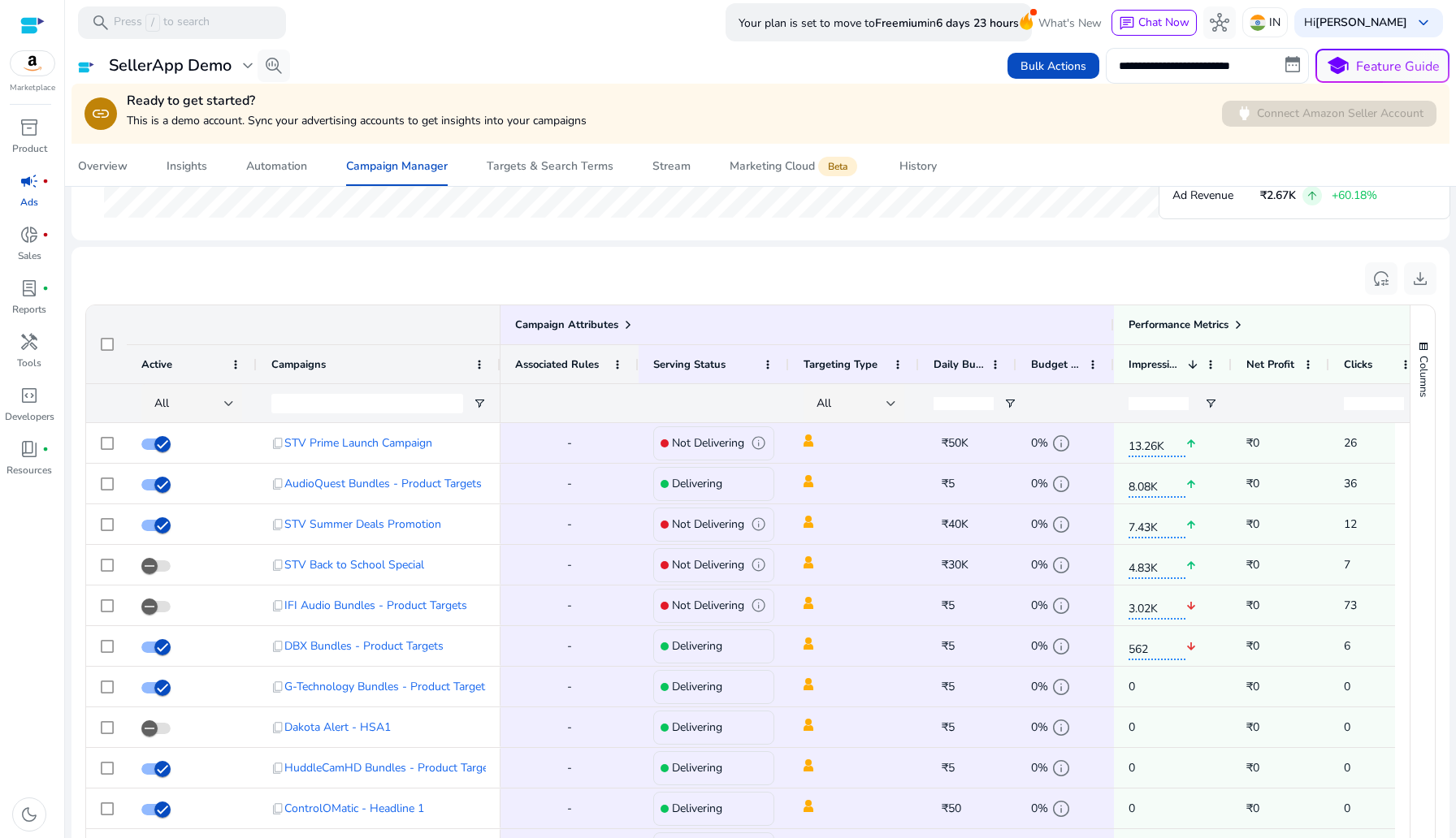
drag, startPoint x: 579, startPoint y: 364, endPoint x: 635, endPoint y: 364, distance: 56.0
click at [635, 364] on div at bounding box center [638, 364] width 7 height 39
click at [638, 368] on div at bounding box center [641, 364] width 7 height 39
